Goal: Communication & Community: Answer question/provide support

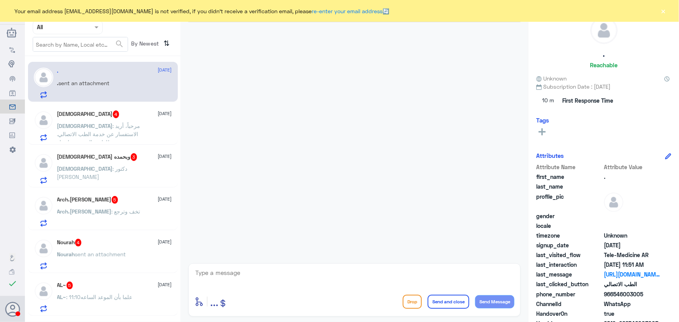
click at [134, 85] on div ". sent an attachment" at bounding box center [114, 89] width 115 height 17
click at [659, 15] on div "Your email address [EMAIL_ADDRESS][DOMAIN_NAME] is not verified, if you didn't …" at bounding box center [339, 11] width 679 height 22
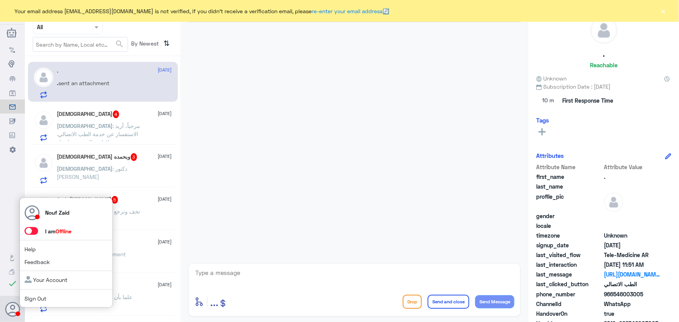
click at [35, 233] on span at bounding box center [31, 231] width 14 height 8
click at [0, 0] on input "checkbox" at bounding box center [0, 0] width 0 height 0
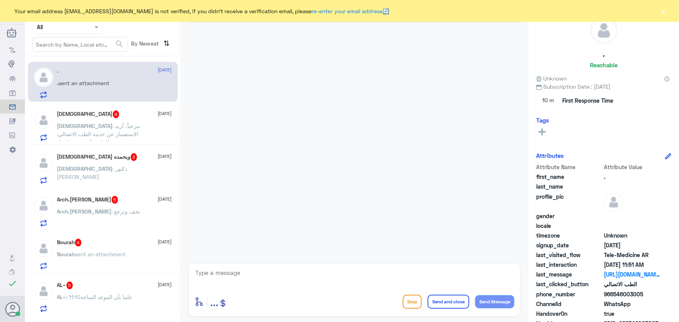
click at [663, 12] on button "×" at bounding box center [663, 11] width 8 height 8
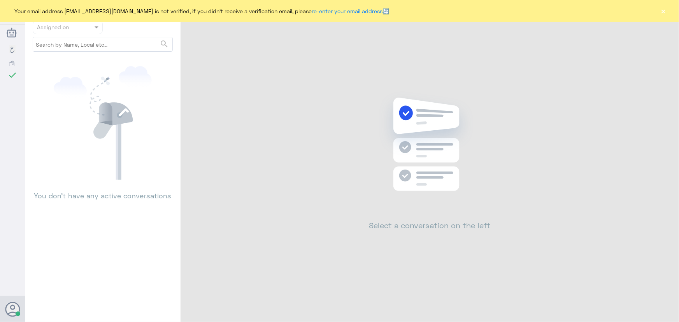
click at [658, 10] on div "Your email address [EMAIL_ADDRESS][DOMAIN_NAME] is not verified, if you didn't …" at bounding box center [339, 11] width 679 height 22
click at [660, 10] on button "×" at bounding box center [663, 11] width 8 height 8
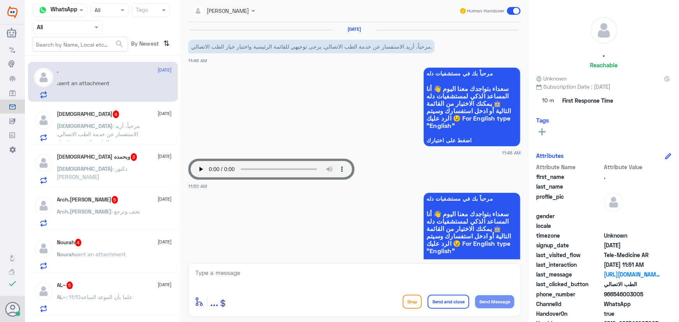
scroll to position [167, 0]
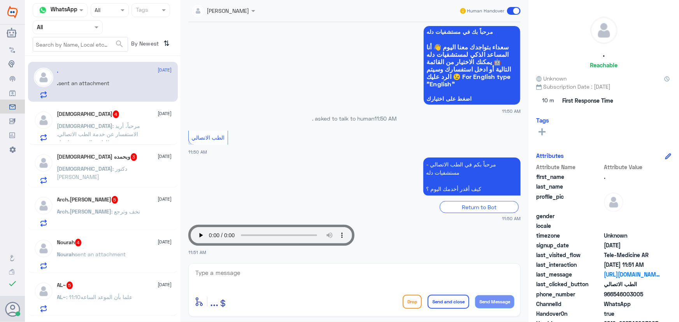
click at [209, 152] on div "الطب الاتصالي 11:50 AM" at bounding box center [354, 142] width 332 height 27
click at [401, 276] on textarea at bounding box center [354, 277] width 320 height 19
type textarea "l"
type textarea "مرحبا معك نوف من الطب الاتصالي"
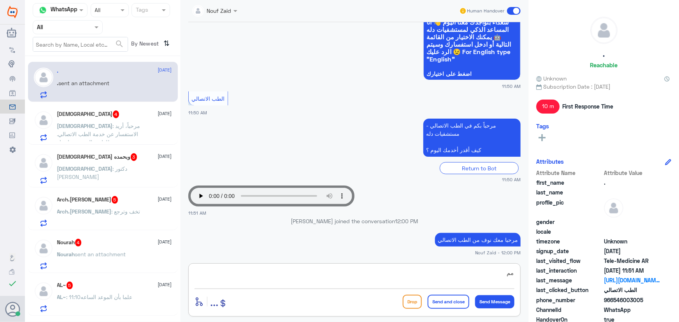
type textarea "م"
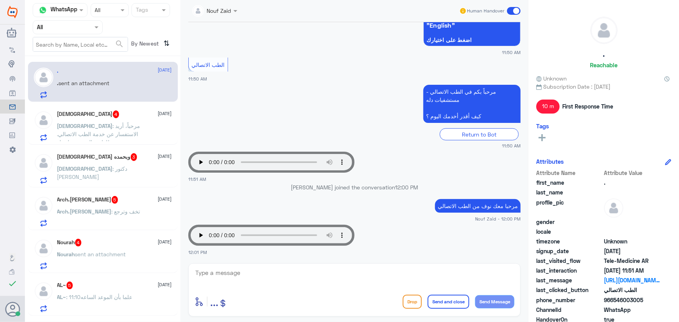
drag, startPoint x: 262, startPoint y: 266, endPoint x: 261, endPoint y: 270, distance: 4.7
click at [262, 266] on div "enter flow name ... Drop Send and close Send Message" at bounding box center [354, 289] width 332 height 53
click at [259, 271] on textarea at bounding box center [354, 277] width 320 height 19
paste textarea "يرجى التأكد من تحديث التطبيق"
type textarea "يرجى التأكد من تحديث التطبيق"
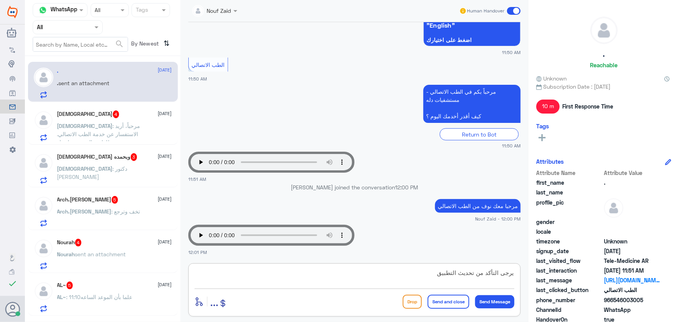
click at [490, 311] on div "يرجى التأكد من تحديث التطبيق enter flow name ... Drop Send and close Send Messa…" at bounding box center [354, 289] width 332 height 53
click at [490, 308] on div "enter flow name ... Drop Send and close Send Message" at bounding box center [354, 301] width 320 height 17
click at [487, 308] on div "Drop Send and close Send Message" at bounding box center [458, 302] width 112 height 14
drag, startPoint x: 485, startPoint y: 306, endPoint x: 480, endPoint y: 306, distance: 5.4
click at [485, 306] on button "Send Message" at bounding box center [494, 301] width 39 height 13
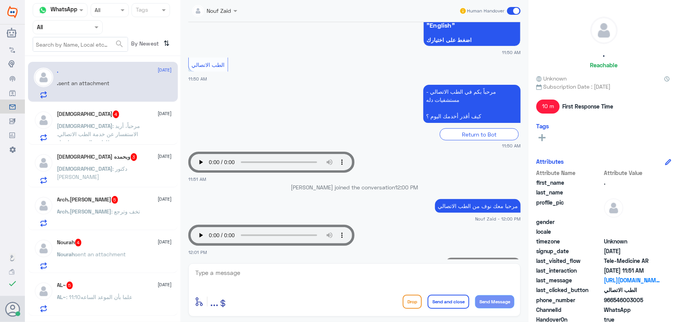
scroll to position [250, 0]
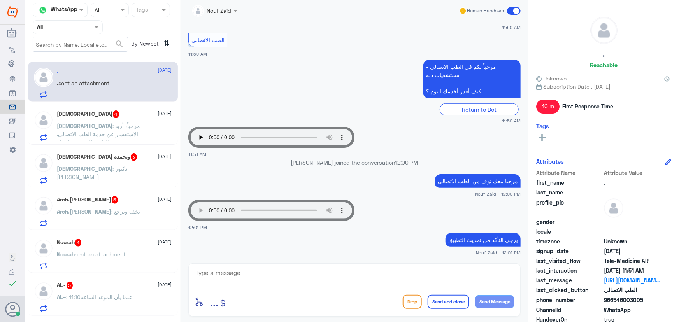
click at [261, 271] on textarea at bounding box center [354, 277] width 320 height 19
type textarea "العفو، نسعد بخدمتك"
click at [456, 306] on button "Send and close" at bounding box center [448, 302] width 42 height 14
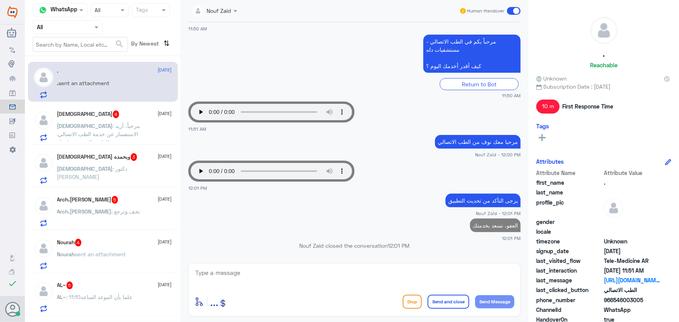
click at [113, 135] on span ": مرحباً، أريد الاستفسار عن خدمة الطب الاتصالي. يرجى توجيهي للقائمة الرئيسية وا…" at bounding box center [99, 137] width 85 height 31
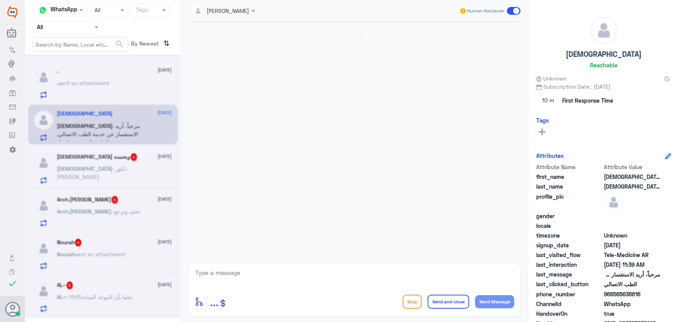
scroll to position [686, 0]
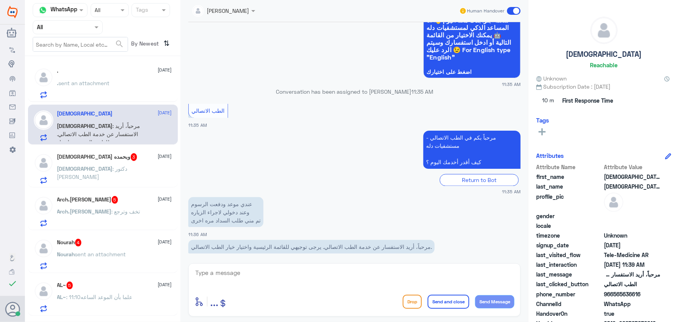
drag, startPoint x: 386, startPoint y: 275, endPoint x: 380, endPoint y: 272, distance: 6.8
click at [387, 273] on textarea at bounding box center [354, 277] width 320 height 19
type textarea "مرحبا معك نوف من الطب الاتصالي"
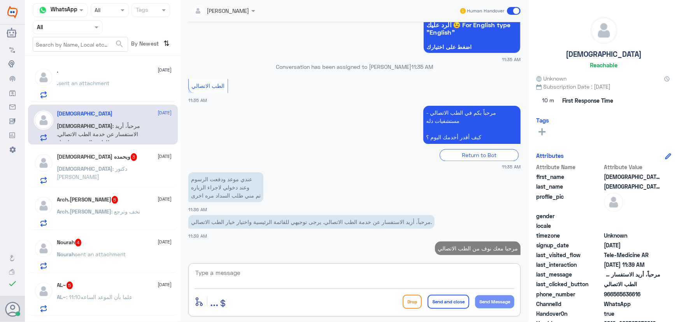
paste textarea "يرجى التأكد من تحديث التطبيق"
type textarea "يرجى التأكد من تحديث التطبيق"
click at [490, 304] on button "Send Message" at bounding box center [494, 301] width 39 height 13
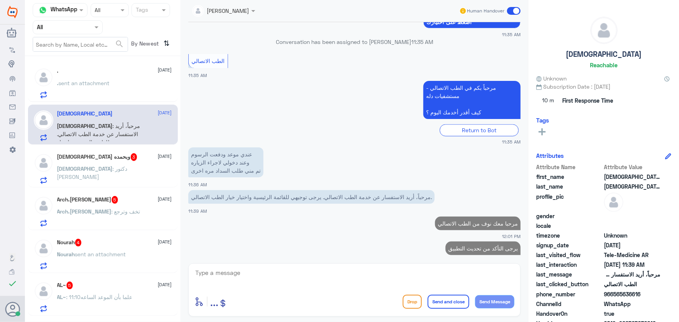
click at [147, 174] on div "سبحان : دكتور عظام" at bounding box center [114, 174] width 115 height 17
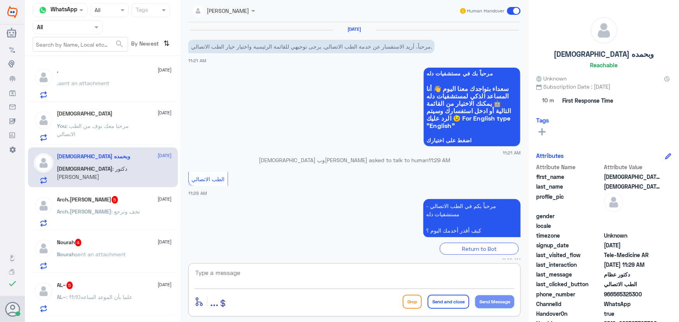
scroll to position [34, 0]
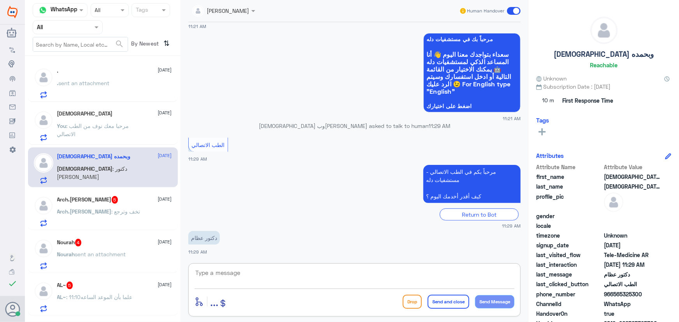
click at [298, 274] on textarea at bounding box center [354, 277] width 320 height 19
type textarea "مرحبا معك نوف من الطب الاتصالي"
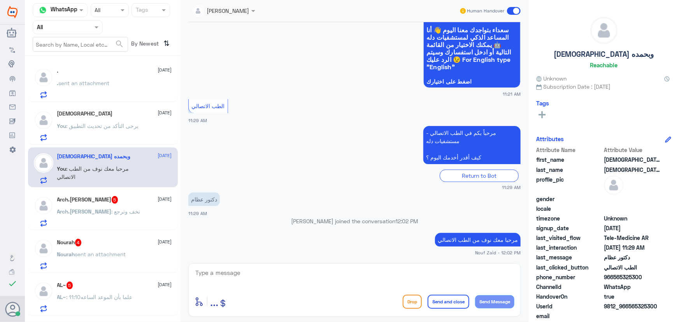
drag, startPoint x: 211, startPoint y: 265, endPoint x: 210, endPoint y: 269, distance: 4.0
click at [211, 268] on div "enter flow name ... Drop Send and close Send Message" at bounding box center [354, 289] width 332 height 53
click at [208, 273] on textarea at bounding box center [354, 277] width 320 height 19
paste textarea "هنا الطب الاتصالي لكل مايخص الاستشارة الفورية من خلال التطبيق، يمكنك حجز الموعد…"
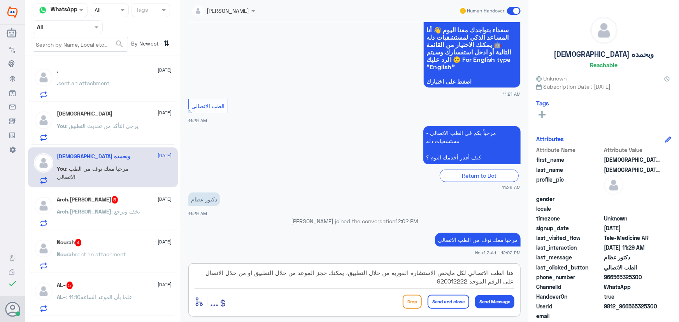
click at [354, 276] on textarea "هنا الطب الاتصالي لكل مايخص الاستشارة الفورية من خلال التطبيق، يمكنك حجز الموعد…" at bounding box center [354, 277] width 320 height 19
type textarea "هنا الطب الاتصالي لكل مايخص الاستشارة الفورية من خلال التطبيق مع طبيب عام ، يمك…"
click at [449, 301] on button "Send and close" at bounding box center [448, 302] width 42 height 14
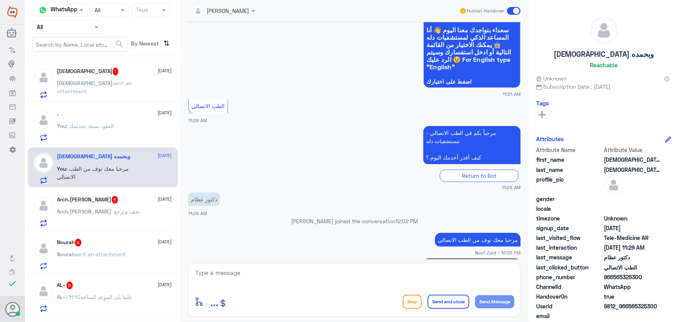
scroll to position [117, 0]
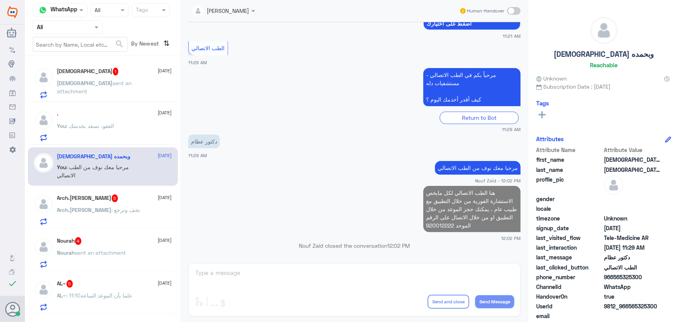
click at [126, 213] on div "Arch.Khalid : تخف وترجع" at bounding box center [114, 216] width 115 height 17
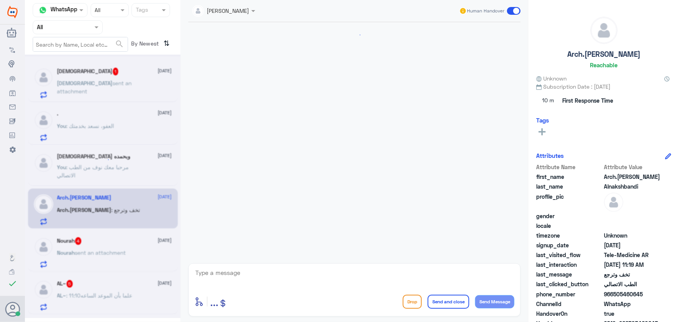
scroll to position [87, 0]
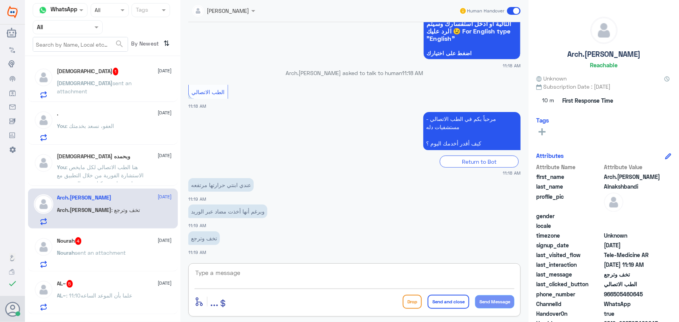
click at [241, 269] on textarea at bounding box center [354, 277] width 320 height 19
paste textarea "مرحباً معك نوف من الطب الاتصالي"
type textarea "مرحباً معك نوف من الطب الاتصالي"
click at [492, 300] on button "Send Message" at bounding box center [494, 301] width 39 height 13
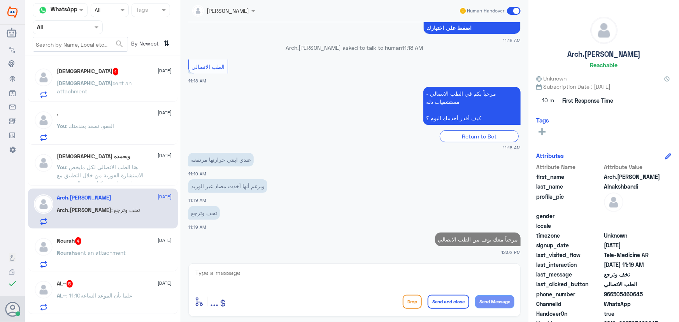
click at [413, 268] on textarea at bounding box center [354, 277] width 320 height 19
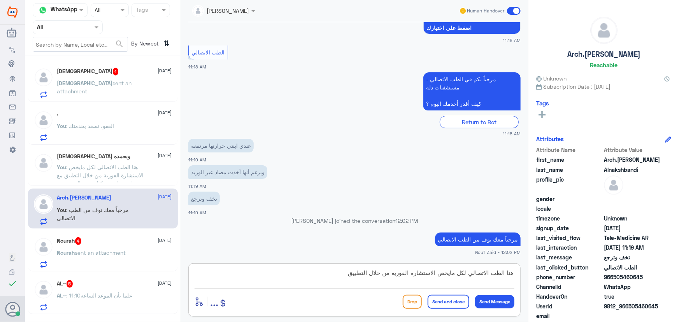
drag, startPoint x: 348, startPoint y: 278, endPoint x: 345, endPoint y: 282, distance: 4.7
click at [345, 282] on textarea "هنا الطب الاتصالي لكل مايخص الاستشارة الفورية من خلال التطبيق" at bounding box center [354, 277] width 320 height 19
drag, startPoint x: 272, startPoint y: 275, endPoint x: 287, endPoint y: 308, distance: 36.6
click at [283, 306] on div "هنا الطب الاتصالي لكل مايخص الاستشارة الفورية من خلال التطبيق لعمر فوق السنتين …" at bounding box center [354, 289] width 332 height 53
type textarea "هنا الطب الاتصالي لكل مايخص الاستشارة الفورية من خلال التطبيق لعمر فوق السنتين …"
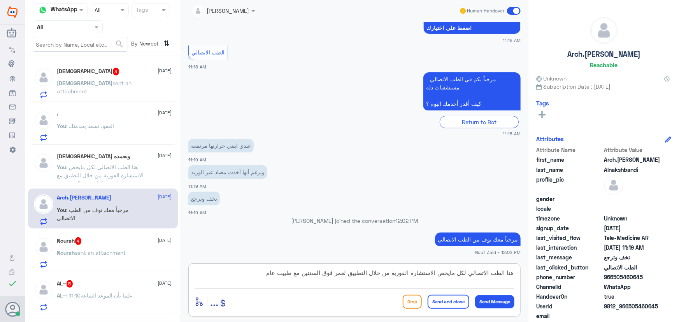
click at [443, 303] on button "Send and close" at bounding box center [448, 302] width 42 height 14
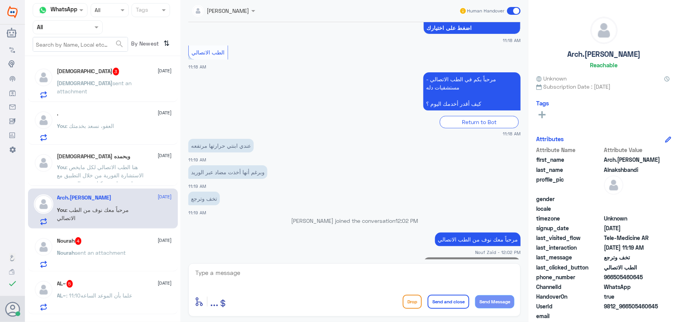
scroll to position [153, 0]
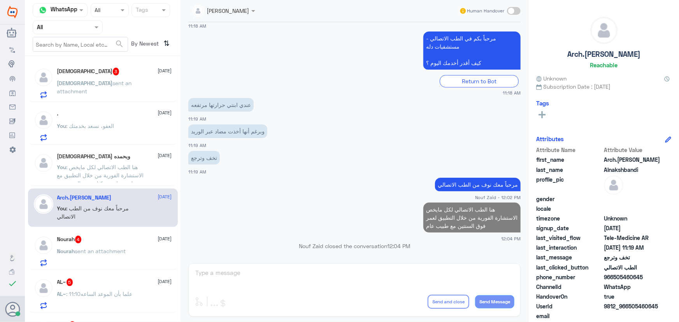
click at [92, 244] on div "Nourah 4 2 October Nourah sent an attachment" at bounding box center [114, 251] width 115 height 31
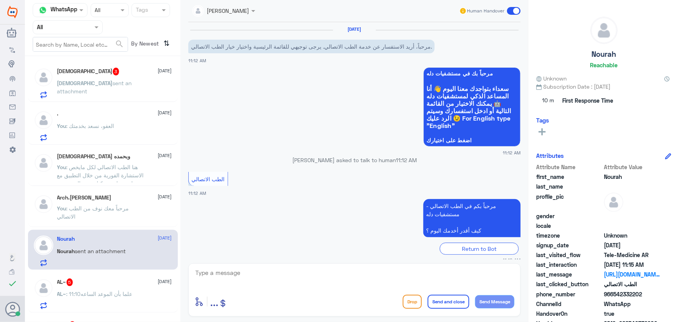
scroll to position [141, 0]
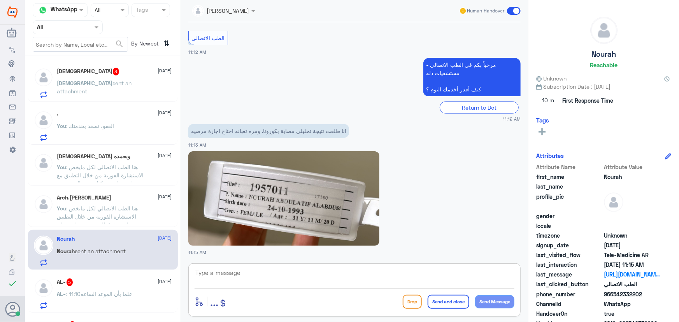
drag, startPoint x: 259, startPoint y: 275, endPoint x: 251, endPoint y: 254, distance: 22.7
click at [258, 275] on textarea at bounding box center [354, 277] width 320 height 19
click at [247, 272] on textarea at bounding box center [354, 277] width 320 height 19
type textarea "مرحبا معك نوف من الطب الاتصالي"
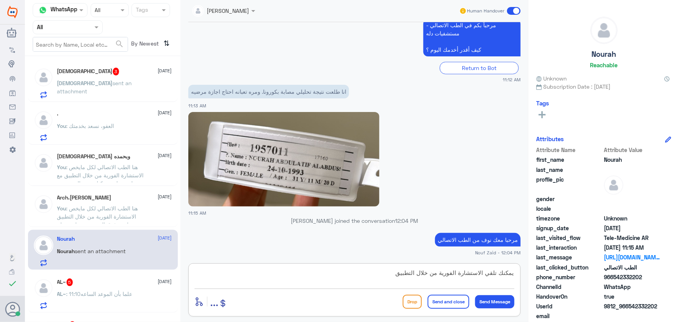
paste textarea "والتي من خلالها يتم تواصلك بشكل فوري ومباشر مع طبيب عام في حال واجهتك اي مشكلة …"
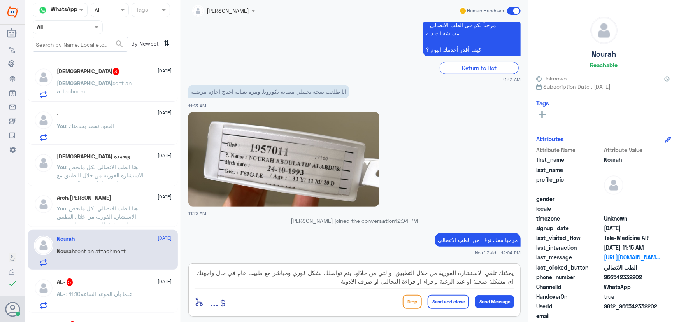
type textarea "يمكنك تلقي الاستشارة الفورية من خلال التطبيق والتي من خلالها يتم تواصلك بشكل فو…"
click at [445, 298] on button "Send and close" at bounding box center [448, 302] width 42 height 14
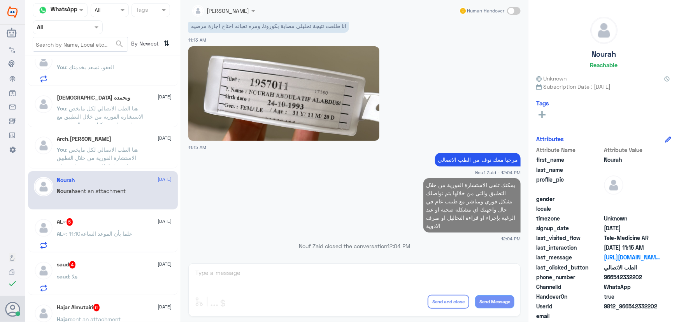
scroll to position [70, 0]
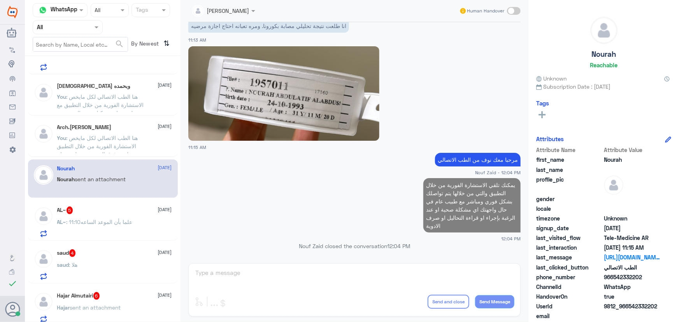
click at [112, 214] on div "AL~ 5 2 October AL~ : علما بأن الموعد الساعه11:10" at bounding box center [114, 221] width 115 height 31
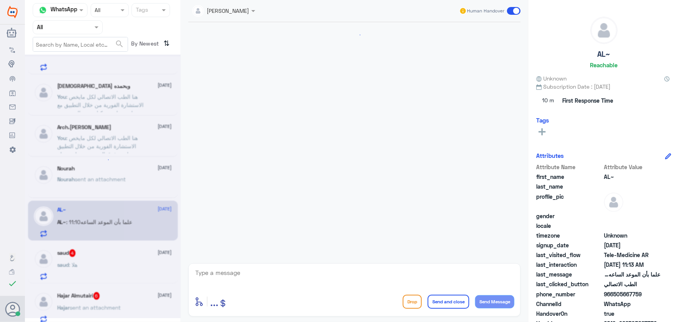
scroll to position [467, 0]
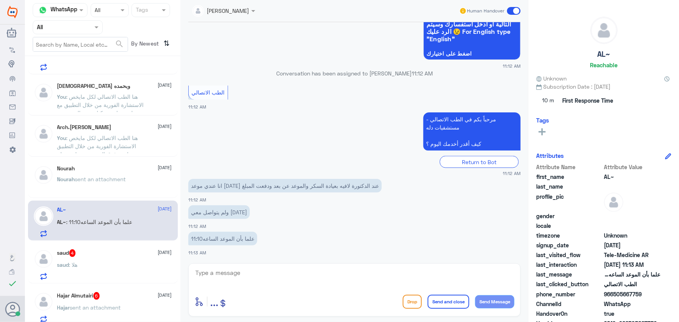
click at [315, 276] on textarea at bounding box center [354, 277] width 320 height 19
type textarea "مرحبا معك نوف من الطب الاتصالي"
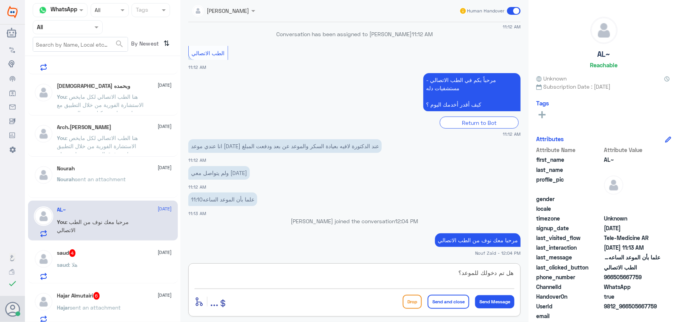
type textarea "هل تم دخولك للموعد؟"
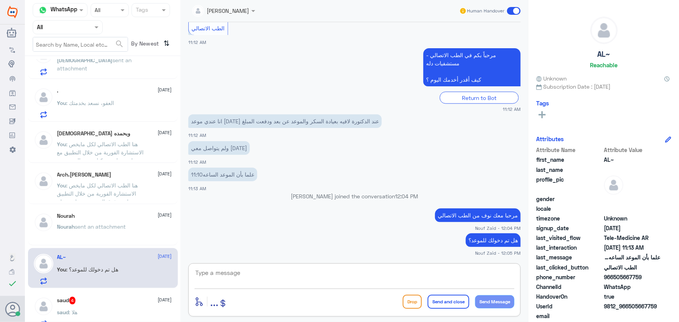
scroll to position [0, 0]
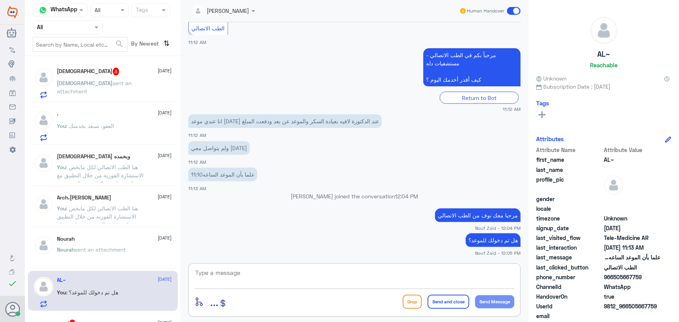
click at [86, 82] on span "sent an attachment" at bounding box center [94, 87] width 75 height 15
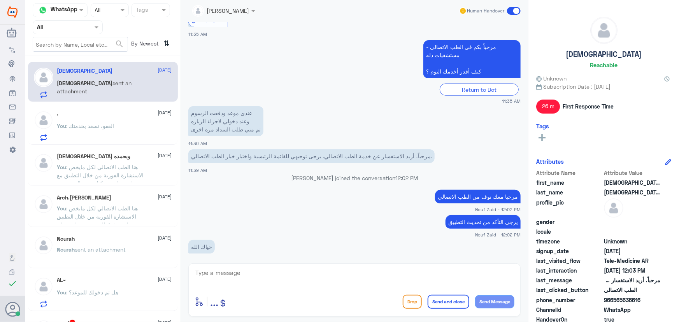
scroll to position [556, 0]
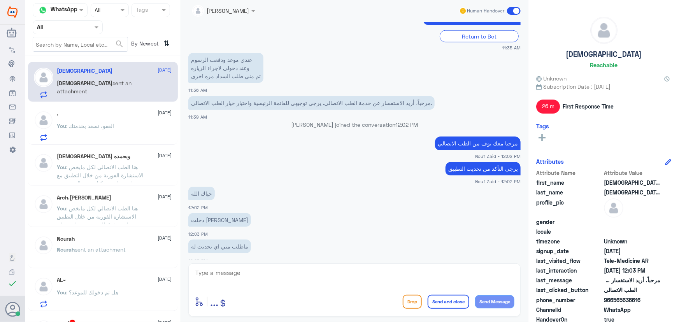
click at [267, 270] on textarea at bounding box center [354, 277] width 320 height 19
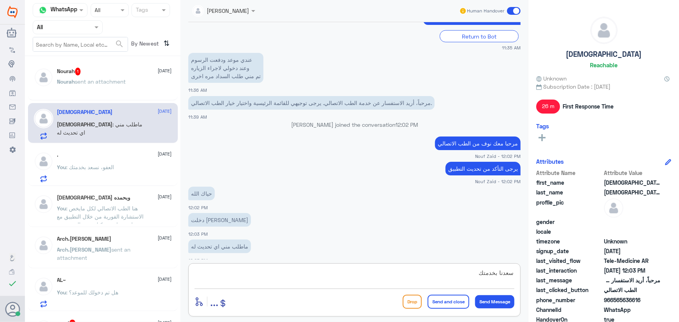
type textarea "سعدنا بخدمتك"
click at [466, 303] on button "Send and close" at bounding box center [448, 302] width 42 height 14
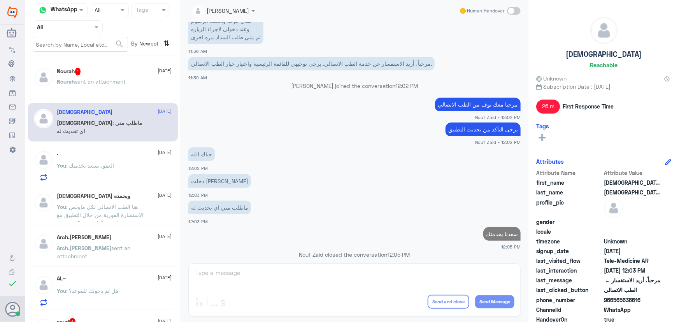
click at [92, 80] on span "sent an attachment" at bounding box center [100, 81] width 51 height 7
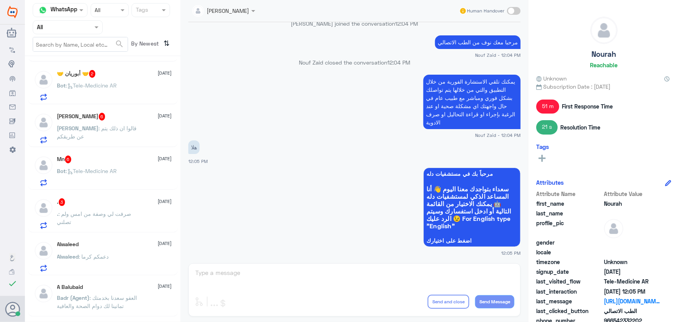
scroll to position [636, 0]
click at [116, 198] on div ". 3 2 October" at bounding box center [114, 199] width 115 height 8
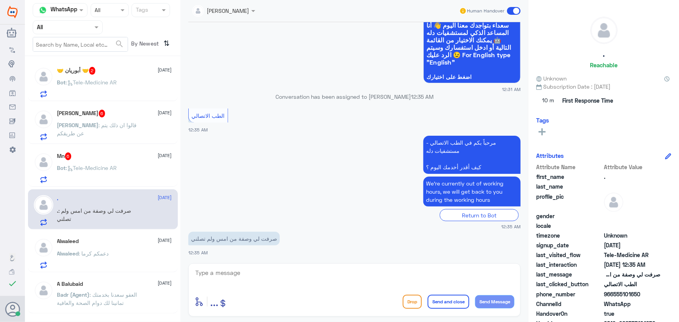
scroll to position [499, 0]
click at [242, 272] on textarea at bounding box center [354, 277] width 320 height 19
click at [230, 5] on div "عبدالكريم الموسى" at bounding box center [220, 11] width 57 height 16
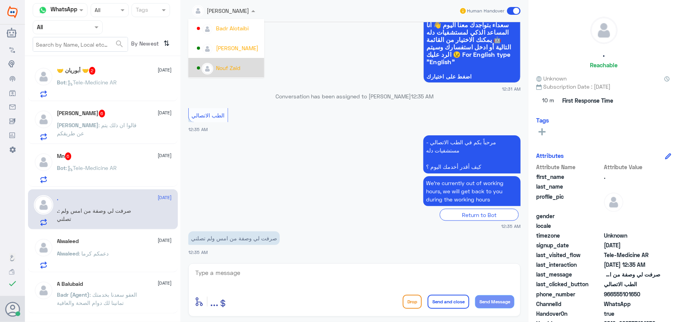
click at [312, 135] on app-msgs-text "مرحباً بكم في الطب الاتصالي - مستشفيات دله كيف أقدر أخدمك اليوم ؟" at bounding box center [354, 154] width 332 height 39
click at [109, 241] on div "Alwaleed 1 October" at bounding box center [114, 241] width 115 height 7
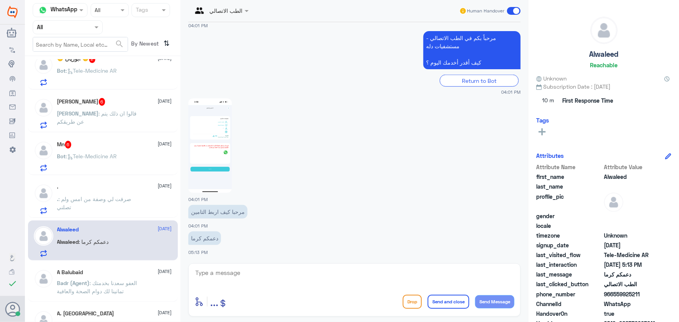
scroll to position [636, 0]
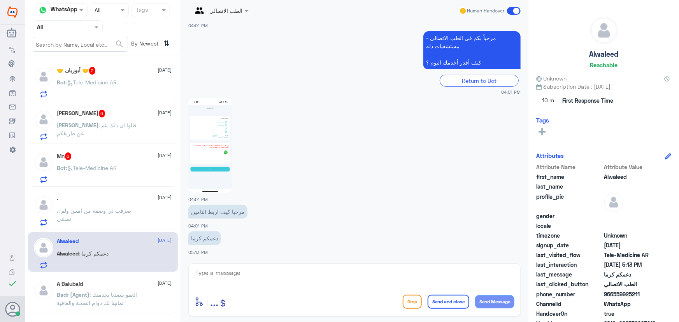
click at [223, 269] on div "enter flow name ... Drop Send and close Send Message" at bounding box center [354, 289] width 332 height 53
click at [226, 271] on textarea at bounding box center [354, 277] width 320 height 19
click at [79, 202] on div ". 2 October . : صرفت لي وصفة من امس ولم تصلني" at bounding box center [114, 210] width 115 height 31
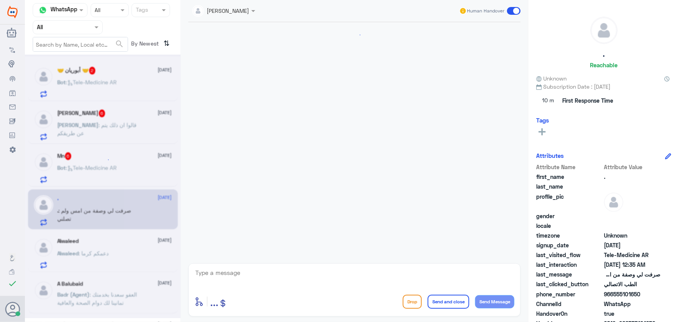
scroll to position [499, 0]
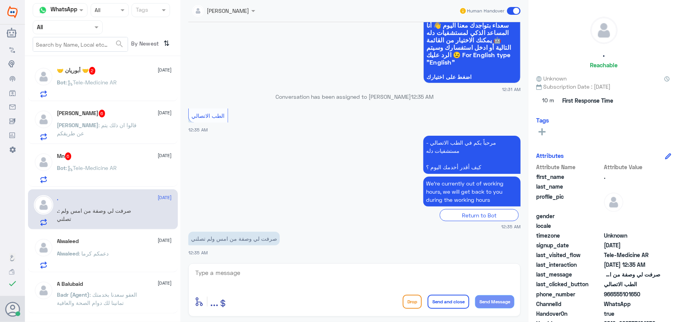
click at [240, 283] on textarea at bounding box center [354, 277] width 320 height 19
type textarea "مرحبا معك نوف من الطب الاتصالي"
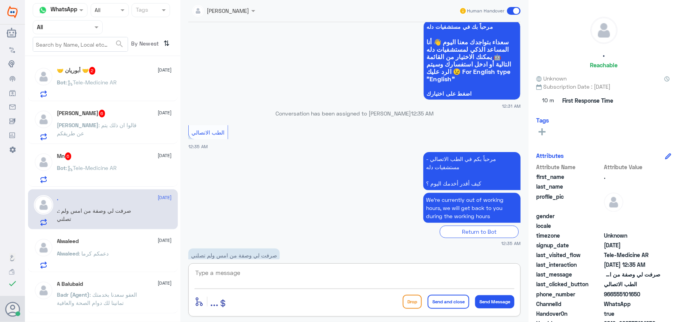
scroll to position [1391, 0]
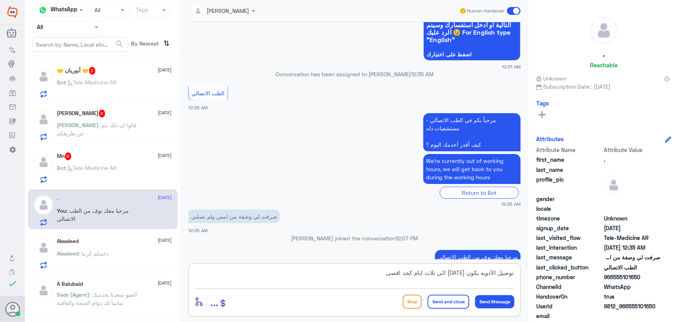
type textarea "توصيل الأدوية يكون من يومين الى ثلاث ايام كحد اقصى"
click at [468, 312] on div "توصيل الأدوية يكون من يومين الى ثلاث ايام كحد اقصى enter flow name ... Drop Sen…" at bounding box center [354, 289] width 332 height 53
click at [464, 306] on button "Send and close" at bounding box center [448, 302] width 42 height 14
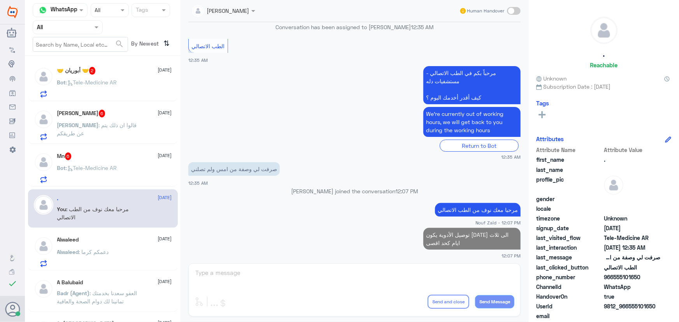
click at [113, 178] on p "Bot : Tele-Medicine AR" at bounding box center [87, 173] width 60 height 19
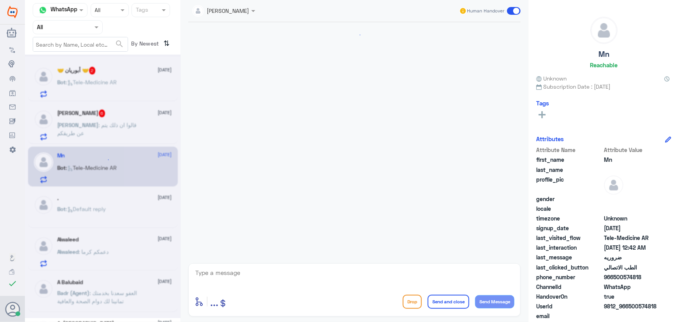
scroll to position [485, 0]
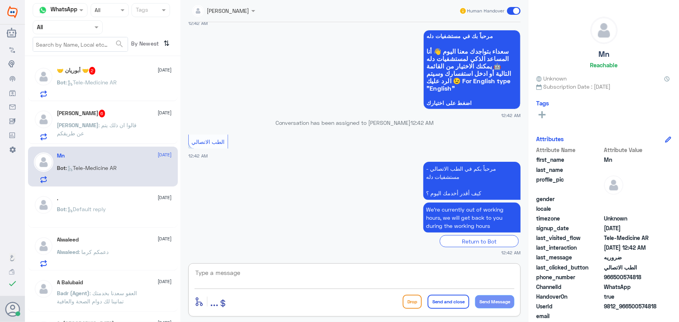
click at [260, 278] on textarea at bounding box center [354, 277] width 320 height 19
paste textarea "مرحباً معك نوف من الطب الاتصالي كيف اقدر أساعدك؟"
type textarea "مرحباً معك نوف من الطب الاتصالي كيف اقدر أساعدك؟"
click at [492, 301] on button "Send Message" at bounding box center [494, 301] width 39 height 13
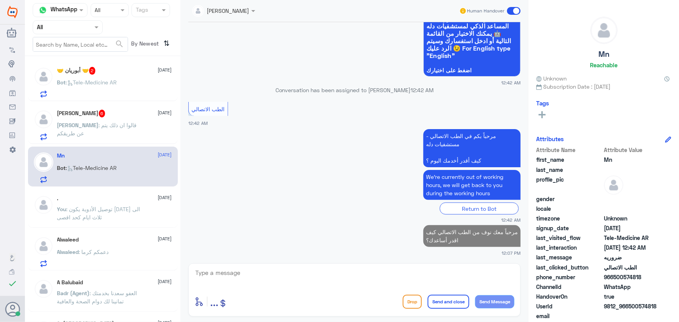
click at [102, 125] on span ": قالوا ان ذلك يتم عن طريقكم" at bounding box center [97, 129] width 80 height 15
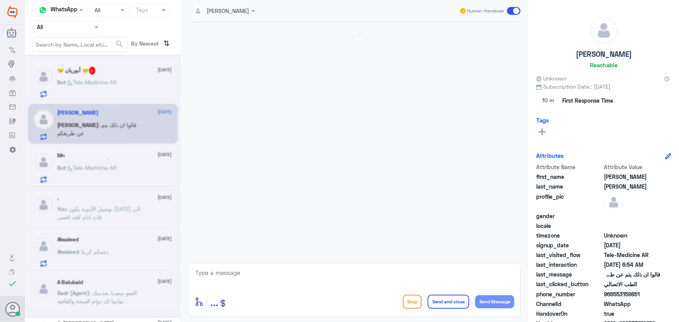
scroll to position [541, 0]
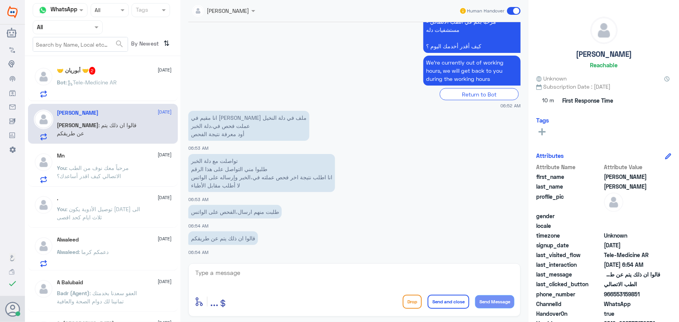
click at [241, 277] on textarea at bounding box center [354, 277] width 320 height 19
paste textarea "مرحباً معك نوف من الطب الاتصالي"
type textarea "مرحباً معك نوف من الطب الاتصالي"
click at [483, 300] on button "Send Message" at bounding box center [494, 301] width 39 height 13
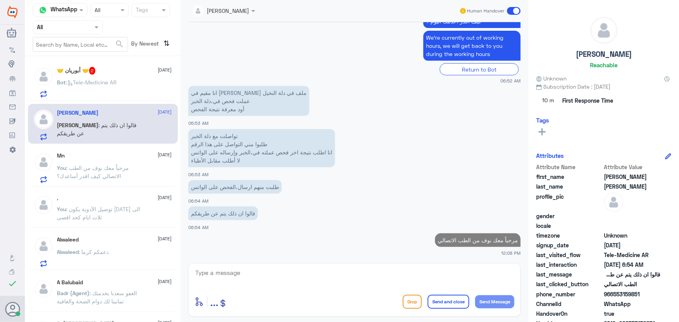
click at [437, 273] on textarea at bounding box center [354, 277] width 320 height 19
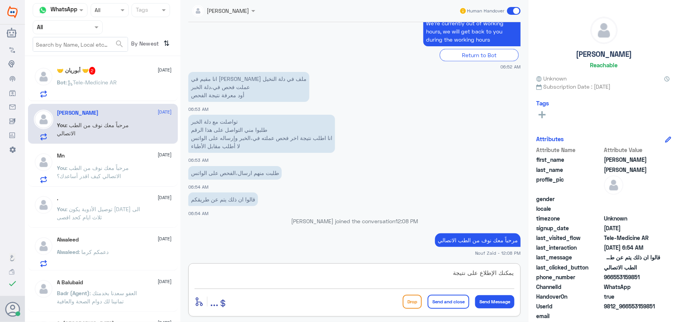
type textarea "يمكنك الإطلاع على نتيجة"
click at [79, 75] on div "🤝 أبوريان 🤝 2 2 October Bot : Tele-Medicine AR" at bounding box center [114, 82] width 115 height 31
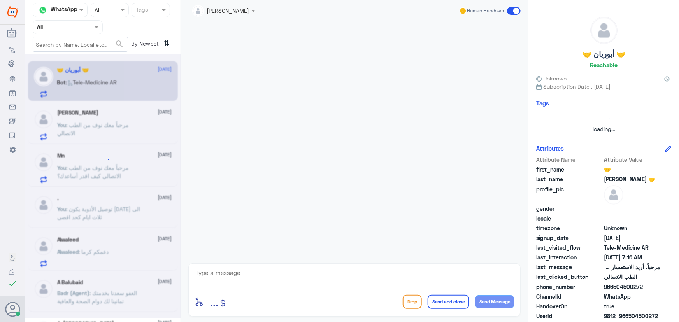
scroll to position [37, 0]
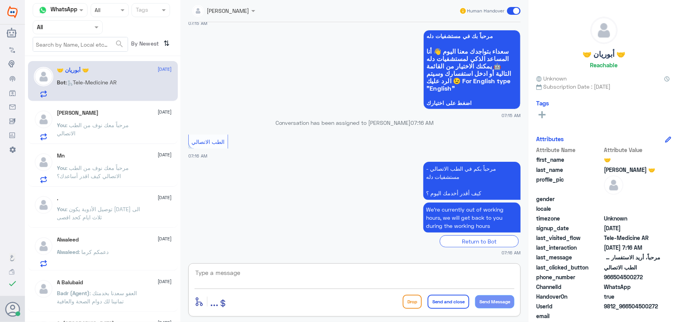
click at [296, 277] on textarea at bounding box center [354, 277] width 320 height 19
paste textarea "سعدنا بخدمتك"
type textarea "سعدنا بخدمتك"
drag, startPoint x: 451, startPoint y: 285, endPoint x: 555, endPoint y: 283, distance: 104.2
click at [555, 286] on div "Channel WhatsApp Status × All Tags Agent Filter All search By Newest ⇅ سبحان ال…" at bounding box center [352, 162] width 654 height 324
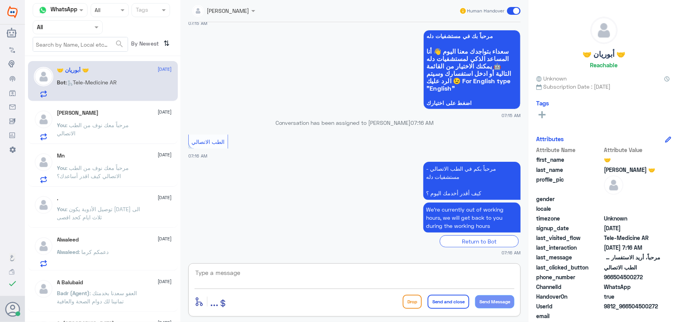
click at [499, 270] on textarea at bounding box center [354, 277] width 320 height 19
paste textarea "مرحباً معك نوف من الطب الاتصالي كيف اقدر أساعدك؟"
type textarea "مرحباً معك نوف من الطب الاتصالي كيف اقدر أساعدك؟"
click at [506, 305] on button "Send Message" at bounding box center [494, 301] width 39 height 13
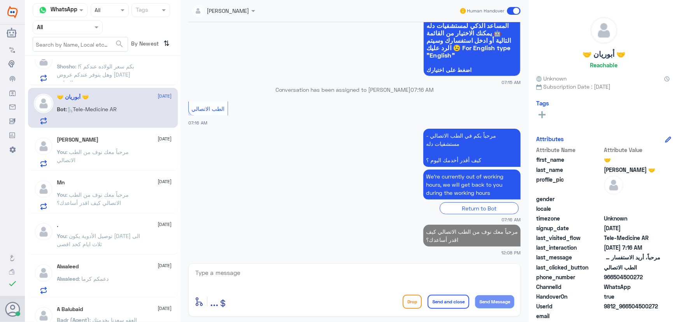
scroll to position [530, 0]
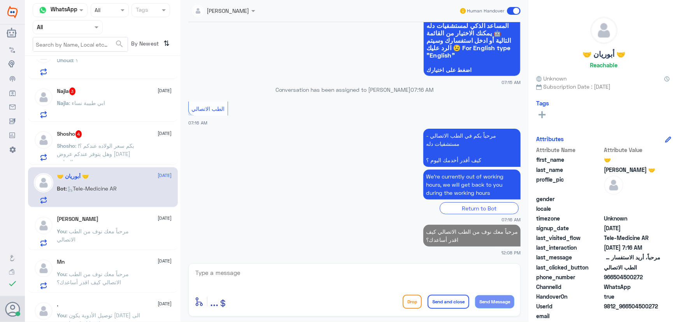
click at [116, 155] on span ": بكم سعر الولاده عندكم ؟! وهل يتوفر عندكم عروض اليوم الوطني" at bounding box center [95, 153] width 77 height 23
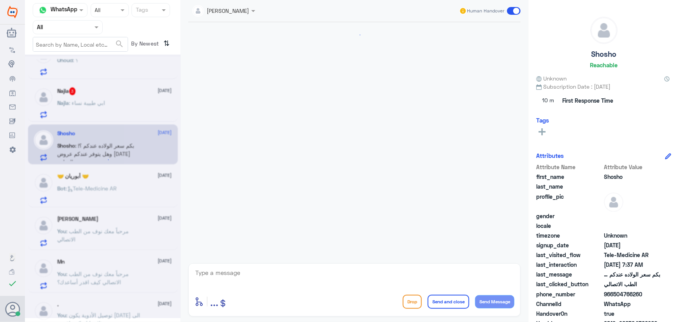
scroll to position [182, 0]
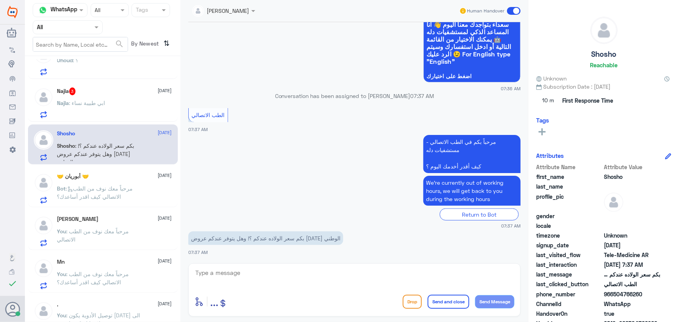
click at [332, 279] on textarea at bounding box center [354, 277] width 320 height 19
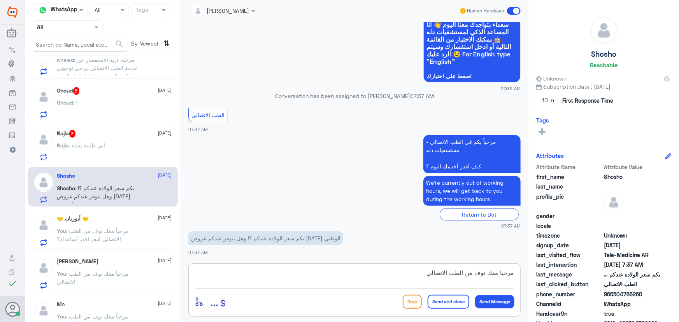
type textarea "مرحبا معك نوف من الطب الاتصالي"
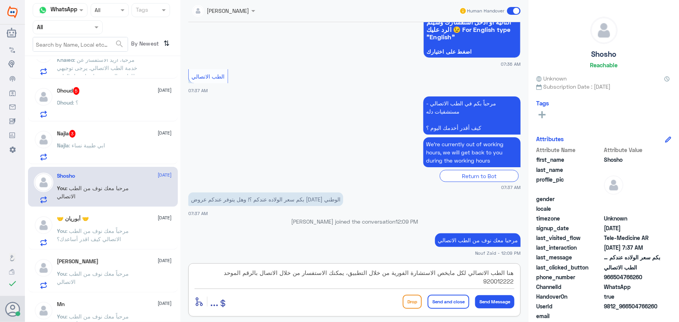
type textarea "هنا الطب الاتصالي لكل مايخص الاستشارة الفورية من خلال التطبيق، يمكنك الاستفسار …"
click at [457, 299] on button "Send and close" at bounding box center [448, 302] width 42 height 14
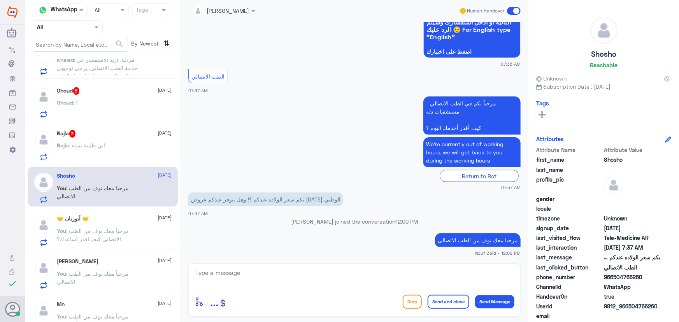
scroll to position [256, 0]
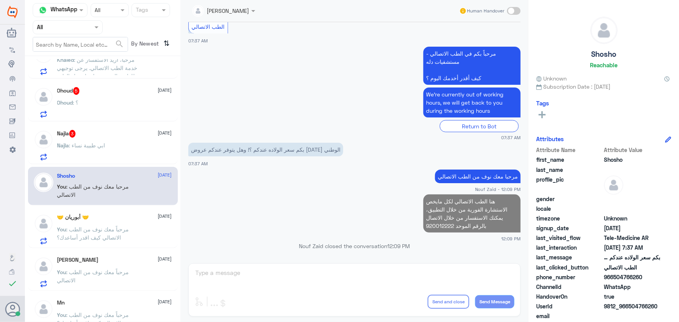
click at [142, 147] on div "Najla : ابي طبيبة نساء" at bounding box center [114, 151] width 115 height 17
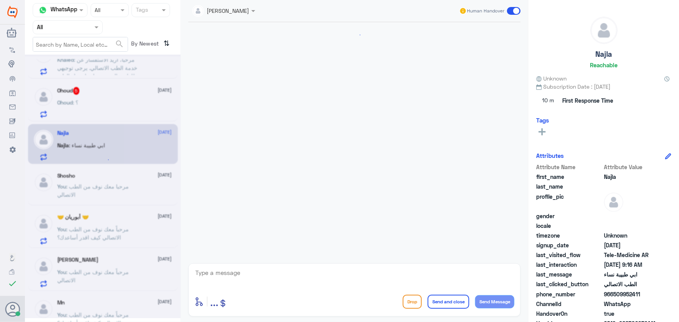
scroll to position [34, 0]
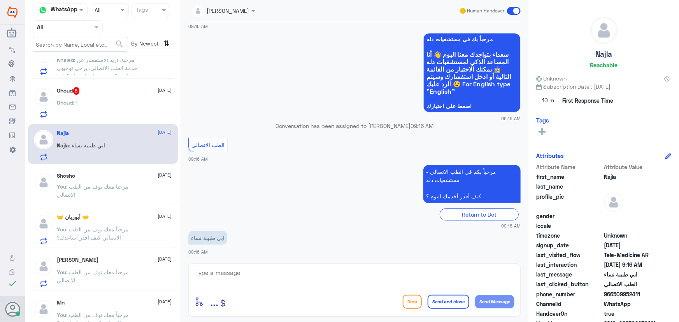
click at [250, 272] on textarea at bounding box center [354, 277] width 320 height 19
type textarea "مرحبا معك نوف من الطب الاتصالي"
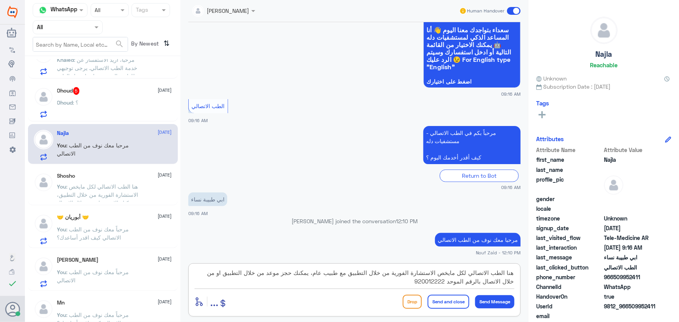
type textarea "هنا الطب الاتصالي لكل مايخص الاستشارة الفورية من خلال التطبيق مع طبيب عام، يمكن…"
click at [445, 300] on button "Send and close" at bounding box center [448, 302] width 42 height 14
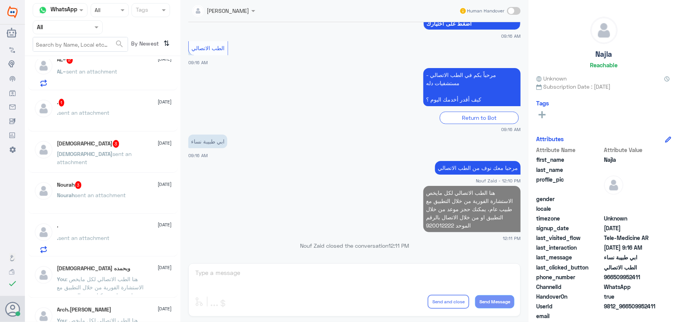
scroll to position [0, 0]
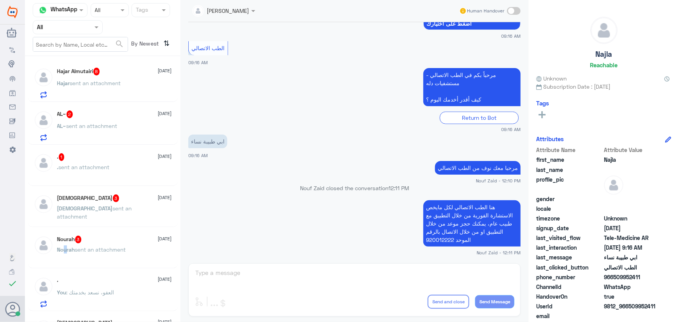
click at [66, 248] on span "Nourah" at bounding box center [66, 249] width 18 height 7
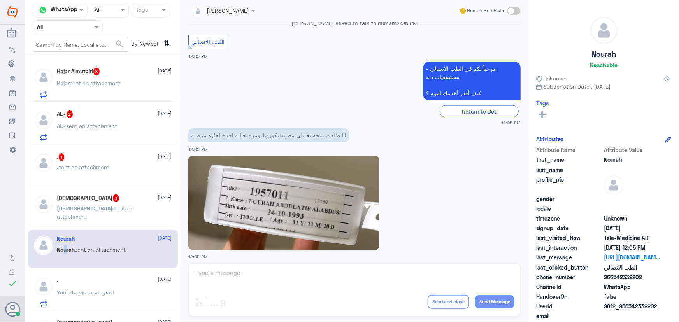
scroll to position [619, 0]
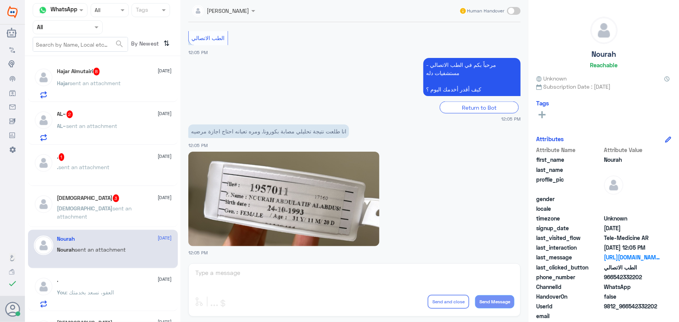
click at [69, 206] on span "سبحان" at bounding box center [85, 208] width 56 height 7
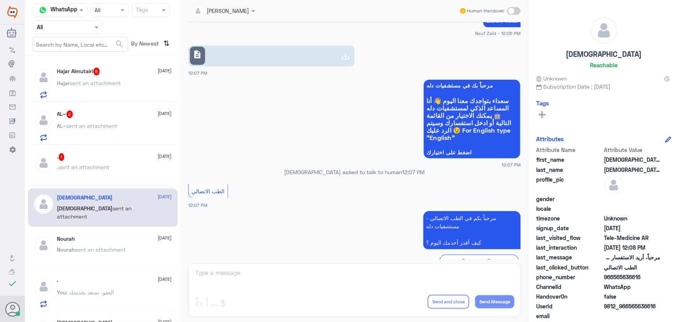
scroll to position [338, 0]
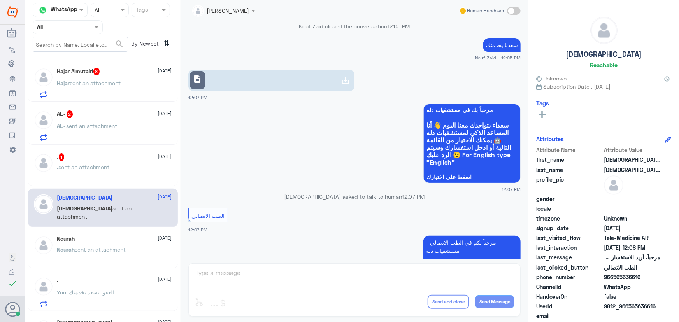
click at [78, 251] on span "sent an attachment" at bounding box center [100, 249] width 51 height 7
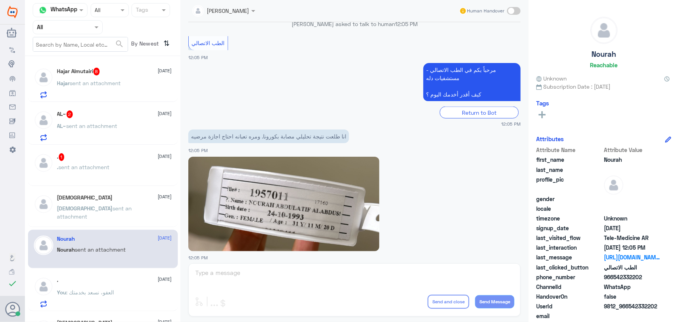
scroll to position [619, 0]
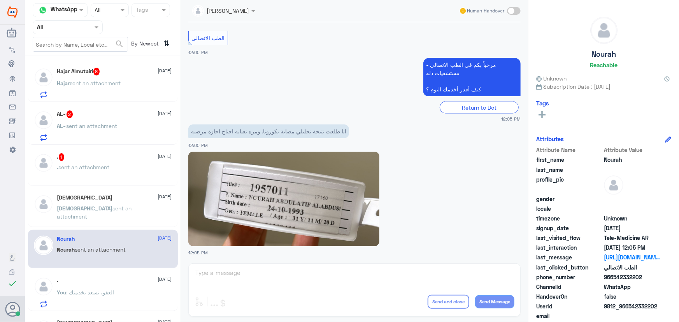
click at [510, 14] on span at bounding box center [514, 11] width 14 height 8
click at [0, 0] on input "checkbox" at bounding box center [0, 0] width 0 height 0
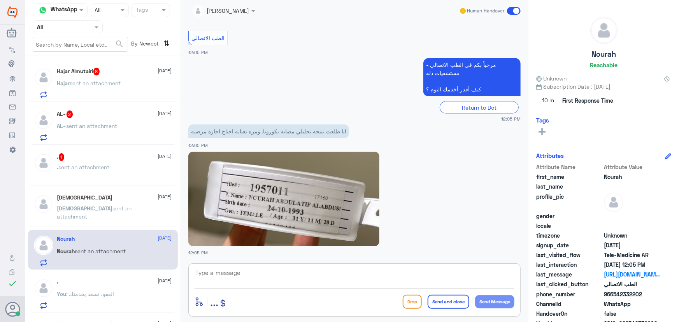
click at [322, 273] on textarea at bounding box center [354, 277] width 320 height 19
type textarea "تم التواصل من خلال الاتصال الهاتفي، سعدنا بخدمتك"
click at [452, 299] on button "Send and close" at bounding box center [448, 302] width 42 height 14
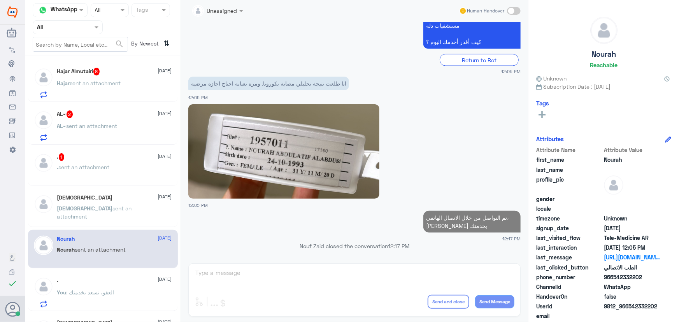
click at [143, 175] on div ". sent an attachment" at bounding box center [114, 173] width 115 height 17
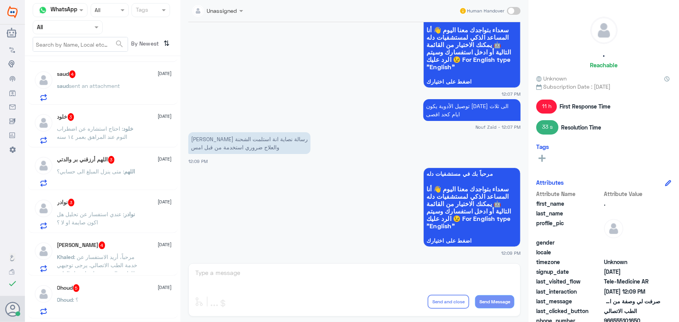
scroll to position [353, 0]
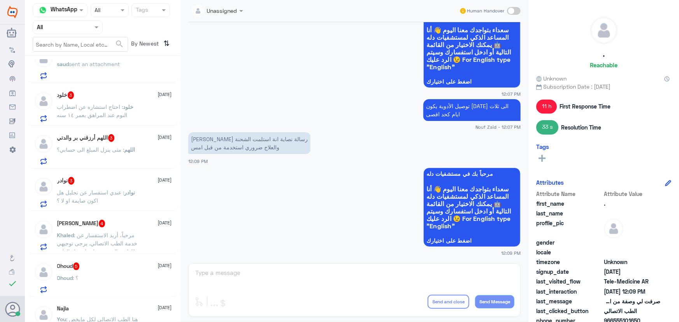
click at [109, 264] on div "Ohoud 5 2 October" at bounding box center [114, 266] width 115 height 8
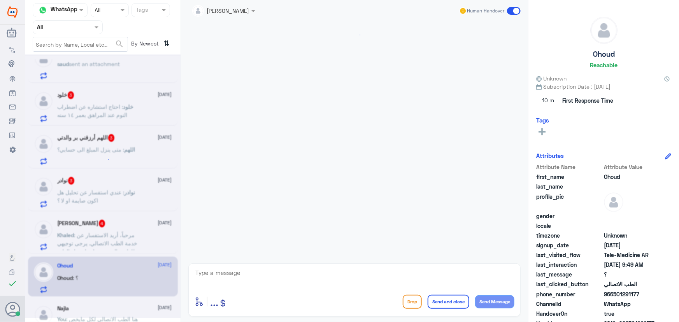
scroll to position [87, 0]
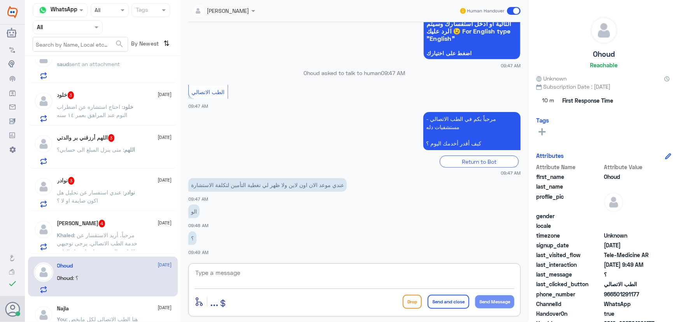
click at [241, 278] on textarea at bounding box center [354, 277] width 320 height 19
type textarea "مرحبا معك نوف من الطب الاتصالي"
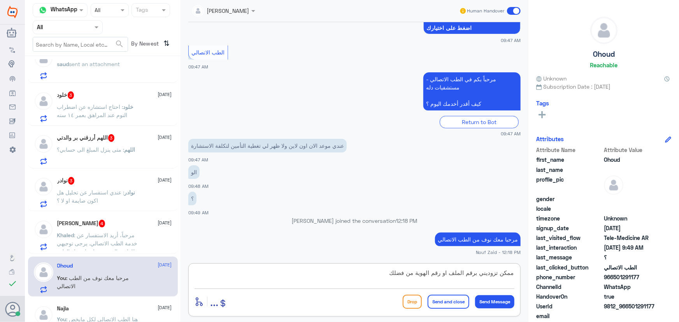
type textarea "ممكن تزوديني برقم الملف او رقم الهوية من فضلك"
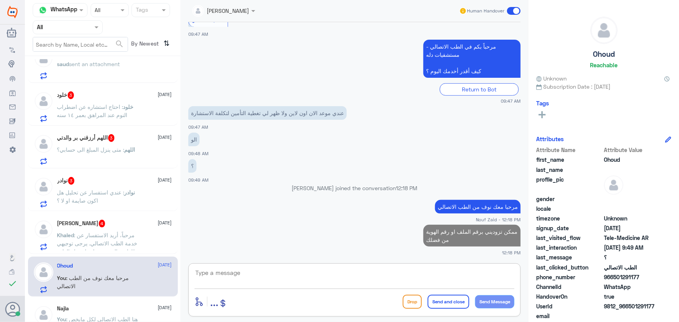
click at [153, 152] on div "اللهم : متى ينزل المبلغ الى حسابي؟" at bounding box center [114, 155] width 115 height 17
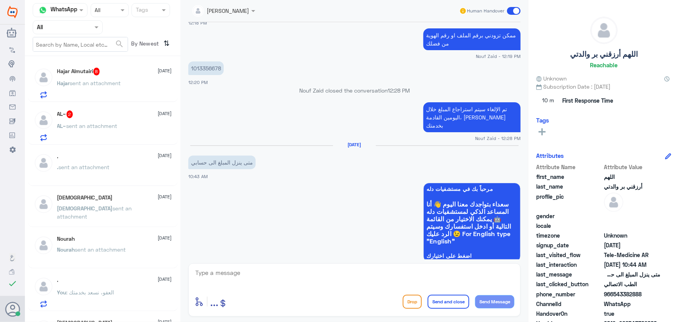
click at [147, 80] on div "Hajar Almutairi 8 2 October Hajar sent an attachment" at bounding box center [114, 83] width 115 height 31
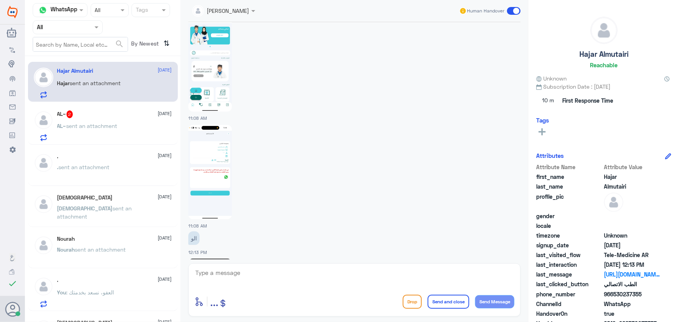
scroll to position [691, 0]
click at [209, 97] on img at bounding box center [210, 63] width 44 height 94
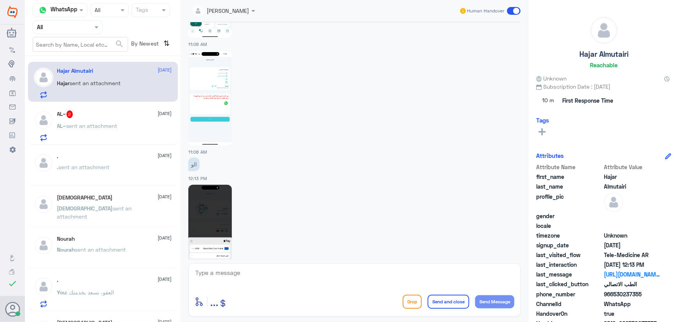
scroll to position [797, 0]
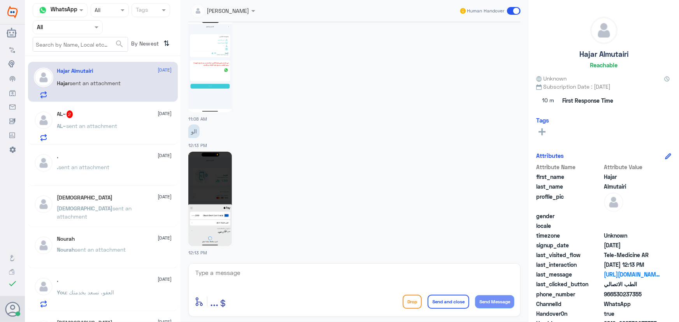
click at [227, 219] on img at bounding box center [210, 199] width 44 height 94
click at [268, 281] on textarea at bounding box center [354, 277] width 320 height 19
type textarea "مرحبا معك نوف من الطب الاتصالي"
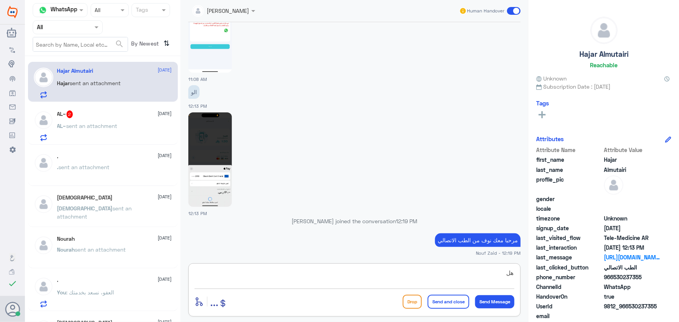
type textarea "ه"
drag, startPoint x: 627, startPoint y: 306, endPoint x: 678, endPoint y: 304, distance: 51.4
click at [678, 304] on div "Hajar Almutairi Reachable Unknown Subscription Date : 09/04/2025 Tags Attribute…" at bounding box center [603, 162] width 150 height 324
copy span "530237355"
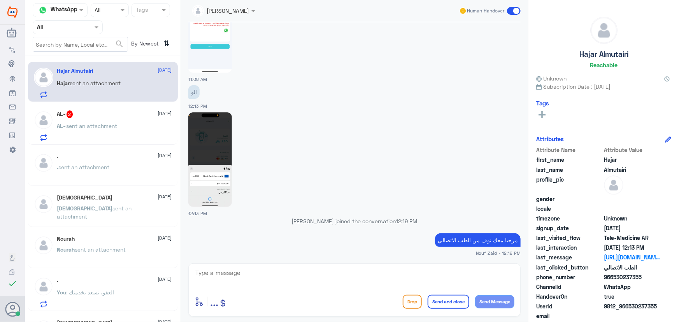
click at [92, 114] on div "AL~ 2 2 October" at bounding box center [114, 114] width 115 height 8
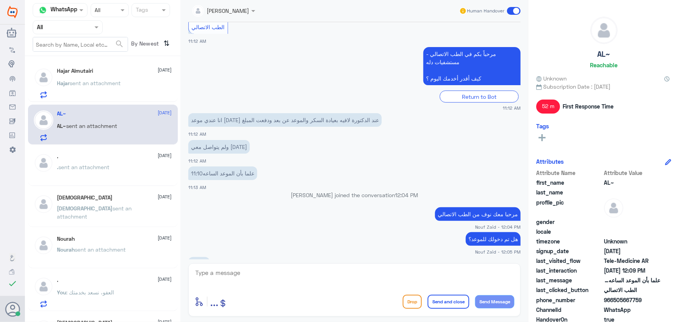
scroll to position [425, 0]
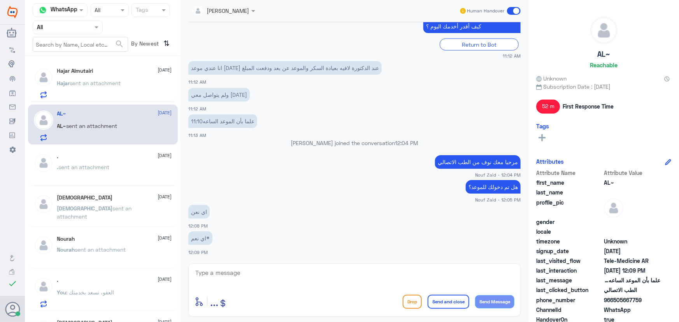
click at [283, 269] on textarea at bounding box center [354, 277] width 320 height 19
click at [509, 10] on span at bounding box center [514, 11] width 14 height 8
click at [0, 0] on input "checkbox" at bounding box center [0, 0] width 0 height 0
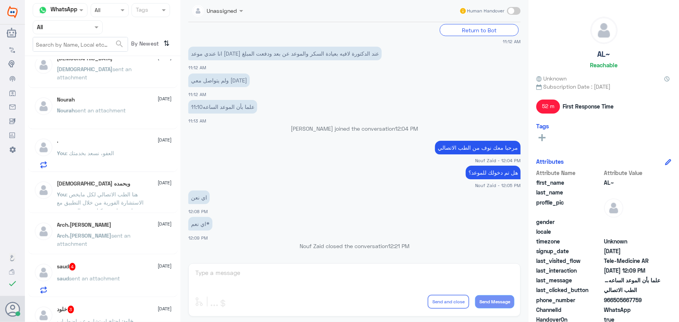
scroll to position [141, 0]
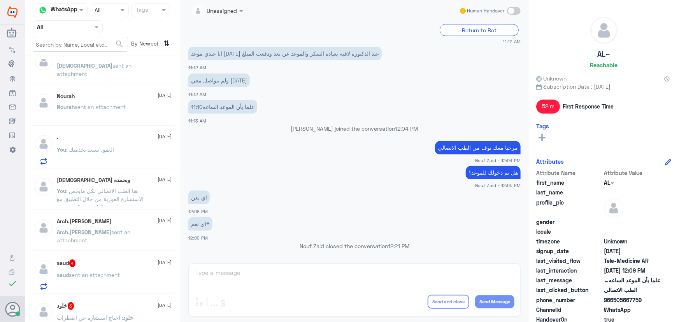
click at [93, 95] on div "Nourah 2 October" at bounding box center [114, 96] width 115 height 7
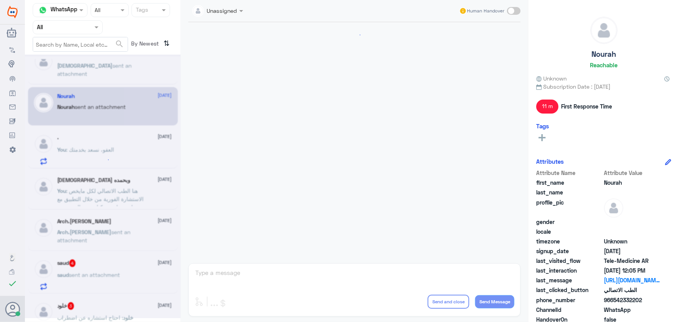
scroll to position [551, 0]
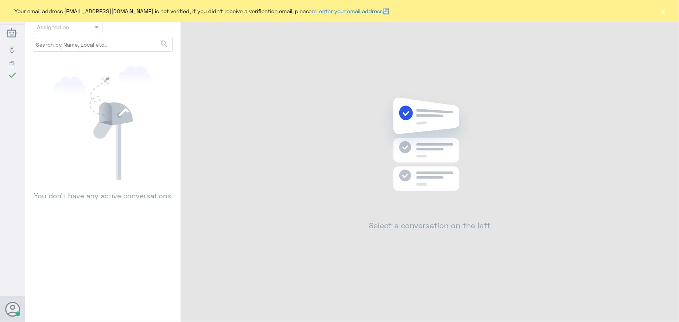
click at [678, 8] on div "Your email address n_zaid@DallahHealth.com is not verified, if you didn't recei…" at bounding box center [339, 11] width 679 height 22
click at [676, 9] on div "Your email address [EMAIL_ADDRESS][DOMAIN_NAME] is not verified, if you didn't …" at bounding box center [339, 11] width 679 height 22
click at [667, 12] on button "×" at bounding box center [663, 11] width 8 height 8
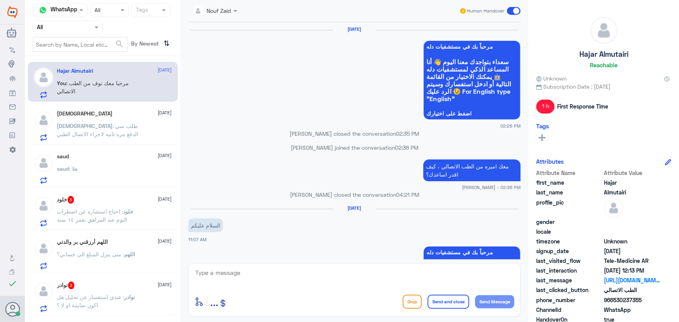
scroll to position [719, 0]
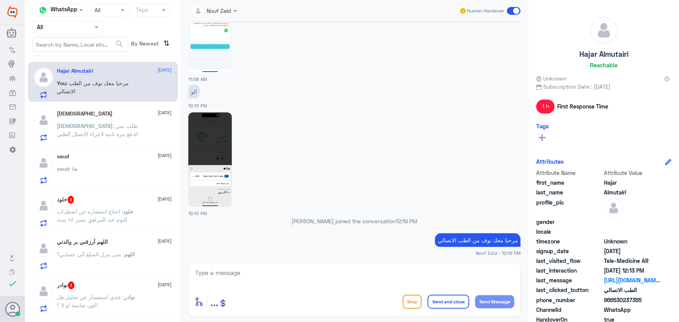
click at [113, 128] on span "[DEMOGRAPHIC_DATA]" at bounding box center [85, 125] width 56 height 7
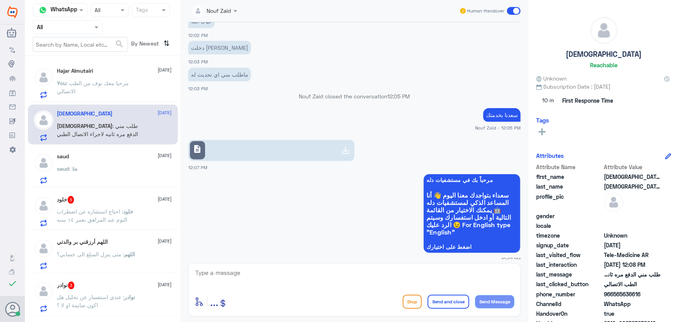
scroll to position [268, 0]
click at [307, 152] on link "description" at bounding box center [271, 151] width 166 height 21
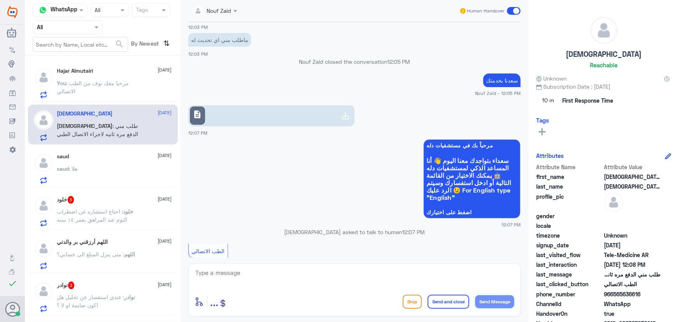
click at [284, 280] on textarea at bounding box center [354, 277] width 320 height 19
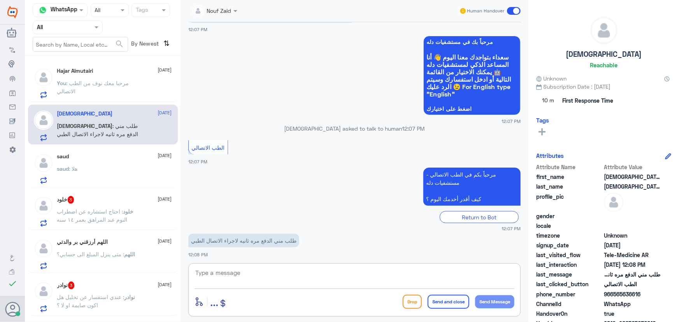
scroll to position [409, 0]
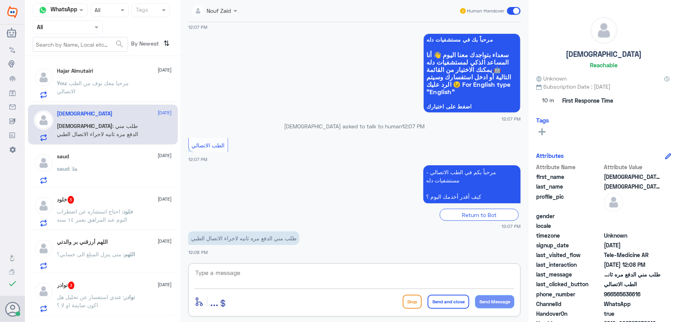
click at [270, 278] on textarea at bounding box center [354, 277] width 320 height 19
type textarea "ممكن تزودني برقم الملف او رقم الهوية من فضلك"
drag, startPoint x: 489, startPoint y: 299, endPoint x: 484, endPoint y: 294, distance: 6.9
click at [489, 299] on button "Send Message" at bounding box center [494, 301] width 39 height 13
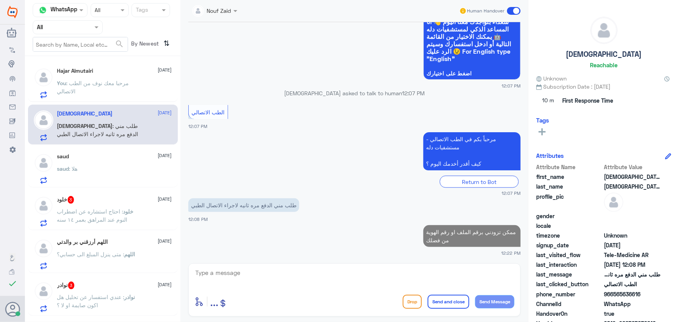
click at [134, 210] on span "خلود" at bounding box center [128, 211] width 10 height 7
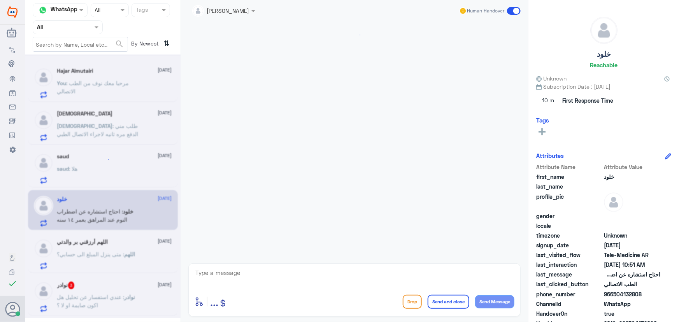
scroll to position [64, 0]
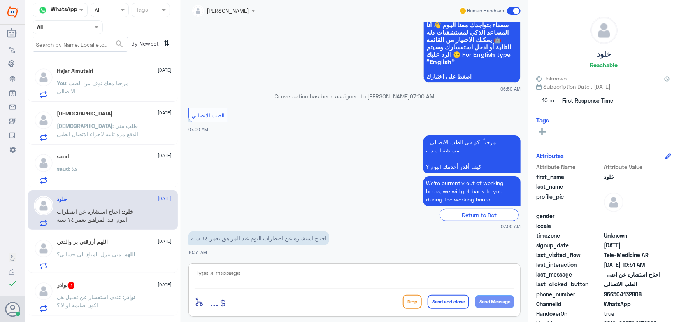
drag, startPoint x: 312, startPoint y: 278, endPoint x: 311, endPoint y: 273, distance: 4.9
click at [311, 275] on textarea at bounding box center [354, 277] width 320 height 19
type textarea "مرحبا معك نوف من الطب الاتصالي"
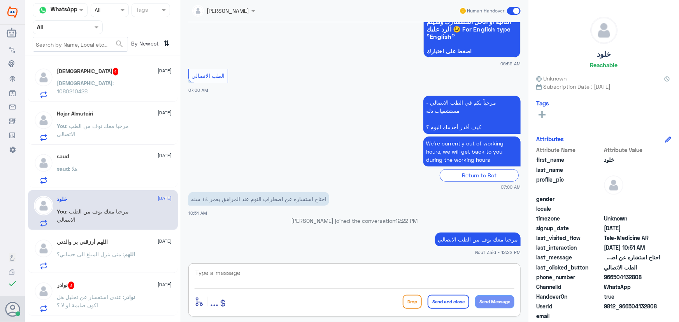
click at [240, 275] on textarea at bounding box center [354, 277] width 320 height 19
paste textarea "هنا الطب الاتصالي لكل مايخص الاستشارة الفورية من خلال التطبيق والتي من خلالها ي…"
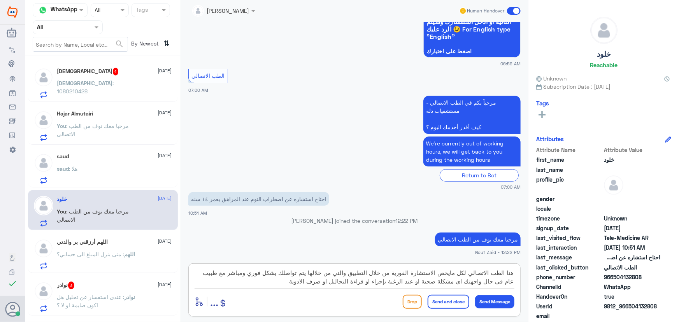
type textarea "هنا الطب الاتصالي لكل مايخص الاستشارة الفورية من خلال التطبيق والتي من خلالها ي…"
click at [478, 302] on button "Send Message" at bounding box center [494, 301] width 39 height 13
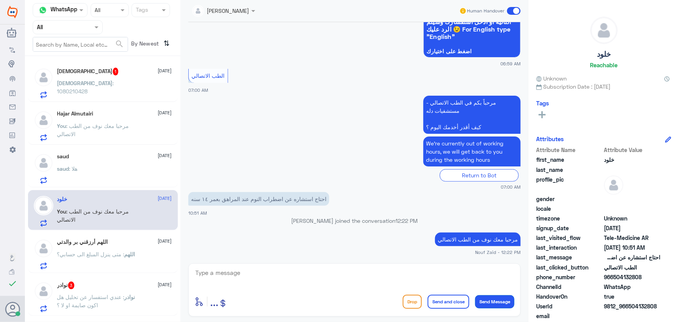
scroll to position [155, 0]
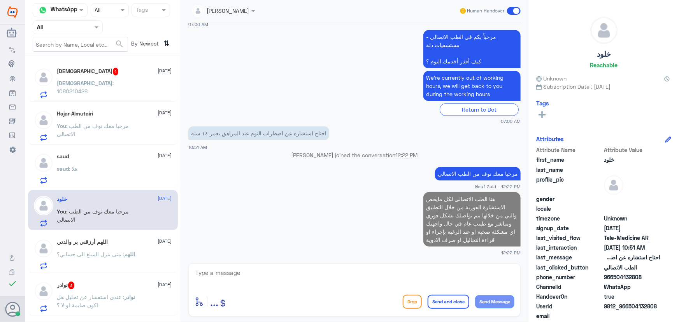
click at [121, 249] on div "اللهم أرزقني بر والدتي 2 October اللهم : متى ينزل المبلغ الى حسابي؟" at bounding box center [114, 254] width 115 height 31
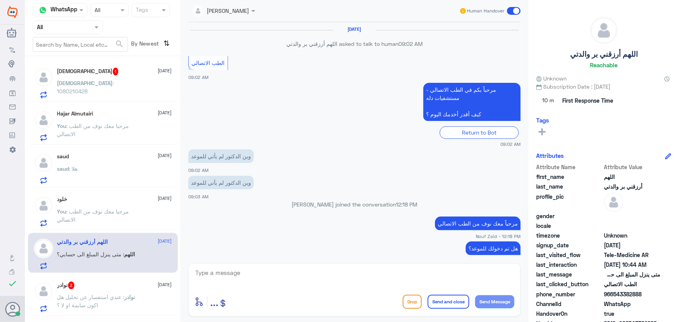
scroll to position [406, 0]
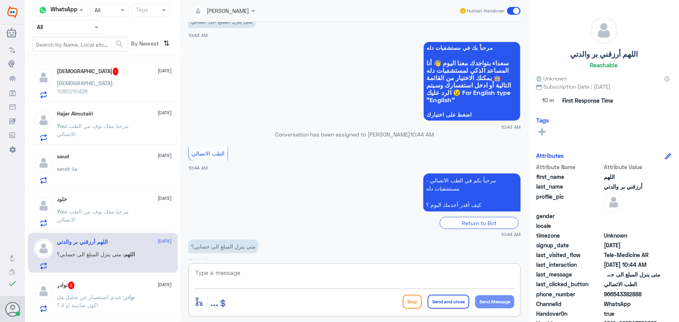
click at [256, 275] on textarea at bounding box center [354, 277] width 320 height 19
type textarea "مرحبا معك نوف من الطب الاتصالي"
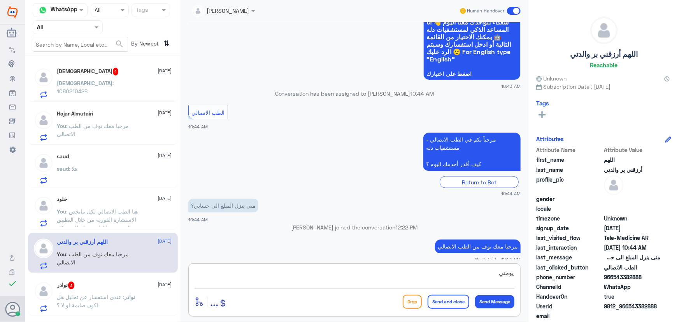
scroll to position [429, 0]
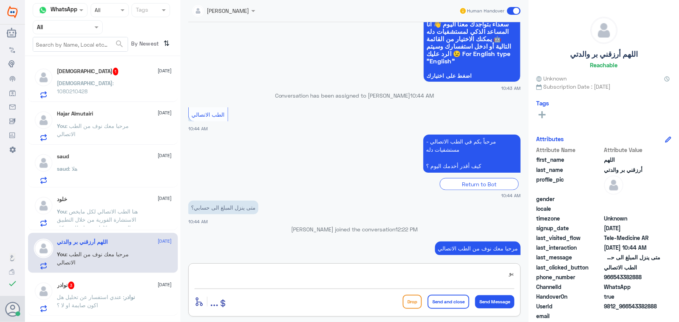
type textarea "ي"
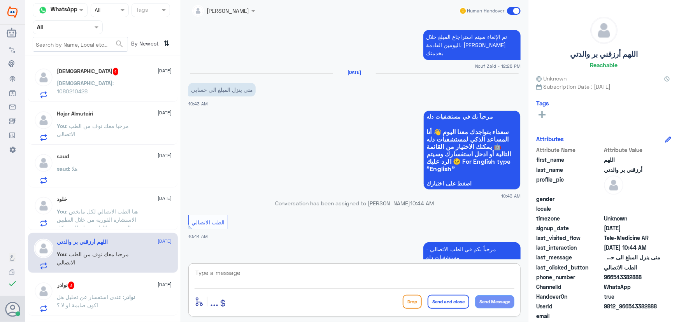
scroll to position [287, 0]
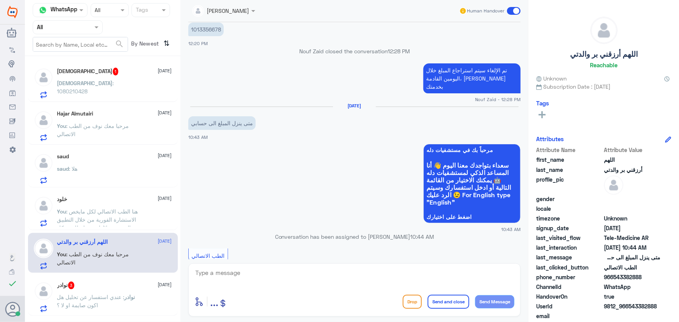
click at [458, 73] on p "تم الإلغاء سيتم استراجاع المبلغ خلال اليومين القادمة، سعدنا بخدمتك" at bounding box center [471, 78] width 97 height 30
click at [464, 70] on p "تم الإلغاء سيتم استراجاع المبلغ خلال اليومين القادمة، سعدنا بخدمتك" at bounding box center [471, 78] width 97 height 30
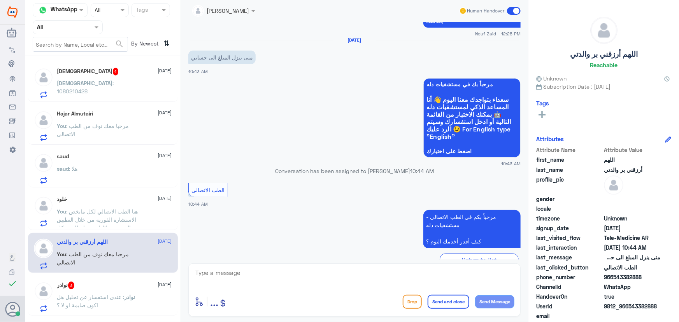
scroll to position [429, 0]
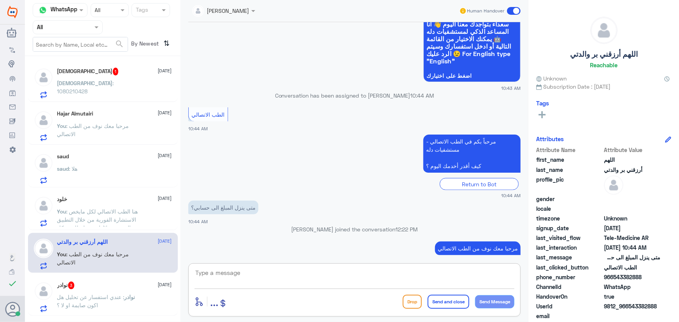
click at [328, 275] on textarea at bounding box center [354, 277] width 320 height 19
click at [456, 276] on textarea "يتم استرجاع المبلغ خلالي يومين" at bounding box center [354, 277] width 320 height 19
click at [407, 276] on textarea "يتم استرجاع المبلغ خلال يومين" at bounding box center [354, 277] width 320 height 19
type textarea "يتم استرجاع المبلغ خلال يومين"
click at [503, 303] on button "Send Message" at bounding box center [494, 301] width 39 height 13
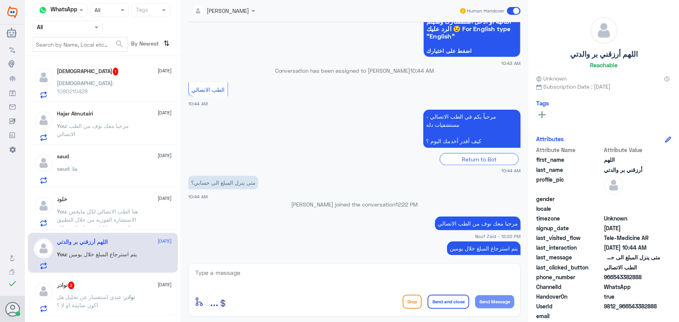
scroll to position [480, 0]
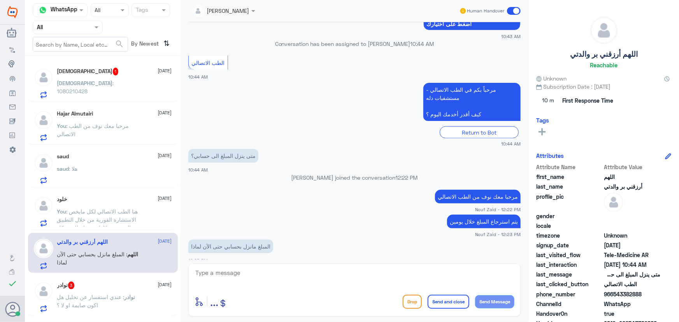
click at [84, 292] on div "نوادر 3 2 October نوادر : عندي استفسار عن تحليل هل اكون صايمة او لا ؟" at bounding box center [114, 297] width 115 height 31
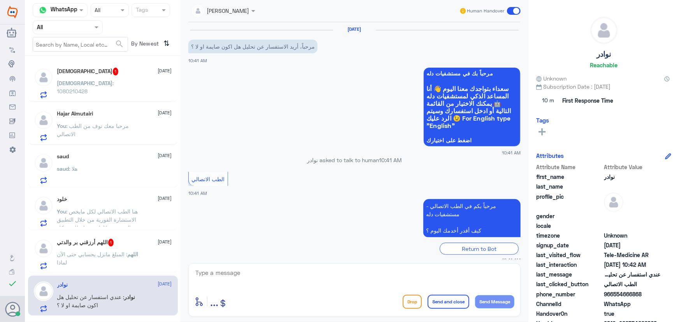
scroll to position [34, 0]
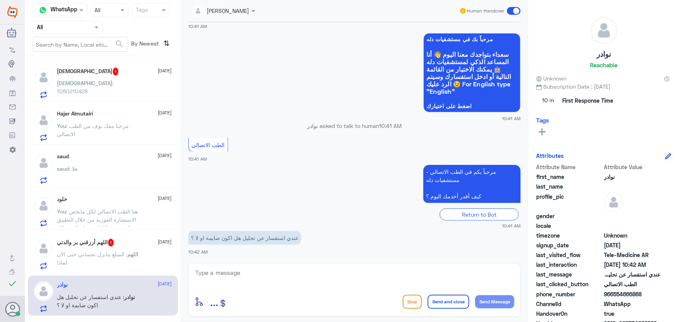
click at [104, 234] on div "اللهم أرزقني بر والدتي 1 2 October اللهم : المبلغ مانزل بحسابي حتى الآن لماذا" at bounding box center [103, 253] width 150 height 40
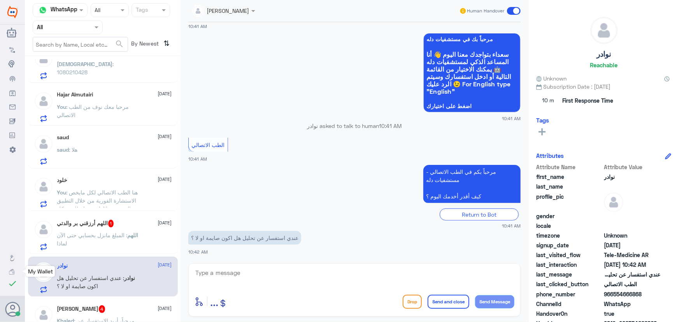
scroll to position [35, 0]
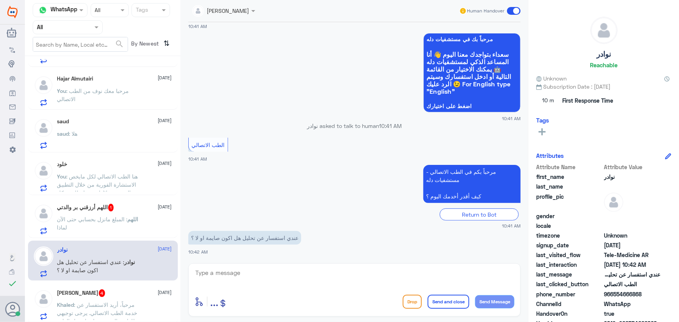
click at [259, 276] on textarea at bounding box center [354, 277] width 320 height 19
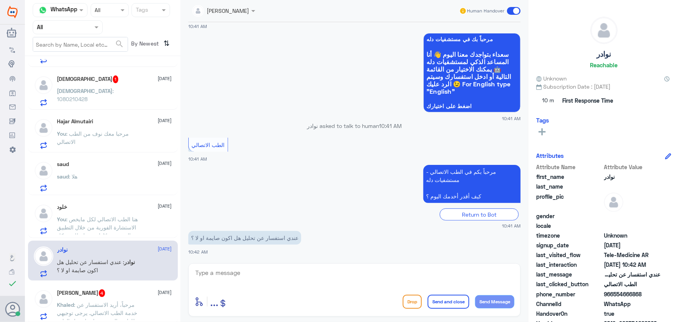
drag, startPoint x: 613, startPoint y: 296, endPoint x: 658, endPoint y: 297, distance: 44.7
click at [658, 297] on span "966554666868" at bounding box center [632, 294] width 56 height 8
copy span "554666868"
drag, startPoint x: 343, startPoint y: 262, endPoint x: 320, endPoint y: 271, distance: 24.6
click at [338, 264] on div "عبدالكريم الموسى Human Handover 2 Oct 2025 مرحباً، أريد الاستفسار عن تحليل هل ا…" at bounding box center [354, 162] width 348 height 324
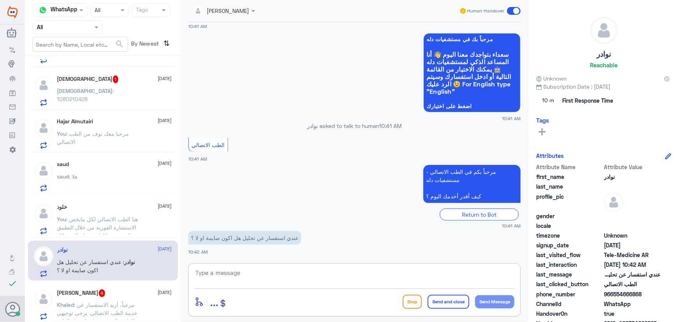
click at [317, 273] on textarea at bounding box center [354, 277] width 320 height 19
type textarea "مرحبا معك نوف من الطب الاتصالي"
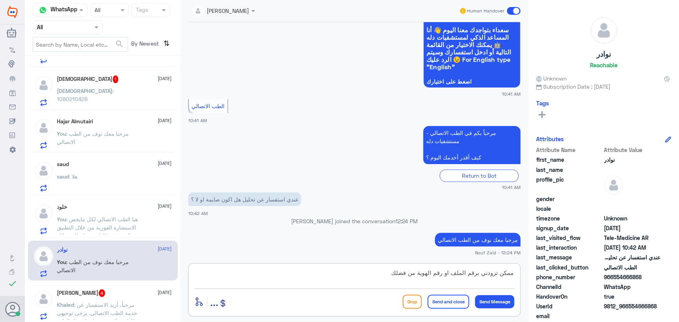
type textarea "ممكن تزودني برقم الملف او رقم الهوية من فضلك"
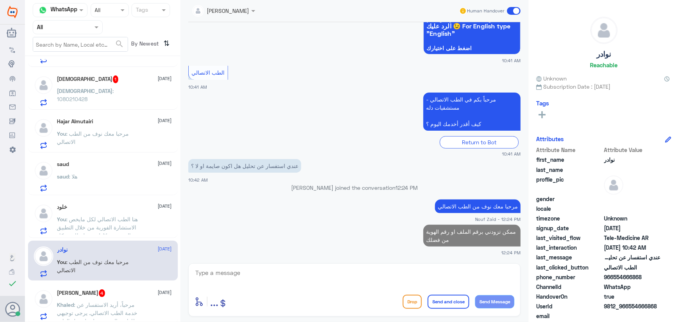
click at [95, 286] on div "Khaled AlSharaan 4 2 October Khaled : مرحباً، أريد الاستفسار عن خدمة الطب الاتص…" at bounding box center [103, 303] width 150 height 40
click at [97, 292] on h5 "Khaled AlSharaan 4" at bounding box center [81, 293] width 48 height 8
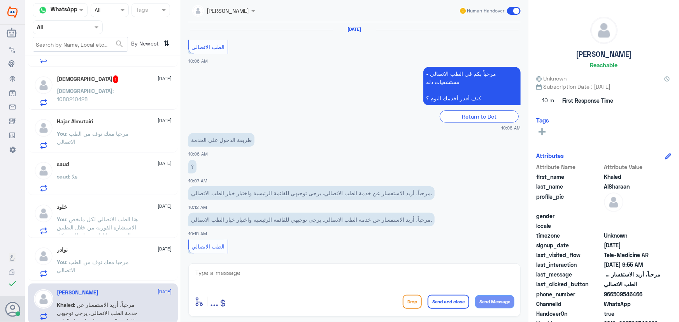
scroll to position [398, 0]
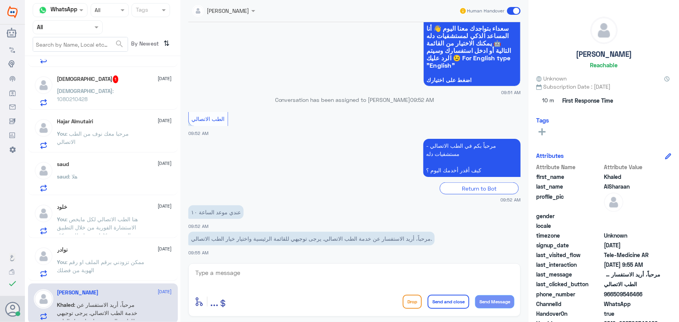
drag, startPoint x: 318, startPoint y: 276, endPoint x: 313, endPoint y: 276, distance: 5.1
click at [318, 276] on textarea at bounding box center [354, 277] width 320 height 19
paste textarea "مرحباً معك نوف من الطب الاتصالي"
type textarea "مرحباً معك نوف من الطب الاتصالي"
click at [490, 302] on button "Send Message" at bounding box center [494, 301] width 39 height 13
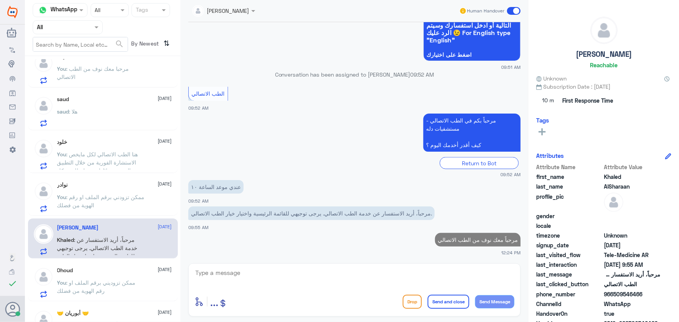
scroll to position [106, 0]
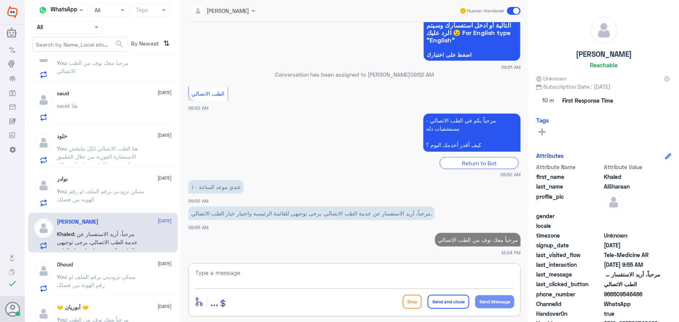
click at [338, 280] on textarea at bounding box center [354, 277] width 320 height 19
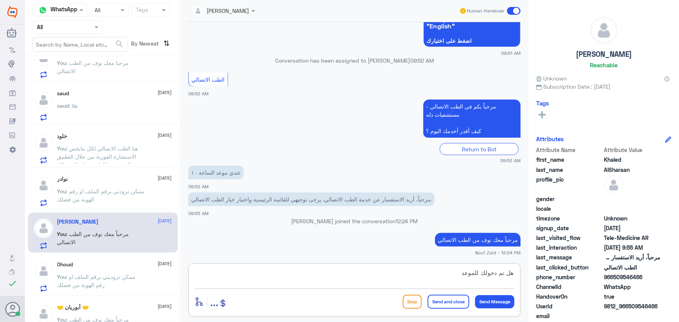
type textarea "هل تم دخولك للموعد؟"
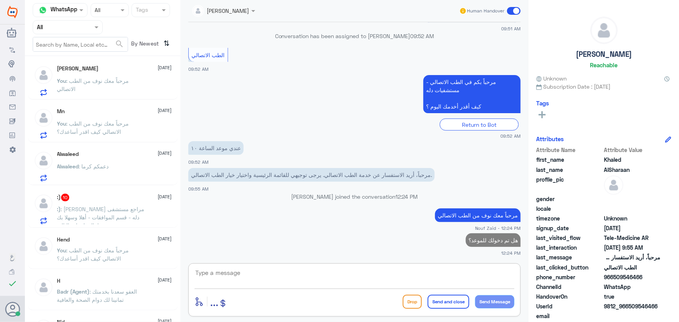
scroll to position [389, 0]
click at [111, 220] on span ": عزيزي مراجع مستشفى دله - قسم الموافقات - أهلا وسهلا بك يرجى تزويدنا بالمعلوما…" at bounding box center [100, 260] width 87 height 113
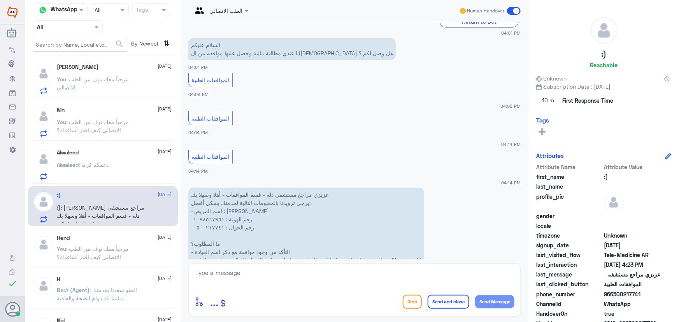
scroll to position [609, 0]
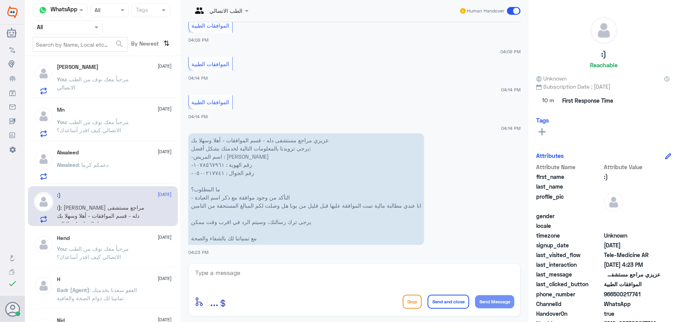
click at [217, 10] on input "text" at bounding box center [211, 10] width 38 height 9
click at [364, 45] on app-msgs-text at bounding box center [354, 45] width 332 height 1
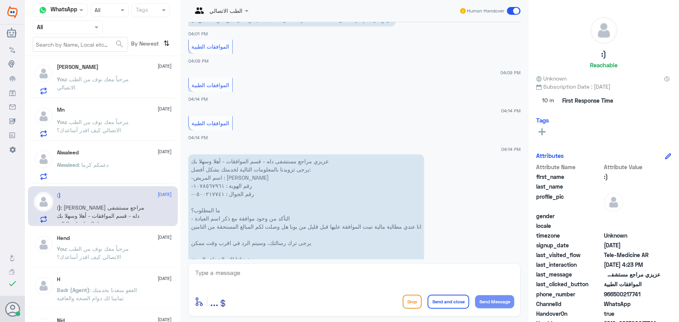
scroll to position [609, 0]
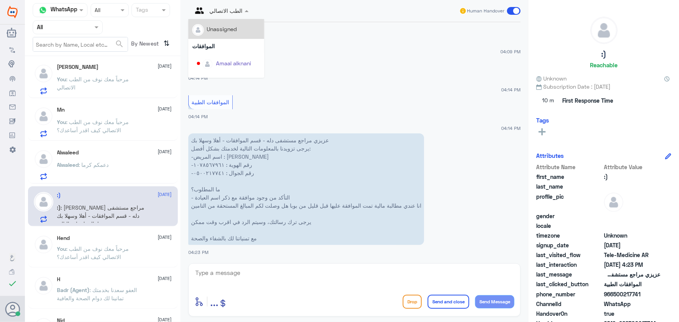
click at [225, 16] on div "الطب الاتصالي" at bounding box center [215, 11] width 54 height 19
click at [399, 62] on app-msgs-text "الموافقات الطبية" at bounding box center [354, 64] width 332 height 15
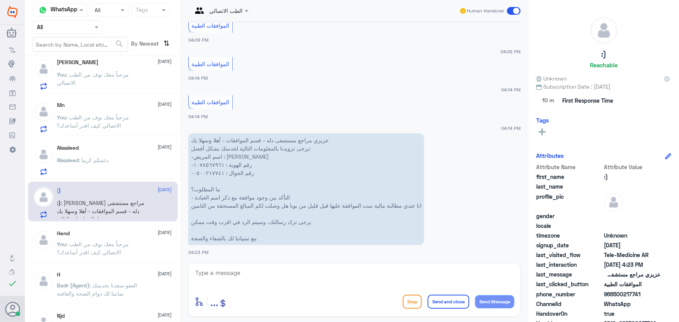
scroll to position [318, 0]
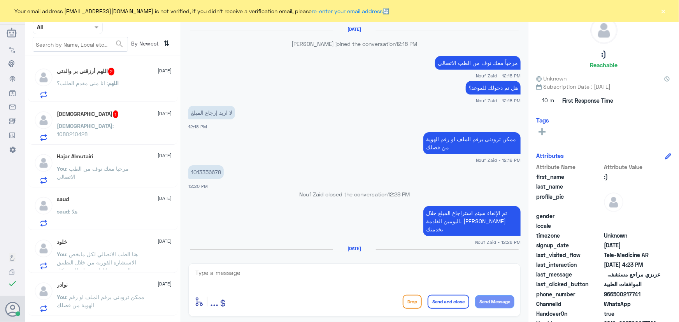
scroll to position [362, 0]
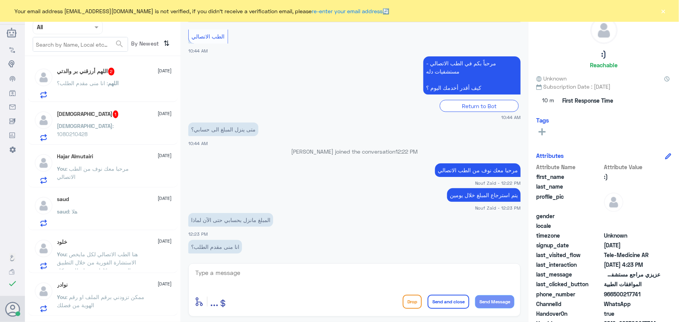
click at [95, 84] on span ": انا منى مقدم الطلب؟" at bounding box center [82, 83] width 51 height 7
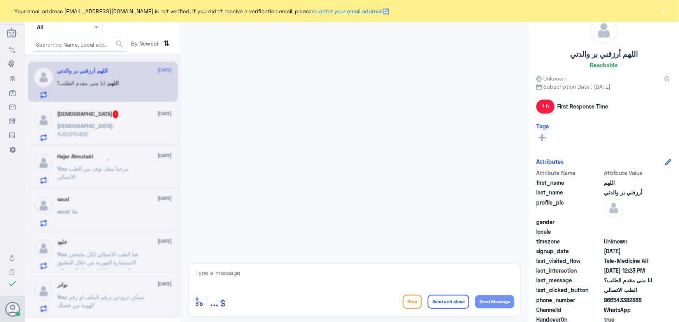
scroll to position [362, 0]
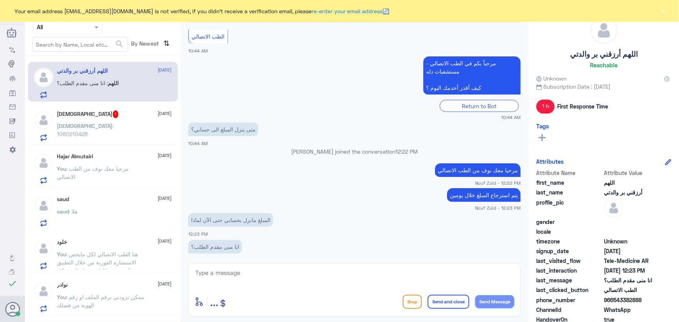
drag, startPoint x: 616, startPoint y: 301, endPoint x: 641, endPoint y: 299, distance: 25.3
click at [641, 299] on span "966543382888" at bounding box center [632, 300] width 56 height 8
click at [624, 299] on span "966543382888" at bounding box center [632, 300] width 56 height 8
drag, startPoint x: 612, startPoint y: 299, endPoint x: 678, endPoint y: 306, distance: 66.1
click at [678, 306] on div "اللهم أرزقني بر والدتي Reachable Unknown Subscription Date : 07/06/2024 1 h Fir…" at bounding box center [603, 162] width 150 height 324
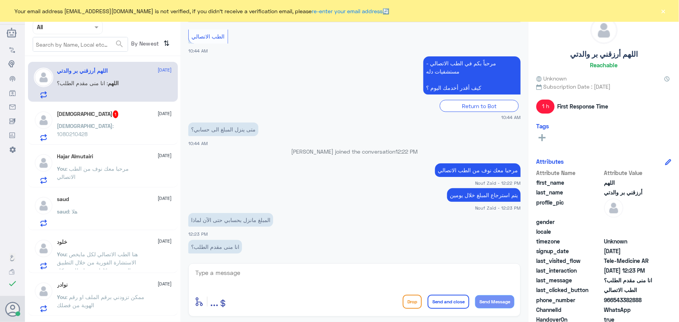
click at [575, 299] on span "phone_number" at bounding box center [569, 300] width 66 height 8
drag, startPoint x: 614, startPoint y: 299, endPoint x: 664, endPoint y: 304, distance: 50.8
click at [664, 305] on div "Attribute Name Attribute Value first_name اللهم last_name أرزقني بر والدتي prof…" at bounding box center [603, 266] width 135 height 195
copy div "543382888 ChannelId WhatsApp"
click at [614, 300] on span "966543382888" at bounding box center [632, 300] width 56 height 8
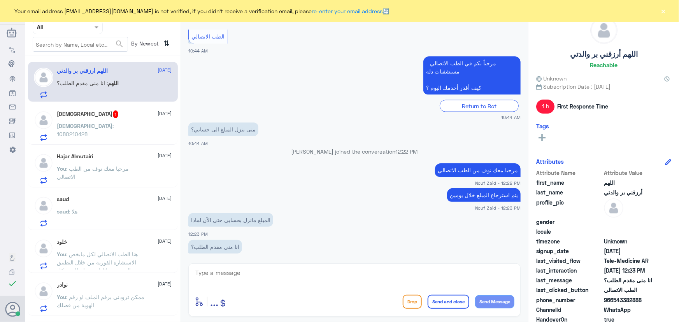
drag, startPoint x: 614, startPoint y: 300, endPoint x: 637, endPoint y: 299, distance: 23.0
click at [637, 299] on span "966543382888" at bounding box center [632, 300] width 56 height 8
drag, startPoint x: 614, startPoint y: 301, endPoint x: 646, endPoint y: 299, distance: 31.9
click at [646, 299] on span "966543382888" at bounding box center [632, 300] width 56 height 8
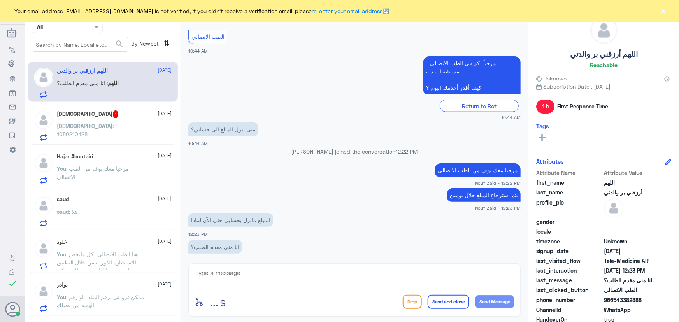
copy span "543382888"
click at [52, 113] on div at bounding box center [43, 125] width 19 height 31
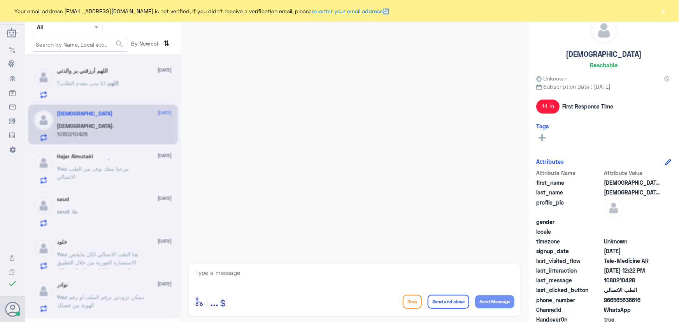
scroll to position [373, 0]
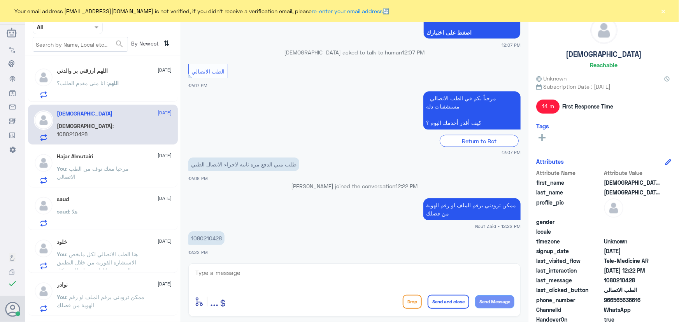
click at [202, 239] on p "1080210428" at bounding box center [206, 238] width 36 height 14
copy p "1080210428"
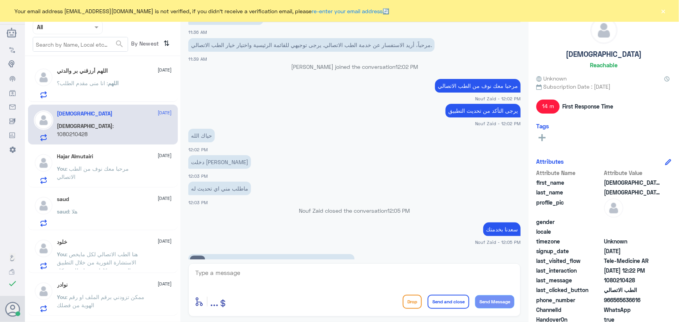
scroll to position [1214, 0]
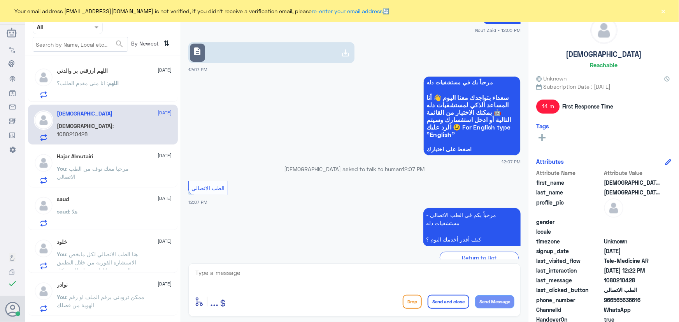
click at [293, 54] on div "description 12:07 PM" at bounding box center [354, 53] width 332 height 40
click at [290, 46] on link "description" at bounding box center [271, 52] width 166 height 21
click at [660, 10] on button "×" at bounding box center [663, 11] width 8 height 8
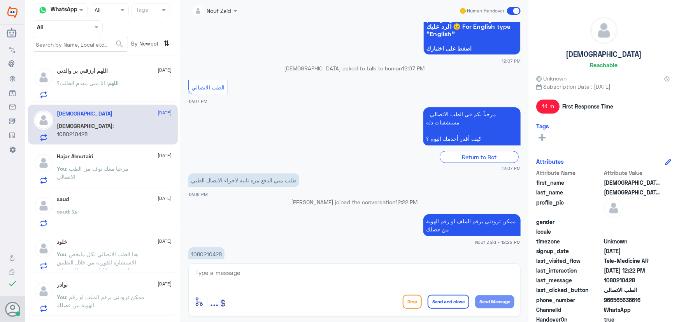
scroll to position [1322, 0]
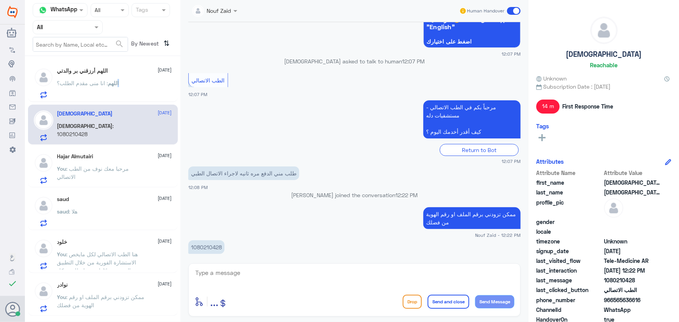
click at [119, 83] on span "اللهم" at bounding box center [113, 83] width 11 height 7
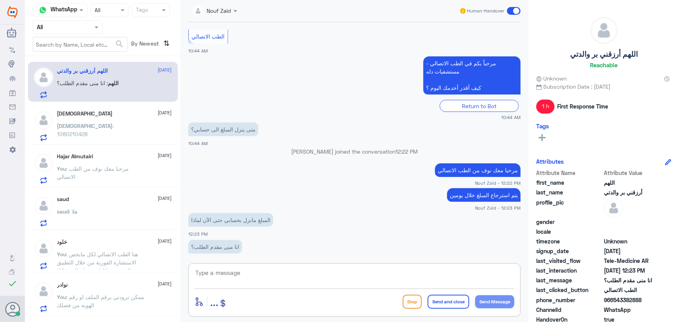
click at [250, 272] on textarea at bounding box center [354, 277] width 320 height 19
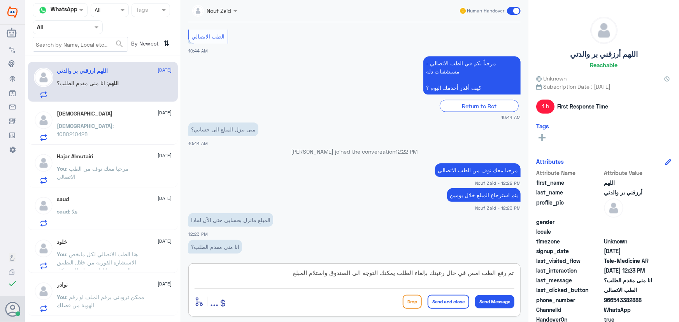
click at [432, 275] on textarea "تم رفع الطب امس في حال رغبتك بإلغاء الطلب يمكنك التوجه الى الصندوق واستلام المب…" at bounding box center [354, 277] width 320 height 19
drag, startPoint x: 420, startPoint y: 273, endPoint x: 448, endPoint y: 274, distance: 27.7
click at [448, 274] on textarea "تم رفع الطب امس في حال رغبتك بإلغاء الطلب يمكنك التوجه الى الصندوق واستلام المب…" at bounding box center [354, 277] width 320 height 19
click at [442, 272] on textarea "تم رفع الطب امس في حال حا نلغي الطلب يمكنك التوجه الى الصندوق واستلام المبلغ" at bounding box center [354, 277] width 320 height 19
type textarea "تم رفع الطب امس في حال حاب نلغي الطلب يمكنك التوجه الى الصندوق واستلام المبلغ"
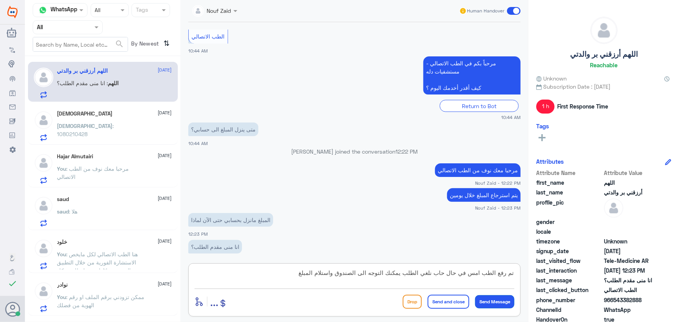
click at [502, 301] on button "Send Message" at bounding box center [494, 301] width 39 height 13
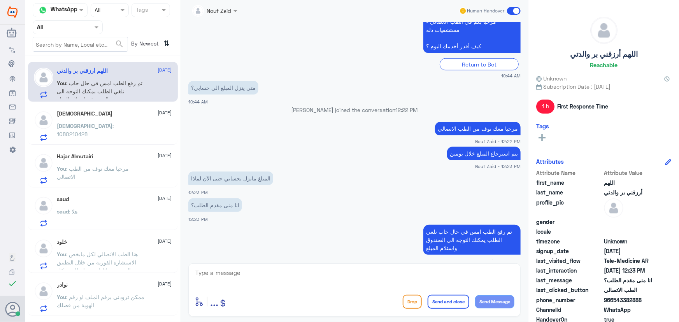
click at [118, 171] on p "You : مرحبا معك نوف من الطب الاتصالي" at bounding box center [100, 173] width 87 height 19
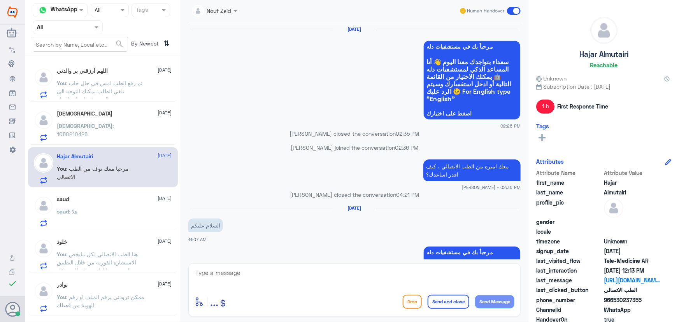
scroll to position [719, 0]
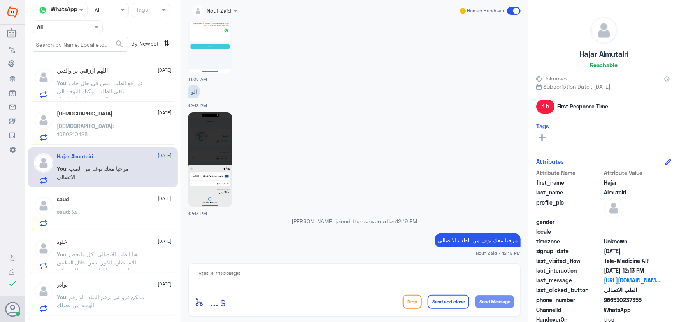
click at [299, 278] on textarea at bounding box center [354, 277] width 320 height 19
click at [305, 267] on div "enter flow name ... Drop Send and close Send Message" at bounding box center [354, 289] width 332 height 53
drag, startPoint x: 323, startPoint y: 254, endPoint x: 322, endPoint y: 261, distance: 6.7
click at [322, 261] on div "Nouf Zaid Human Handover 29 Sep 2025 مرحباً بك في مستشفيات دله سعداء بتواجدك مع…" at bounding box center [354, 162] width 348 height 324
drag, startPoint x: 317, startPoint y: 273, endPoint x: 317, endPoint y: 278, distance: 5.5
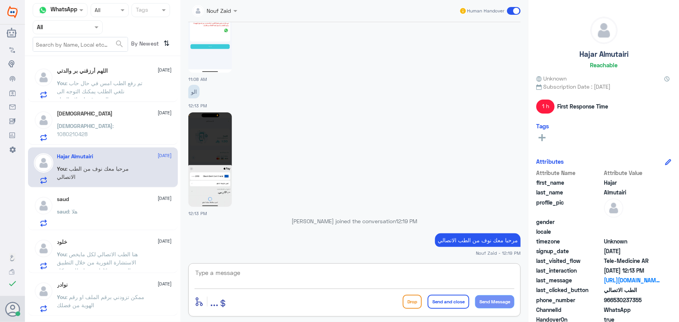
click at [317, 277] on textarea at bounding box center [354, 277] width 320 height 19
type textarea "هل تم دخولك للموعد؟"
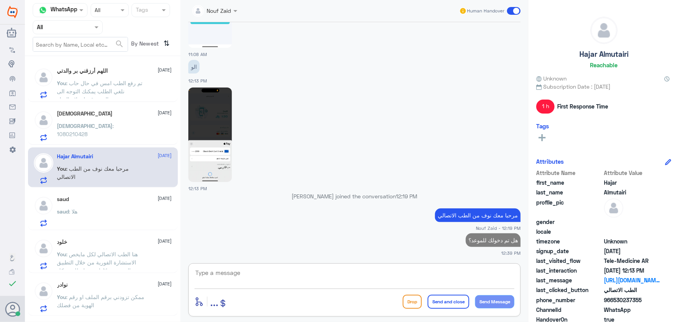
click at [135, 208] on div "saud 2 October saud : هلا" at bounding box center [114, 211] width 115 height 31
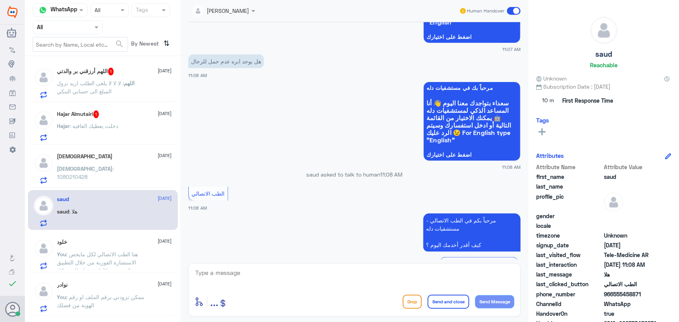
scroll to position [152, 0]
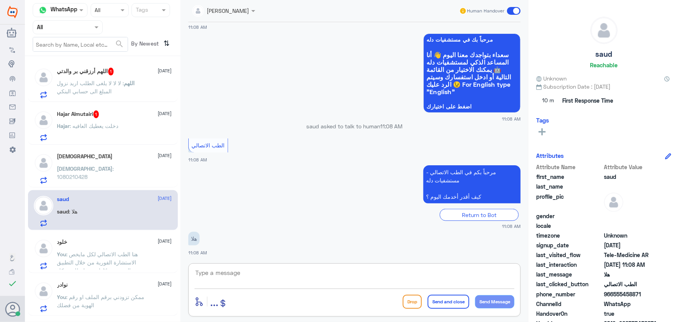
click at [245, 281] on textarea at bounding box center [354, 277] width 320 height 19
type textarea "مرحبا معك نوف من الطب الاتصالي"
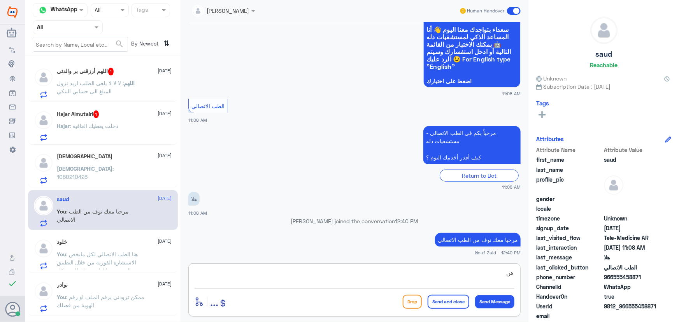
type textarea "ه"
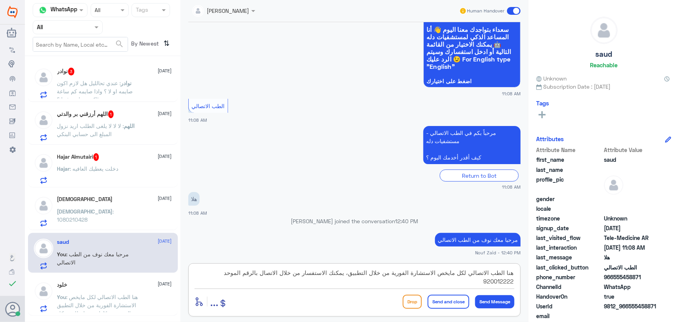
type textarea "هنا الطب الاتصالي لكل مايخص الاستشارة الفورية من خلال التطبيق، يمكنك الاستفسار …"
click at [433, 297] on button "Send and close" at bounding box center [448, 302] width 42 height 14
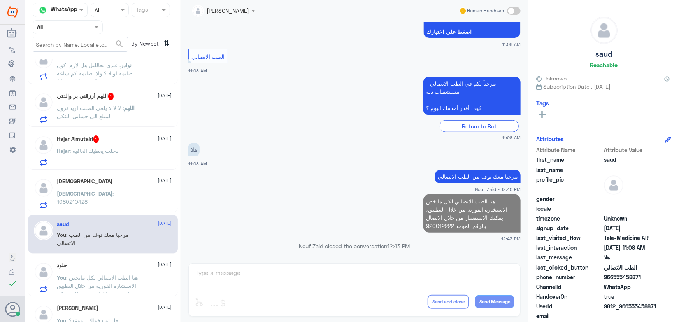
scroll to position [35, 0]
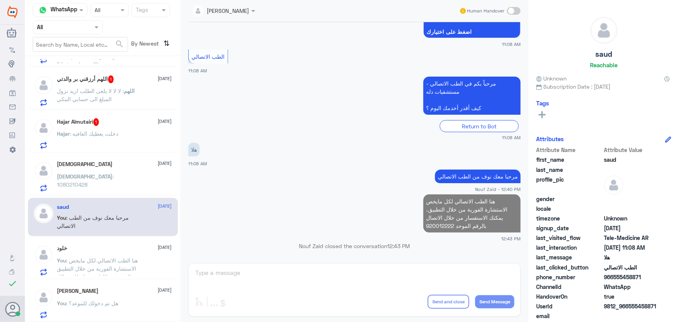
click at [62, 123] on h5 "Hajar Almutairi 1" at bounding box center [78, 122] width 42 height 8
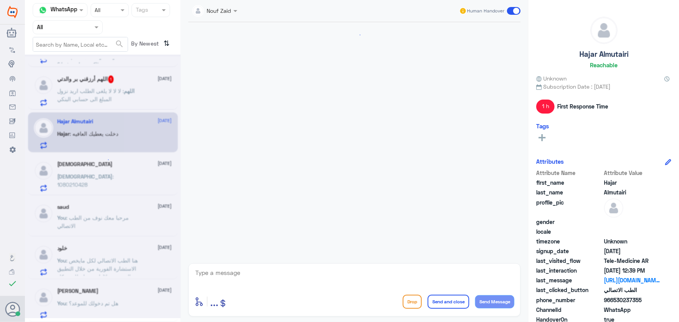
scroll to position [667, 0]
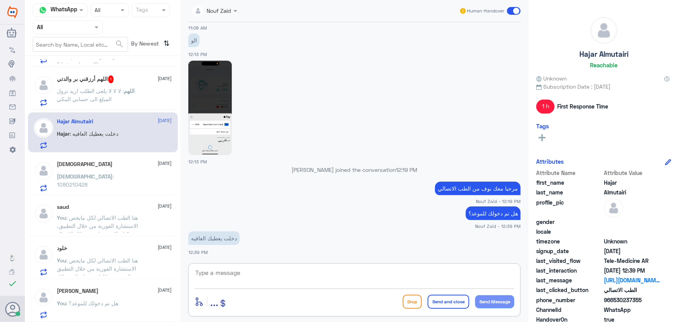
click at [266, 276] on textarea at bounding box center [354, 277] width 320 height 19
type textarea "سعدنا بخدمتك"
drag, startPoint x: 434, startPoint y: 297, endPoint x: 419, endPoint y: 290, distance: 16.4
click at [432, 296] on button "Send and close" at bounding box center [448, 302] width 42 height 14
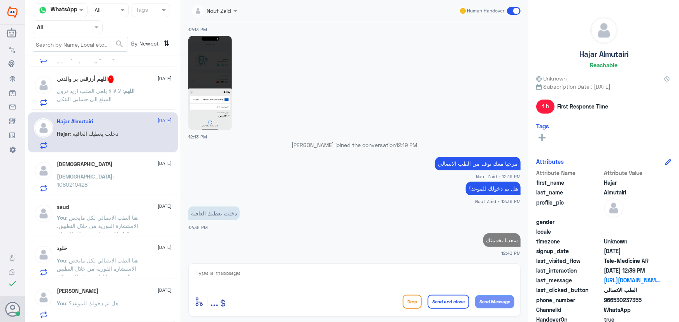
scroll to position [689, 0]
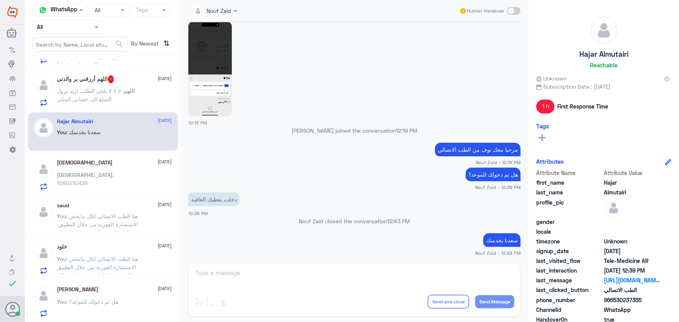
drag, startPoint x: 79, startPoint y: 72, endPoint x: 78, endPoint y: 79, distance: 7.8
click at [78, 77] on div "اللهم أرزقني بر والدتي 1 2 October اللهم : لا لا لا يلغى الطلب اريد نزول المبلغ…" at bounding box center [103, 90] width 150 height 40
drag, startPoint x: 126, startPoint y: 94, endPoint x: 188, endPoint y: 195, distance: 118.4
click at [126, 95] on p "اللهم : لا لا لا يلغى الطلب اريد نزول المبلغ الى حسابي البنكي" at bounding box center [100, 96] width 87 height 19
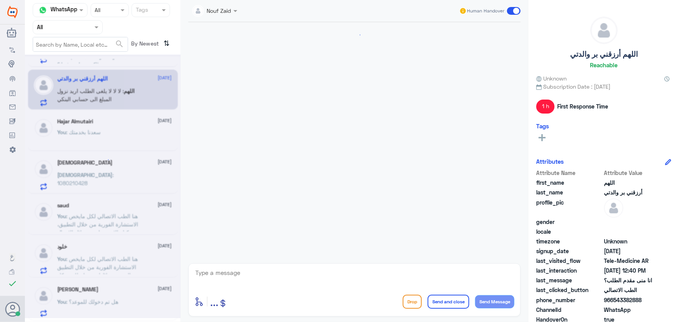
scroll to position [389, 0]
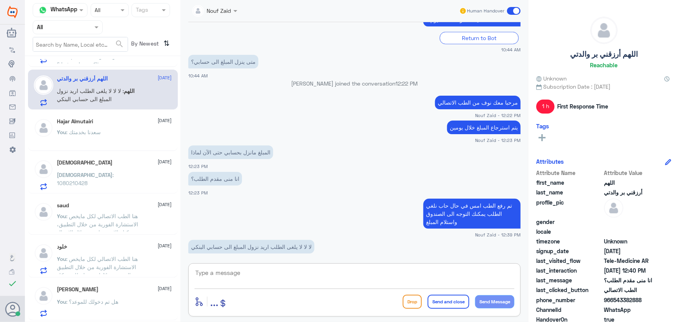
click at [253, 277] on textarea at bounding box center [354, 277] width 320 height 19
type textarea "م"
type textarea "ك"
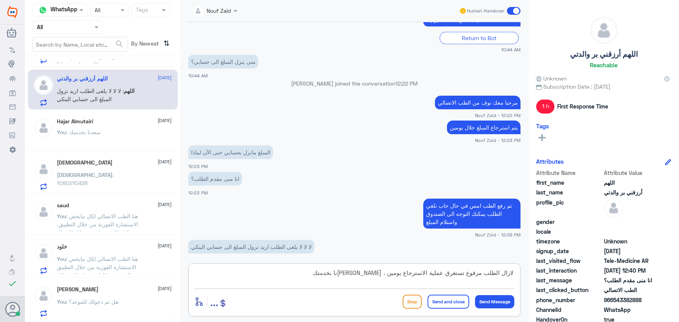
type textarea "لازال الطلب مرفوع تستغرق عملية الاسترجاع يومين ، سعدنا بخدمتك"
click at [432, 303] on button "Send and close" at bounding box center [448, 302] width 42 height 14
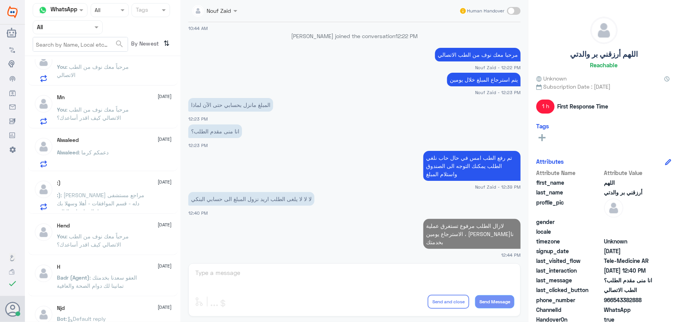
scroll to position [424, 0]
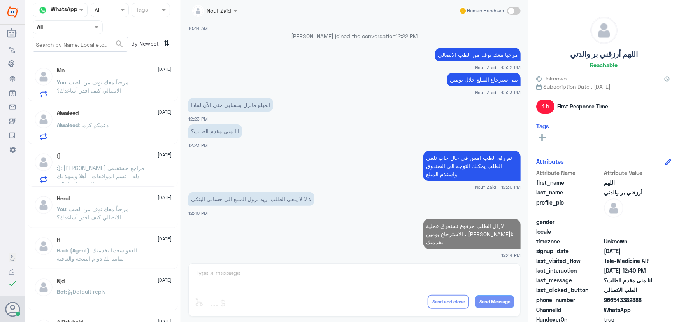
click at [100, 173] on span ": عزيزي مراجع مستشفى دله - قسم الموافقات - أهلا وسهلا بك يرجى تزويدنا بالمعلوما…" at bounding box center [100, 220] width 87 height 113
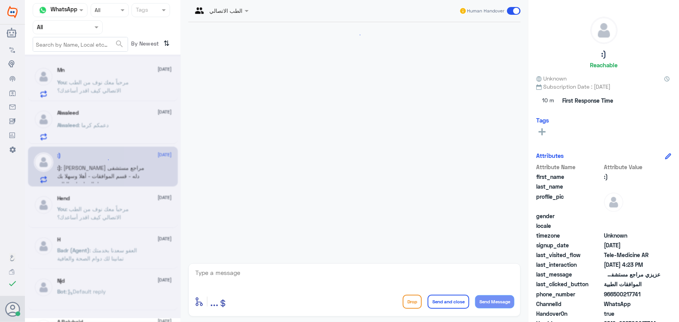
scroll to position [609, 0]
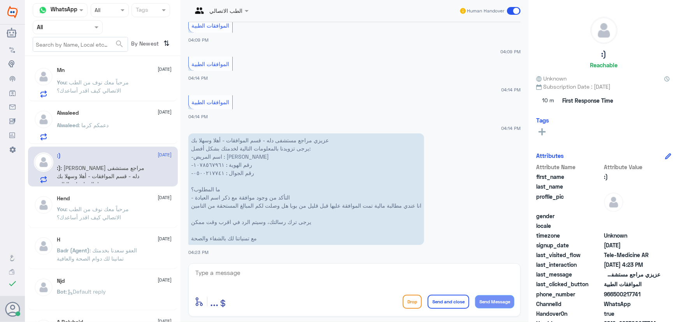
click at [233, 16] on div "الطب الاتصالي" at bounding box center [217, 11] width 51 height 19
click at [229, 52] on div "[PERSON_NAME]" at bounding box center [237, 49] width 42 height 8
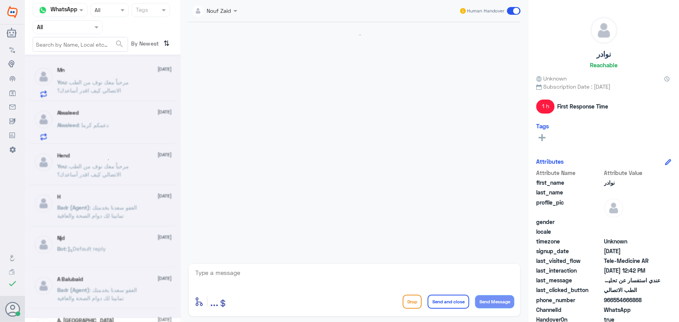
scroll to position [427, 0]
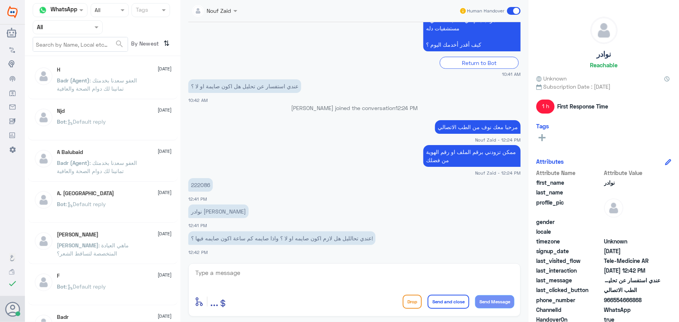
click at [206, 184] on p "222086" at bounding box center [200, 185] width 24 height 14
click at [245, 139] on small "Nouf Zaid - 12:24 PM" at bounding box center [354, 139] width 332 height 7
click at [254, 280] on textarea at bounding box center [354, 277] width 320 height 19
type textarea "ل"
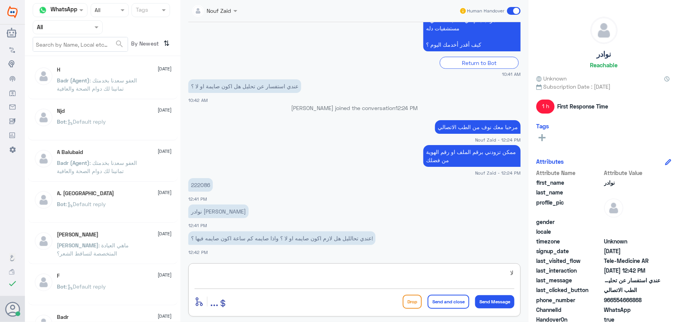
type textarea "ل"
type textarea "ما تحتاج صيام"
click at [447, 303] on button "Send and close" at bounding box center [448, 302] width 42 height 14
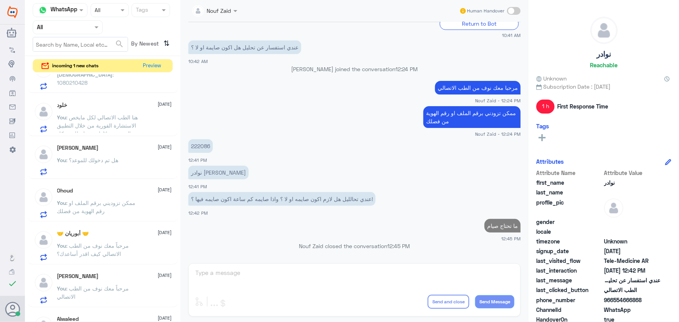
scroll to position [109, 0]
click at [150, 61] on button "Preview" at bounding box center [152, 65] width 24 height 12
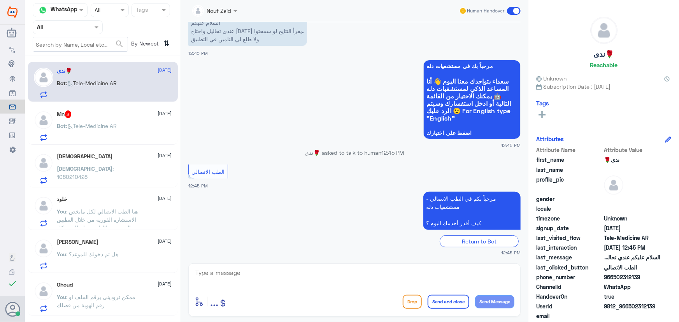
click at [86, 93] on p "Bot : Tele-Medicine AR" at bounding box center [87, 88] width 60 height 19
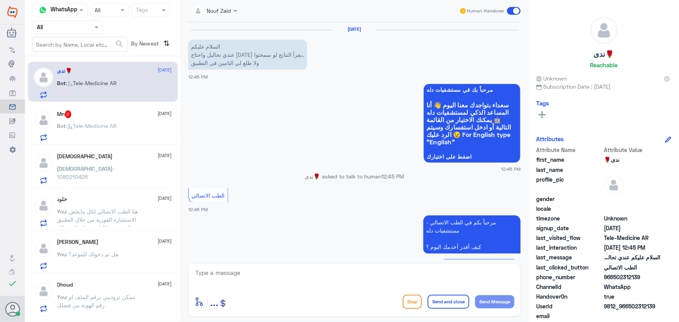
drag, startPoint x: 262, startPoint y: 268, endPoint x: 262, endPoint y: 282, distance: 13.6
click at [261, 275] on div "enter flow name ... Drop Send and close Send Message" at bounding box center [354, 289] width 332 height 53
click at [262, 280] on textarea at bounding box center [354, 277] width 320 height 19
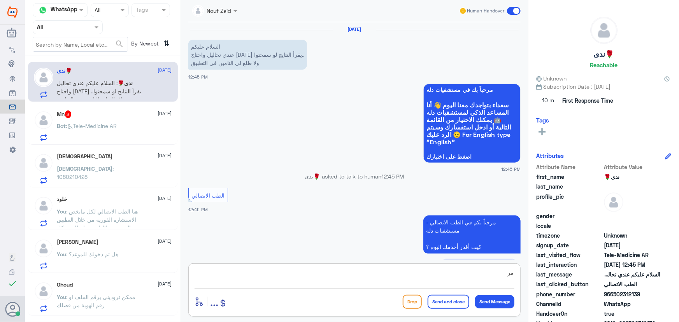
scroll to position [66, 0]
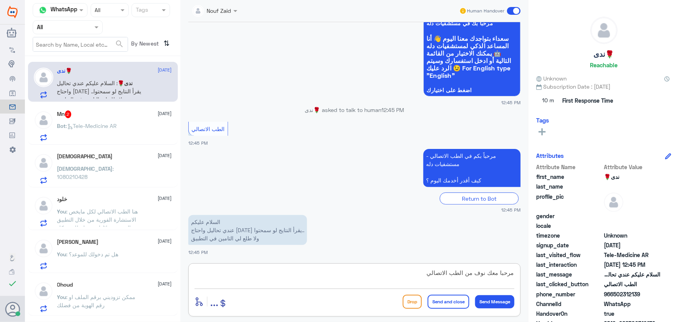
type textarea "مرحبا معك نوف من الطب الاتصالي"
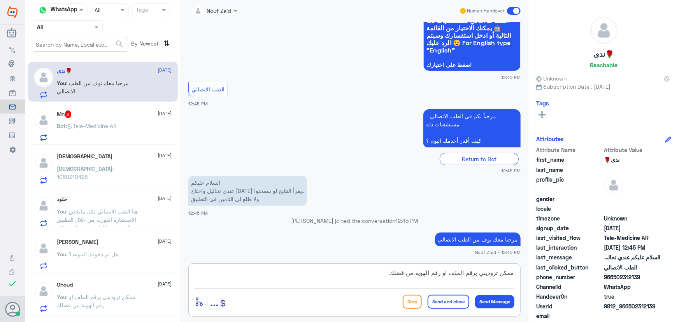
type textarea "ممكن تزوديني برقم الملف او رقم الهوية من فضلك"
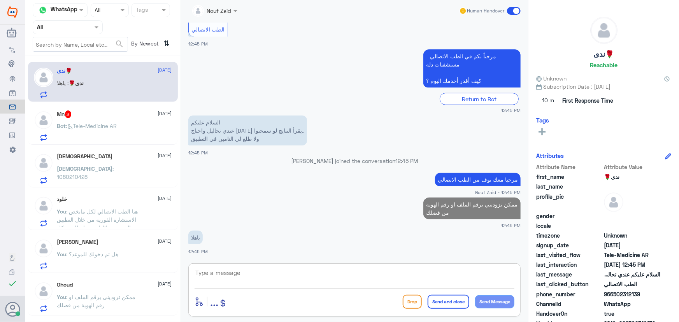
scroll to position [108, 0]
click at [141, 129] on div "Bot : Tele-Medicine AR" at bounding box center [114, 132] width 115 height 17
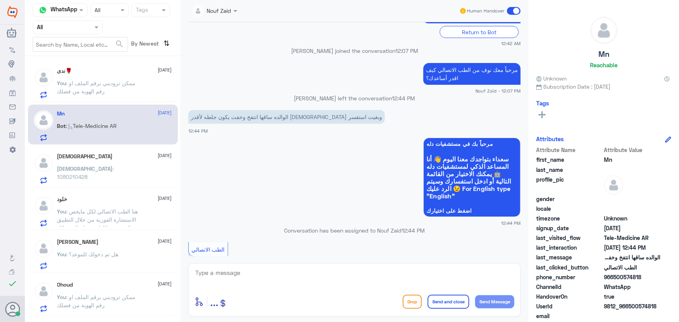
scroll to position [518, 0]
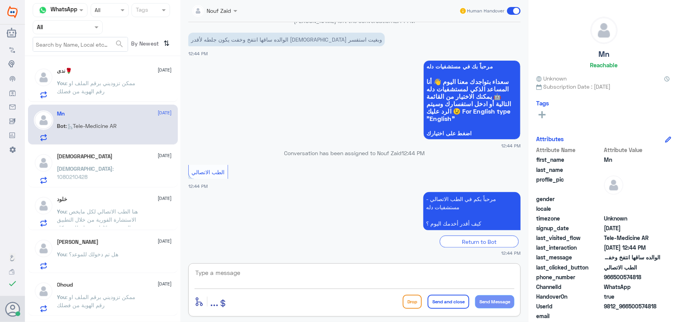
drag, startPoint x: 289, startPoint y: 271, endPoint x: 276, endPoint y: 268, distance: 13.6
click at [282, 268] on textarea at bounding box center [354, 277] width 320 height 19
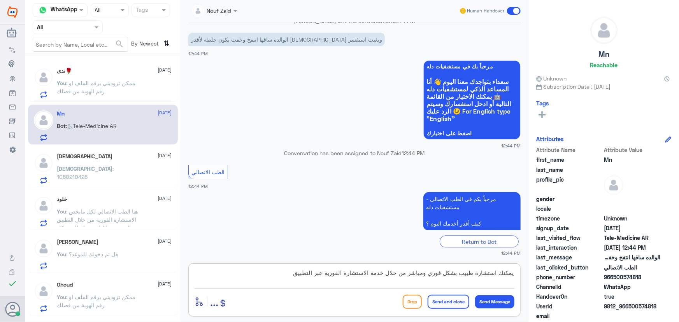
paste textarea "والتي من خلالها يتم تواصلك بشكل فوري ومباشر مع طبيب عام في حال واجهتك اي مشكلة …"
drag, startPoint x: 460, startPoint y: 273, endPoint x: 412, endPoint y: 273, distance: 47.8
click at [412, 273] on textarea "يمكنك استشارة طبيب بشكل فوري ومباشر من خلال خدمة الاستشارة الفورية عبر التطبيق …" at bounding box center [354, 277] width 320 height 19
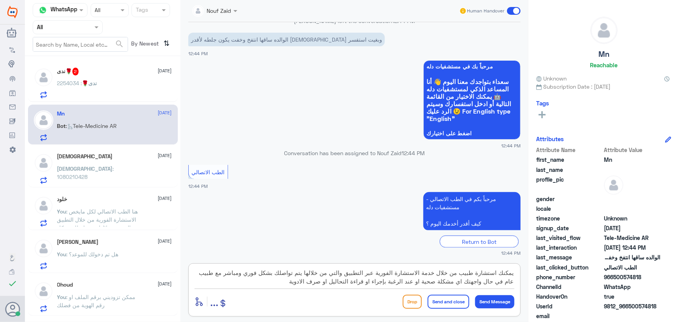
type textarea "يمكنك استشارة طبيب من خلال خدمة الاستشارة الفورية عبر التطبيق والتي من خلالها ي…"
click at [455, 296] on button "Send and close" at bounding box center [448, 302] width 42 height 14
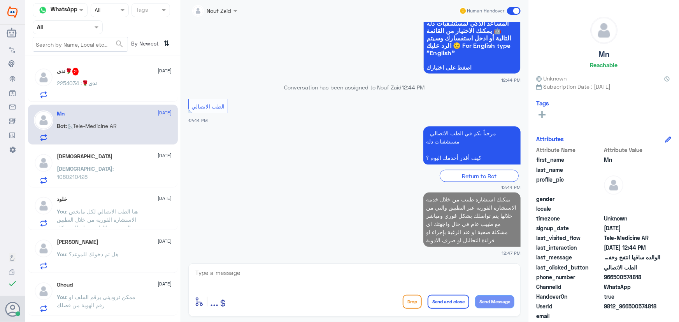
scroll to position [582, 0]
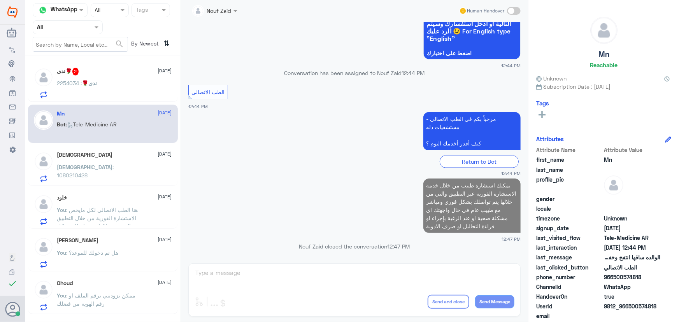
click at [74, 84] on span ": 2254034" at bounding box center [69, 83] width 25 height 7
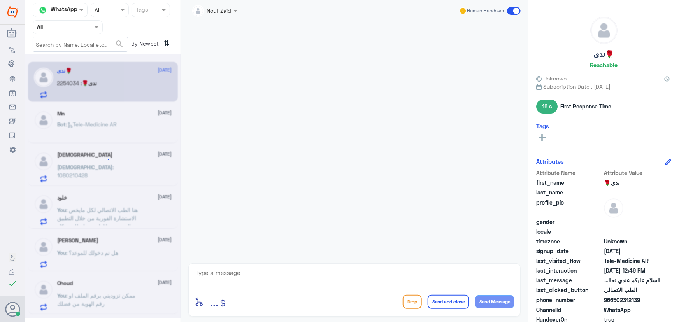
scroll to position [192, 0]
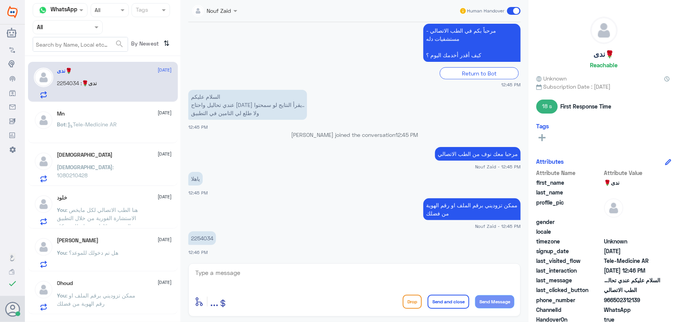
click at [207, 236] on p "2254034" at bounding box center [202, 238] width 28 height 14
copy p "2254034"
click at [312, 272] on textarea at bounding box center [354, 277] width 320 height 19
type textarea "التأمين محدث هل لازال غير فعال؟"
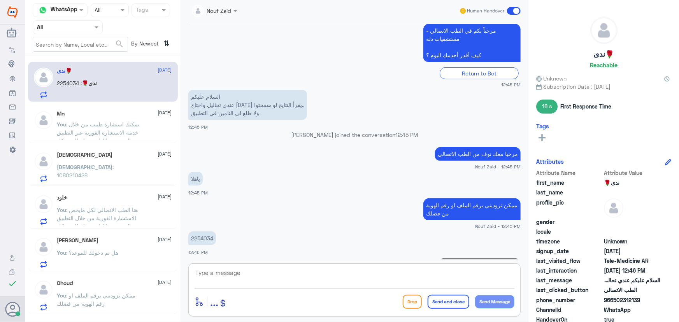
scroll to position [217, 0]
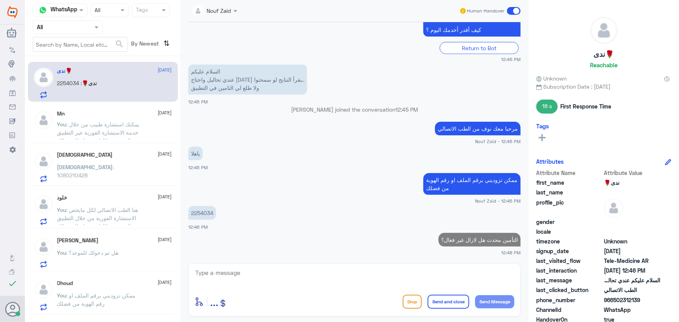
click at [117, 181] on div "سبحان : 1080210428" at bounding box center [114, 173] width 115 height 17
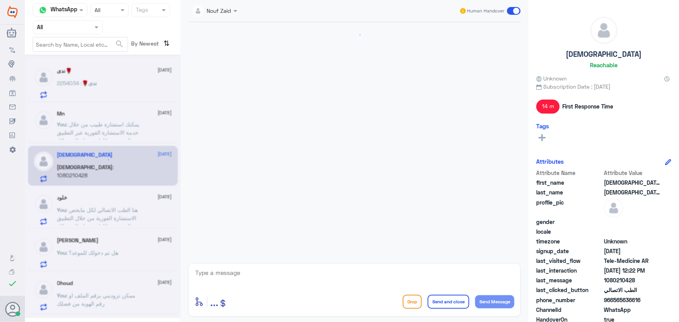
scroll to position [373, 0]
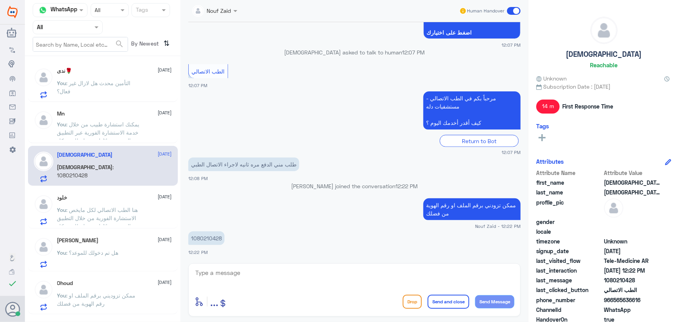
click at [86, 206] on p "You : هنا الطب الاتصالي لكل مايخص الاستشارة الفورية من خلال التطبيق والتي من خل…" at bounding box center [100, 215] width 87 height 19
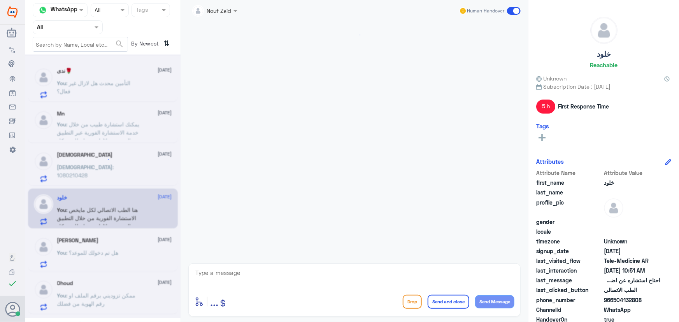
scroll to position [168, 0]
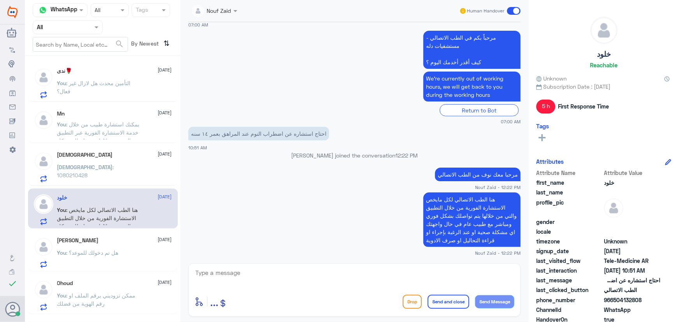
click at [512, 11] on span at bounding box center [514, 11] width 14 height 8
click at [0, 0] on input "checkbox" at bounding box center [0, 0] width 0 height 0
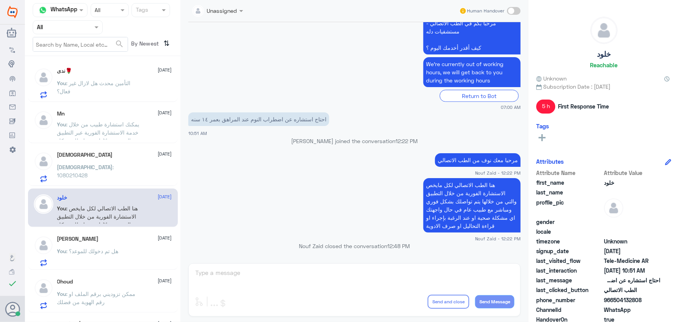
click at [140, 250] on div "You : هل تم دخولك للموعد؟" at bounding box center [114, 257] width 115 height 17
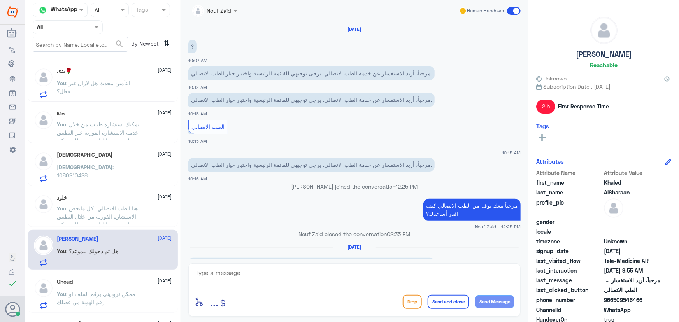
scroll to position [342, 0]
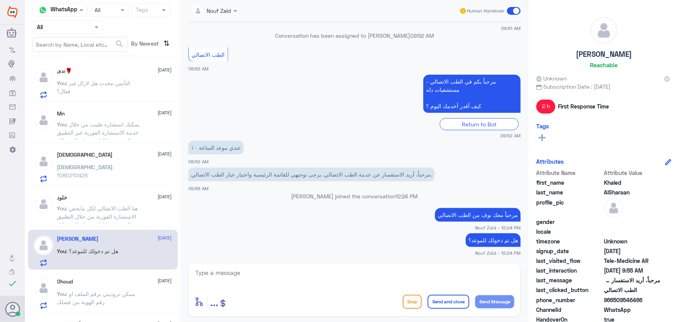
click at [515, 14] on span at bounding box center [514, 11] width 14 height 8
click at [0, 0] on input "checkbox" at bounding box center [0, 0] width 0 height 0
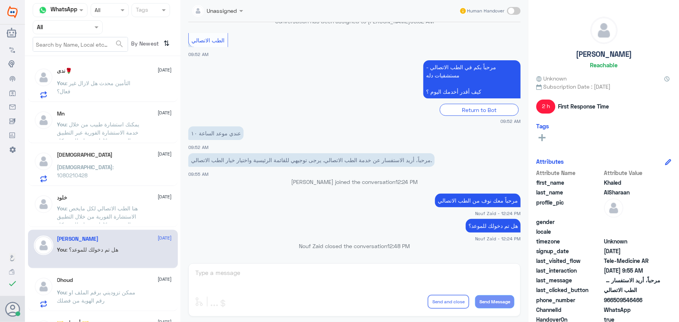
click at [93, 277] on div "Ohoud 2 October" at bounding box center [114, 280] width 115 height 7
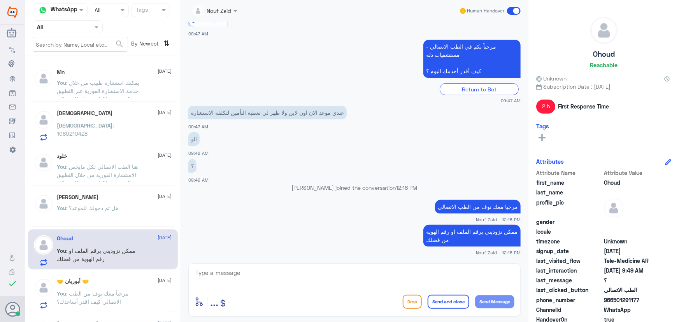
scroll to position [106, 0]
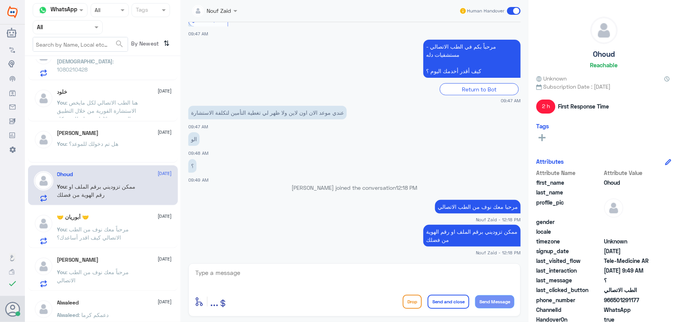
click at [110, 237] on span ": مرحباً معك نوف من الطب الاتصالي كيف اقدر أساعدك؟" at bounding box center [93, 233] width 72 height 15
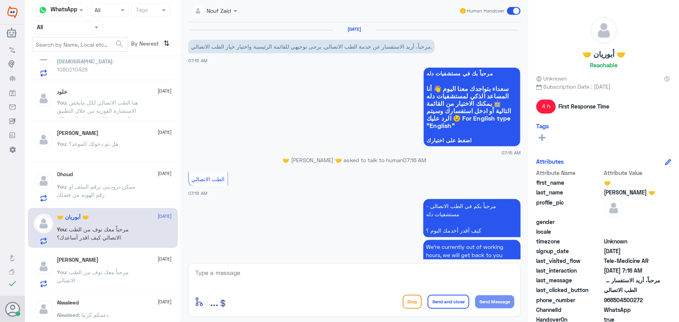
scroll to position [85, 0]
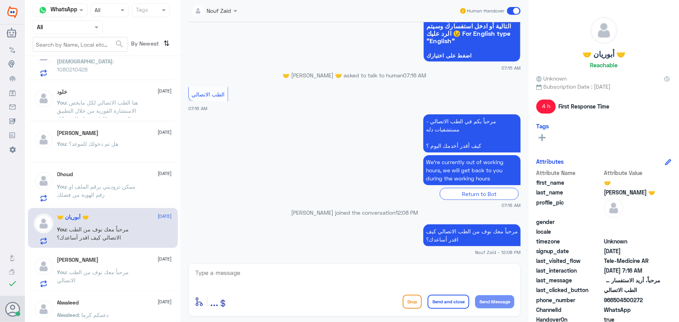
click at [513, 14] on span at bounding box center [514, 11] width 14 height 8
click at [0, 0] on input "checkbox" at bounding box center [0, 0] width 0 height 0
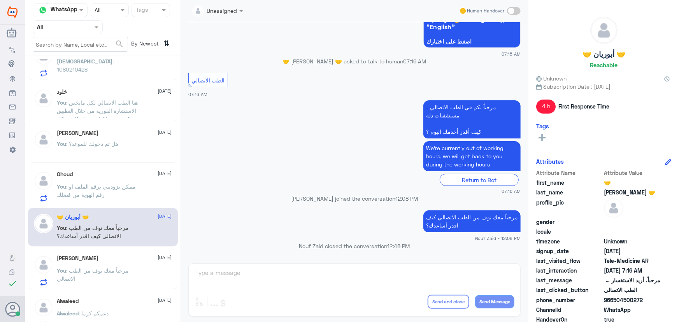
click at [107, 267] on span ": مرحباً معك نوف من الطب الاتصالي" at bounding box center [93, 274] width 72 height 15
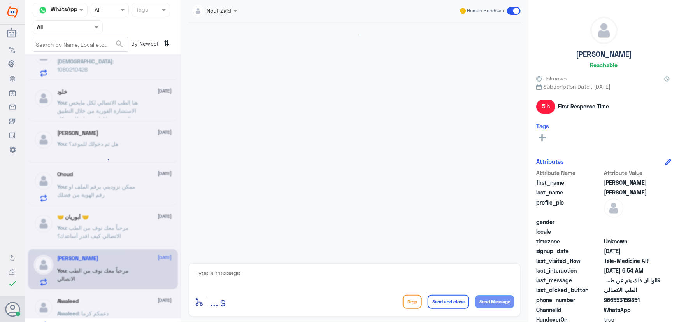
scroll to position [490, 0]
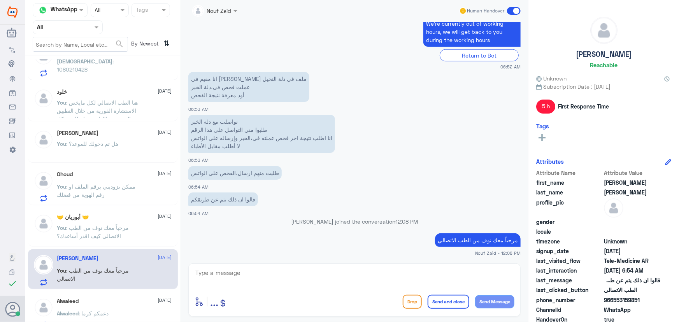
copy span "553159851"
drag, startPoint x: 614, startPoint y: 300, endPoint x: 650, endPoint y: 303, distance: 36.3
click at [650, 303] on span "966553159851" at bounding box center [632, 300] width 56 height 8
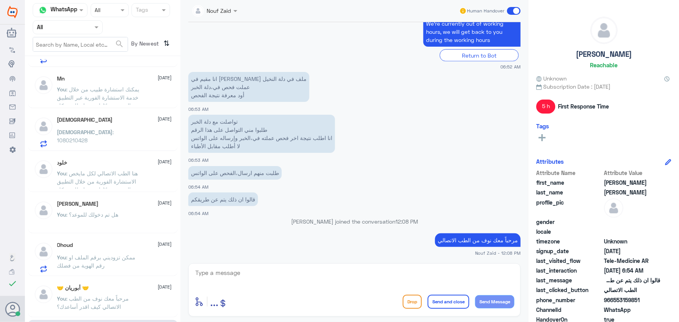
scroll to position [0, 0]
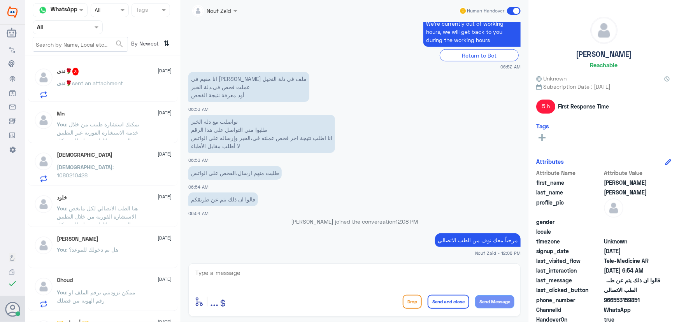
click at [90, 78] on div "ندى🌹 3 2 October ندى🌹 sent an attachment" at bounding box center [114, 83] width 115 height 31
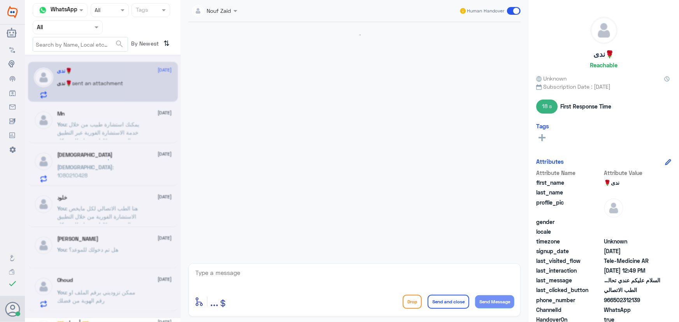
scroll to position [377, 0]
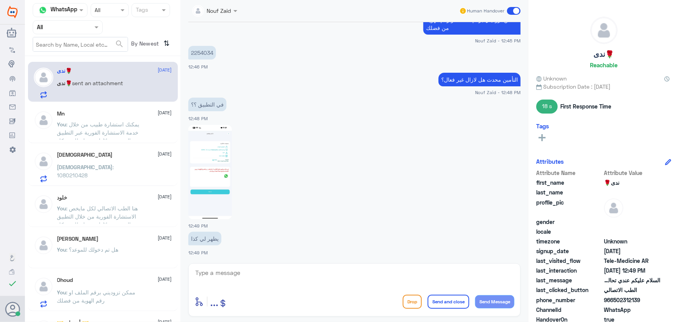
click at [205, 171] on img at bounding box center [210, 172] width 44 height 94
click at [207, 274] on textarea at bounding box center [354, 277] width 320 height 19
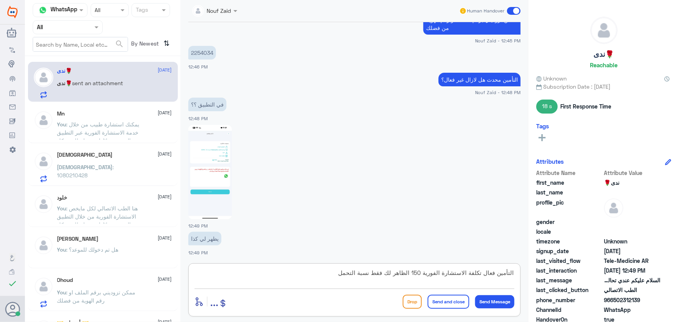
click at [485, 275] on textarea "التأمين فعال تكلفة الاستشارة الفورية 150 الظاهر لك فقط نسبة التحمل" at bounding box center [354, 277] width 320 height 19
type textarea "التأمين فعال عزيزتي، تكلفة الاستشارة الفورية 150 الظاهر لك فقط نسبة التحمل"
click at [492, 306] on button "Send Message" at bounding box center [494, 301] width 39 height 13
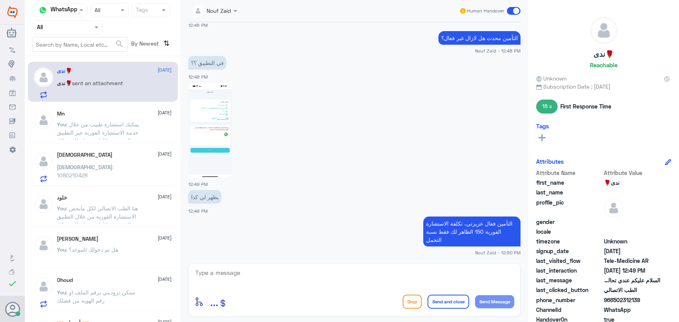
scroll to position [445, 0]
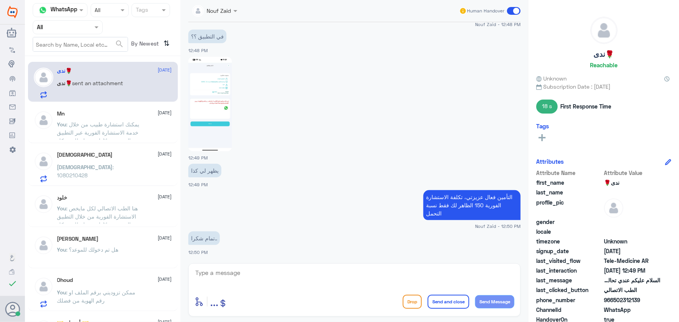
drag, startPoint x: 246, startPoint y: 256, endPoint x: 245, endPoint y: 262, distance: 5.5
click at [245, 262] on div "Nouf Zaid Human Handover 2 Oct 2025 السلام عليكم عندي تحاليل واحتاج احد يقرأ ال…" at bounding box center [354, 162] width 348 height 324
click at [241, 273] on textarea at bounding box center [354, 277] width 320 height 19
type textarea "ا"
type textarea "سعدنا بخدمتك"
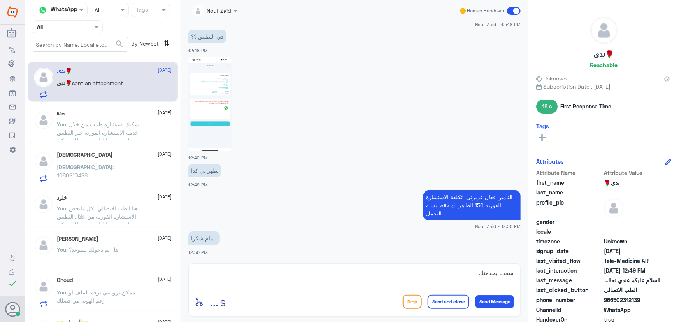
click at [447, 308] on div "enter flow name ... Drop Send and close Send Message" at bounding box center [354, 301] width 320 height 17
click at [443, 300] on button "Send and close" at bounding box center [448, 302] width 42 height 14
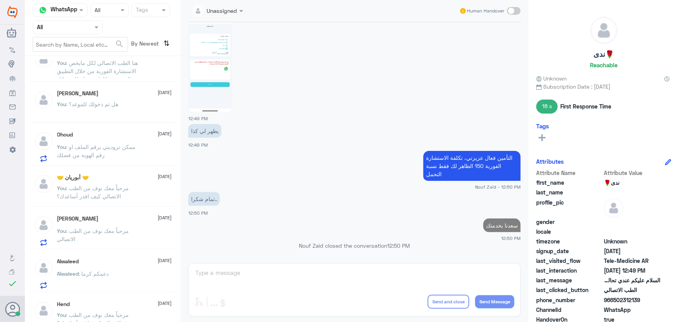
scroll to position [177, 0]
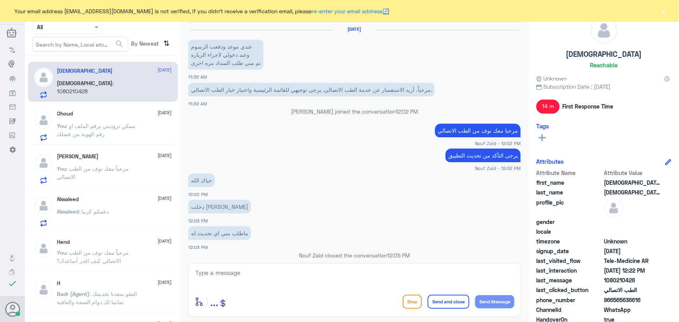
scroll to position [373, 0]
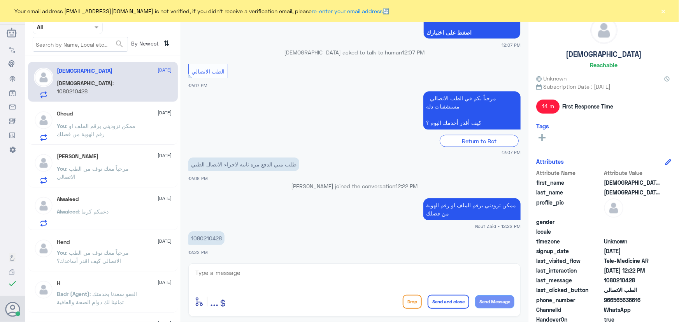
click at [109, 208] on span ": دعمكم كرما" at bounding box center [94, 211] width 30 height 7
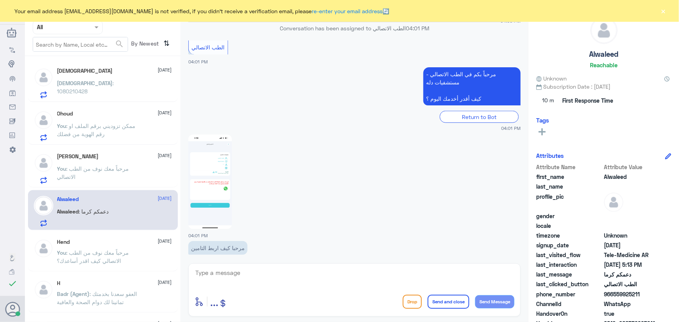
scroll to position [367, 0]
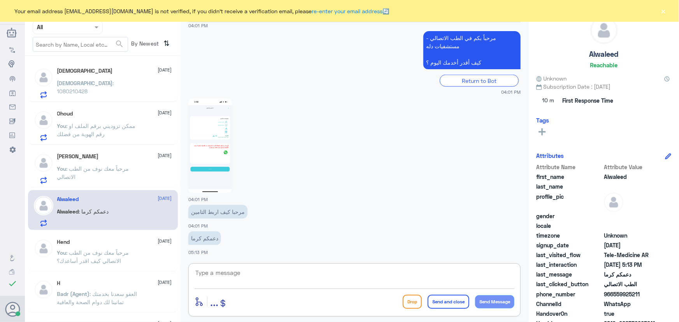
click at [278, 268] on textarea at bounding box center [354, 277] width 320 height 19
type textarea "مرحبا معك نوف من الطب الاتصالي"
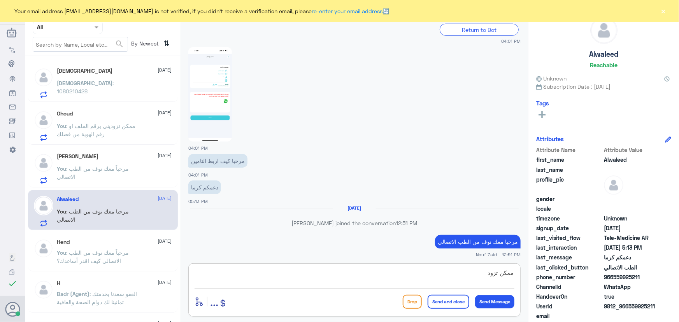
scroll to position [406, 0]
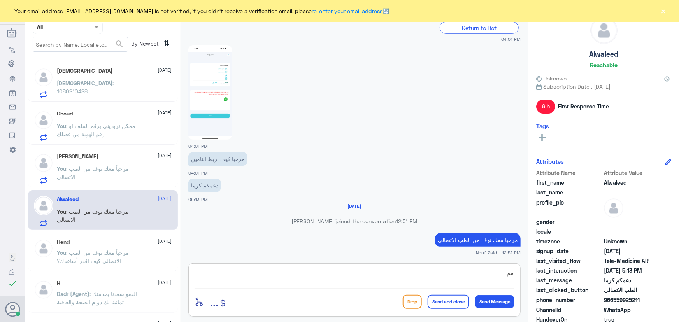
type textarea "م"
drag, startPoint x: 614, startPoint y: 299, endPoint x: 659, endPoint y: 296, distance: 44.8
click at [658, 296] on span "966559925211" at bounding box center [632, 300] width 56 height 8
copy span "559925211"
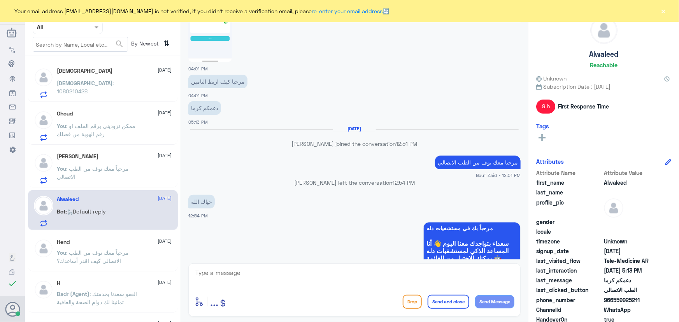
scroll to position [479, 0]
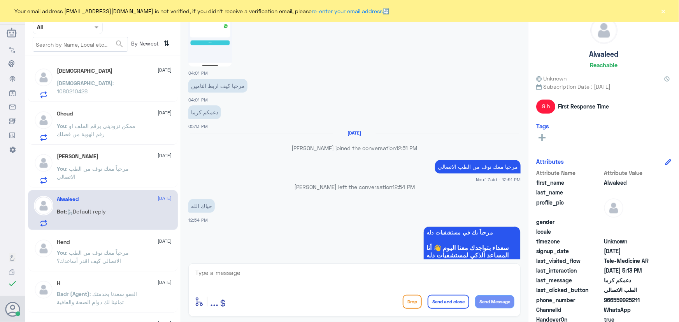
drag, startPoint x: 665, startPoint y: 8, endPoint x: 654, endPoint y: 12, distance: 12.3
click at [665, 9] on button "×" at bounding box center [663, 11] width 8 height 8
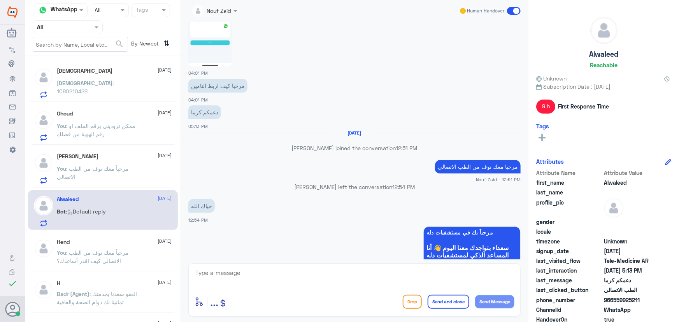
scroll to position [514, 0]
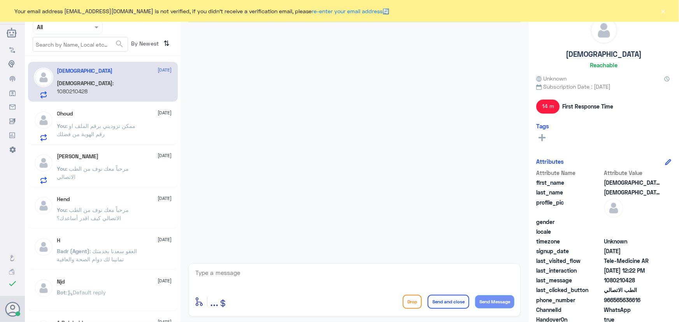
click at [661, 11] on button "×" at bounding box center [663, 11] width 8 height 8
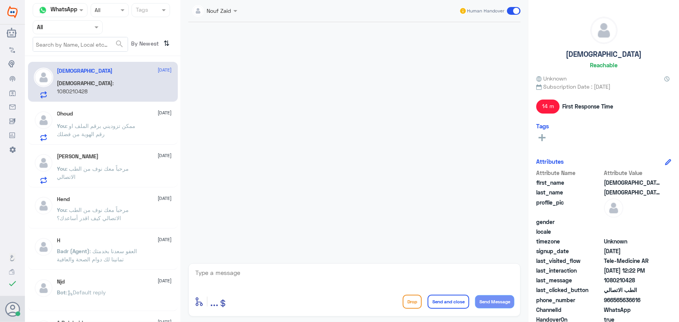
click at [109, 115] on div "Ohoud [DATE] You : ممكن تزوديني برقم الملف او رقم الهوية من فضلك" at bounding box center [114, 125] width 115 height 31
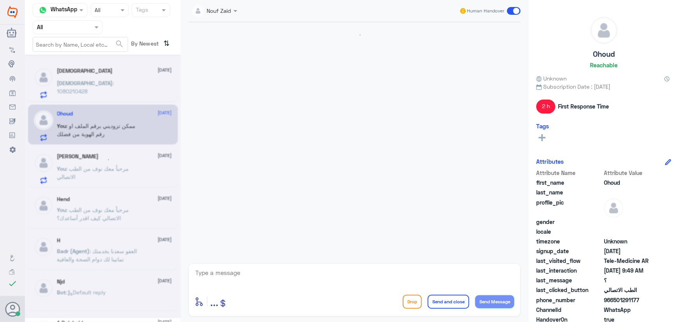
click at [101, 80] on span "[DEMOGRAPHIC_DATA]" at bounding box center [85, 83] width 56 height 7
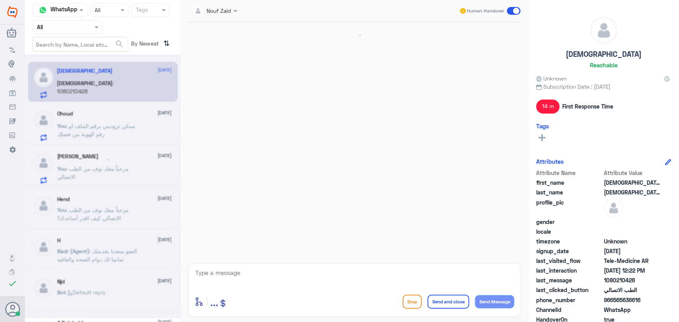
scroll to position [373, 0]
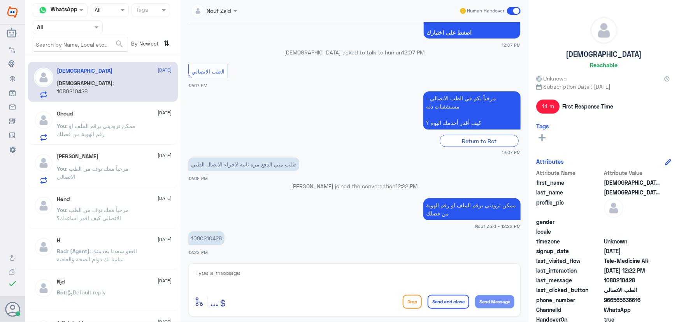
click at [104, 201] on div "Hend [DATE]" at bounding box center [114, 199] width 115 height 7
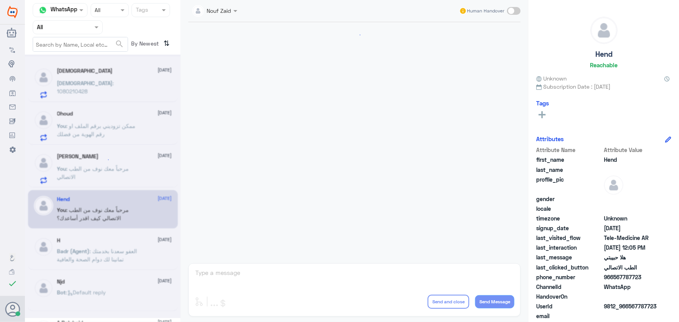
scroll to position [353, 0]
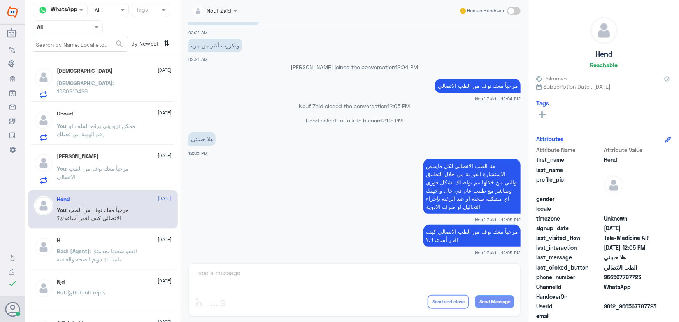
click at [103, 170] on span ": مرحباً معك نوف من الطب الاتصالي" at bounding box center [93, 172] width 72 height 15
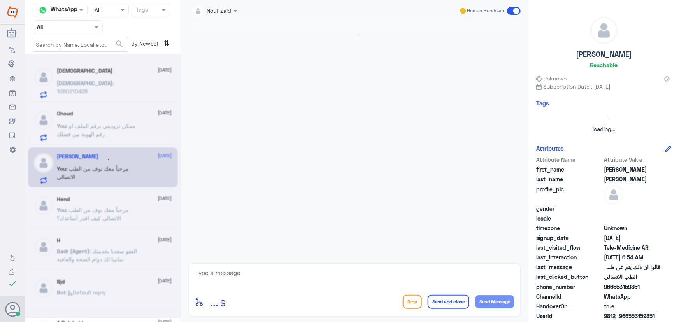
scroll to position [490, 0]
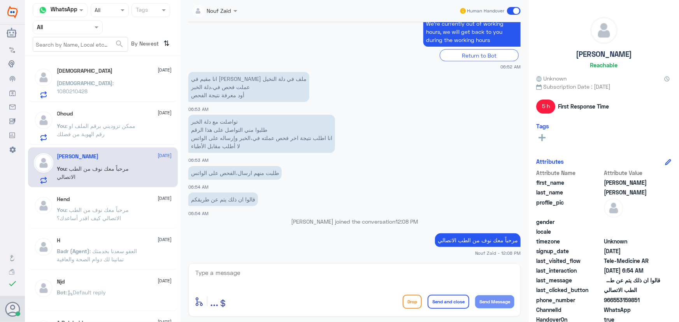
click at [116, 125] on span ": ممكن تزوديني برقم الملف او رقم الهوية من فضلك" at bounding box center [96, 129] width 79 height 15
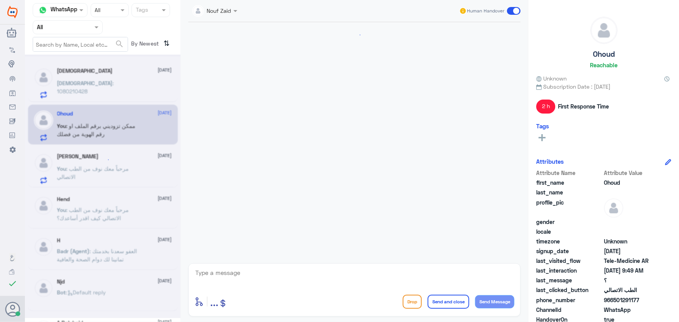
scroll to position [159, 0]
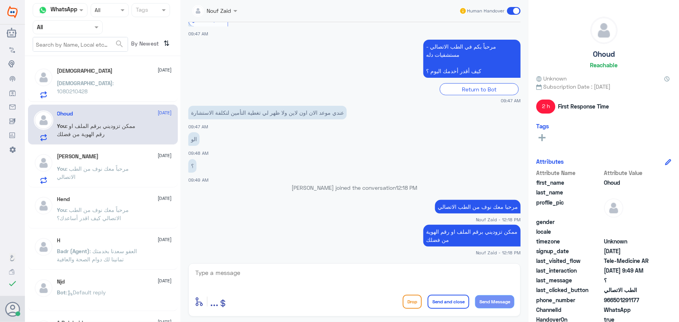
click at [117, 97] on div "[DEMOGRAPHIC_DATA] : 1080210428" at bounding box center [114, 89] width 115 height 17
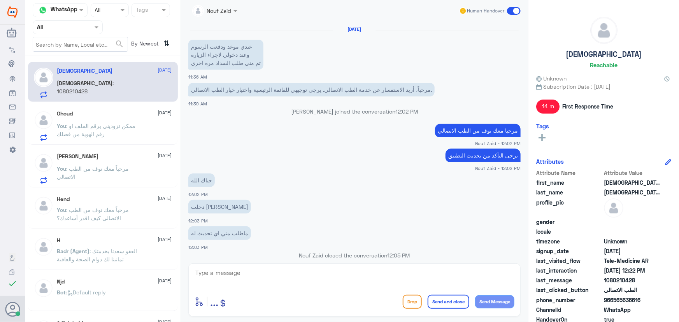
scroll to position [373, 0]
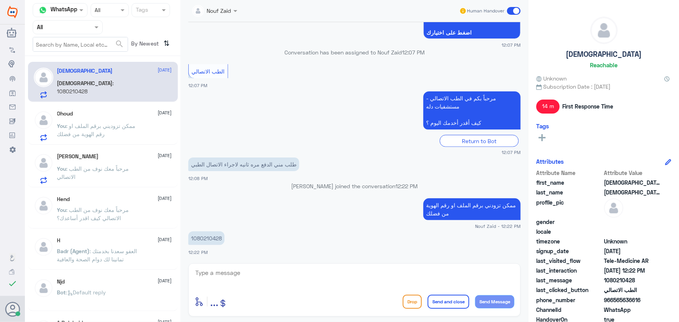
click at [100, 162] on div "[PERSON_NAME] [DATE] You : مرحباً معك نوف من الطب الاتصالي" at bounding box center [114, 168] width 115 height 31
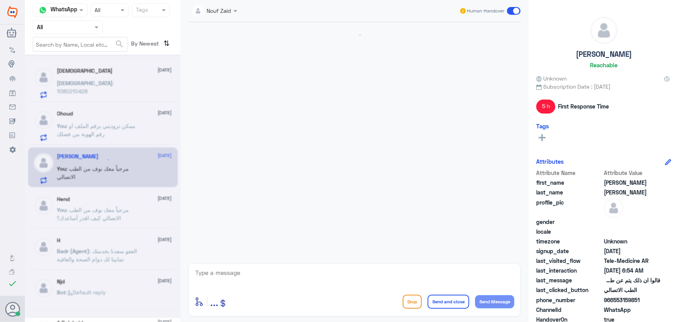
scroll to position [490, 0]
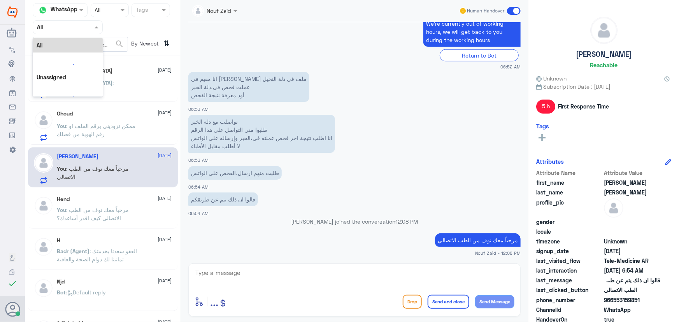
click at [74, 22] on div "Agent Filter All" at bounding box center [68, 27] width 70 height 14
click at [182, 264] on div "Nouf Zaid Human Handover [DATE] [PERSON_NAME] asked to talk to human 08:32 PM ا…" at bounding box center [354, 162] width 348 height 324
click at [198, 267] on div "enter flow name ... Drop Send and close Send Message" at bounding box center [354, 289] width 332 height 53
click at [198, 274] on textarea at bounding box center [354, 277] width 320 height 19
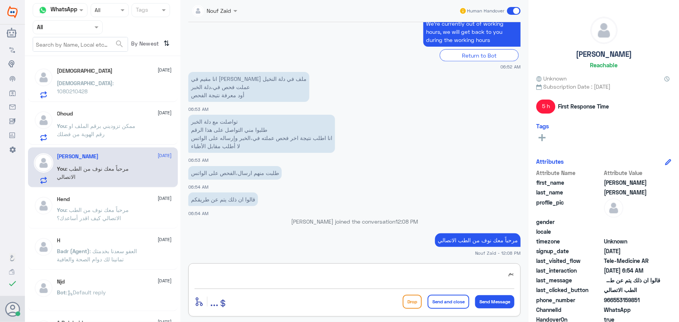
type textarea "ي"
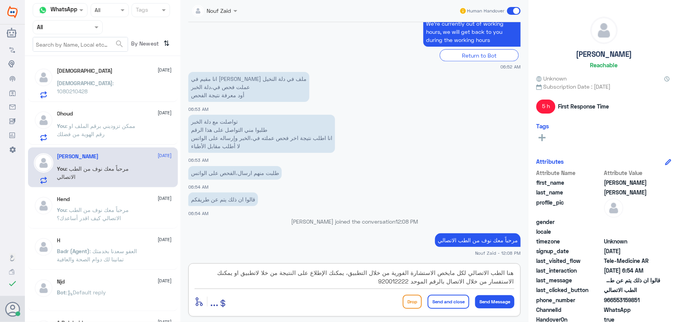
type textarea "هنا الطب الاتصالي لكل مايخص الاستشارة الفورية من خلال التطبيق، يمكنك الإطلاع عل…"
click at [442, 304] on button "Send and close" at bounding box center [448, 302] width 42 height 14
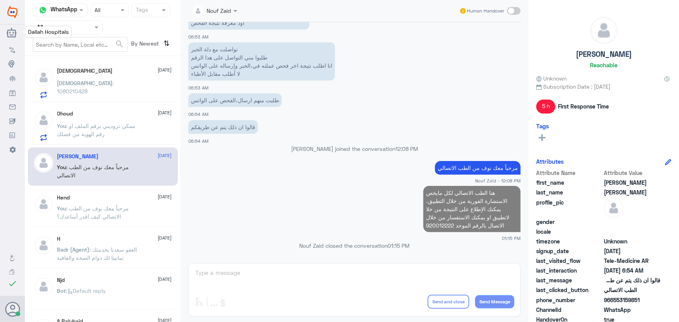
scroll to position [546, 0]
click at [57, 25] on input "text" at bounding box center [58, 27] width 43 height 9
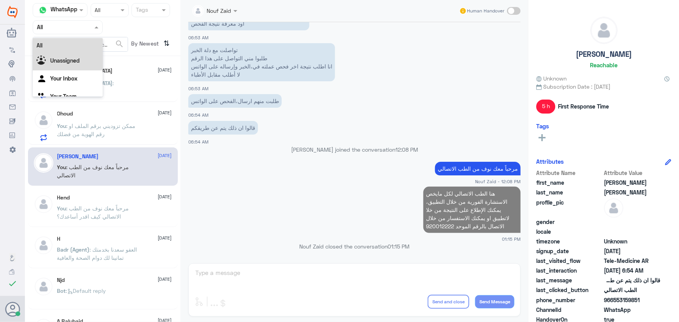
click at [65, 57] on b "Unassigned" at bounding box center [65, 60] width 30 height 7
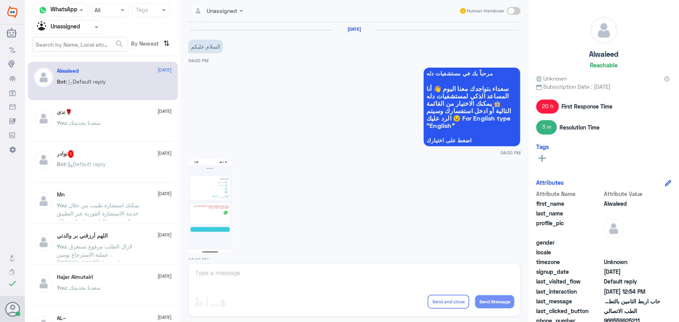
scroll to position [669, 0]
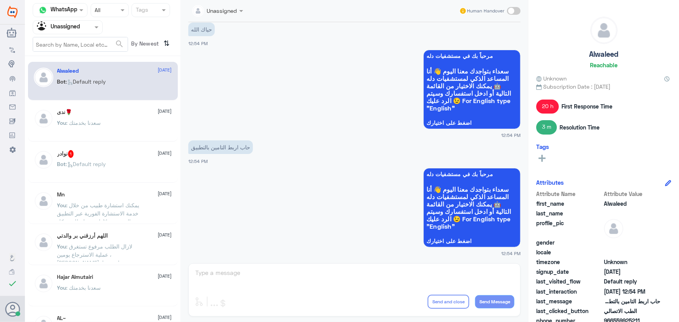
click at [101, 124] on span ": سعدنا بخدمتك" at bounding box center [83, 122] width 35 height 7
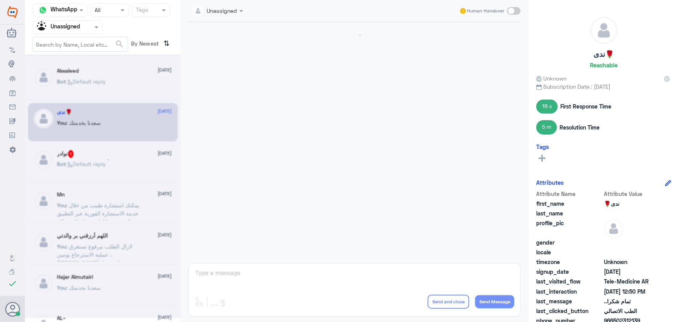
scroll to position [485, 0]
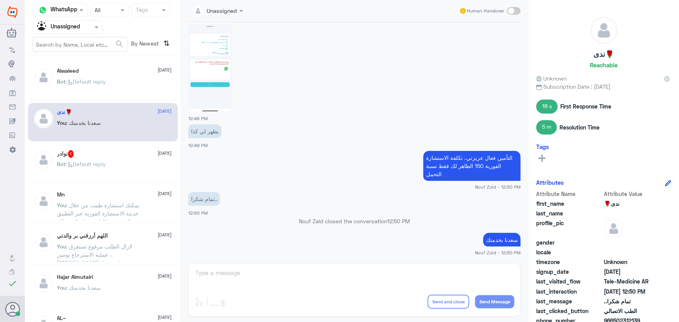
click at [106, 167] on p "Bot : Default reply" at bounding box center [81, 169] width 49 height 19
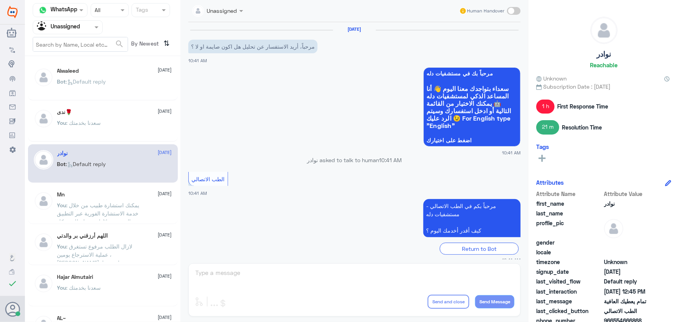
scroll to position [343, 0]
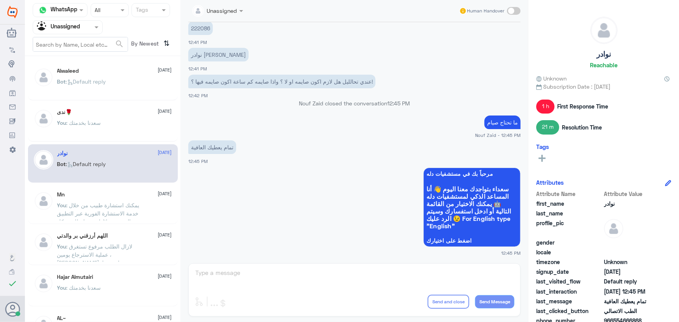
click at [117, 118] on div "ندى🌹 2 October You : سعدنا بخدمتك" at bounding box center [114, 123] width 115 height 29
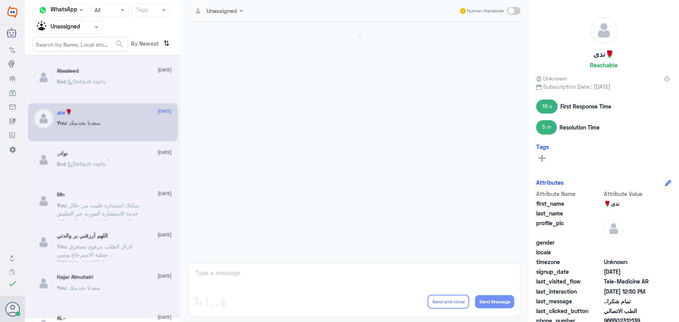
scroll to position [485, 0]
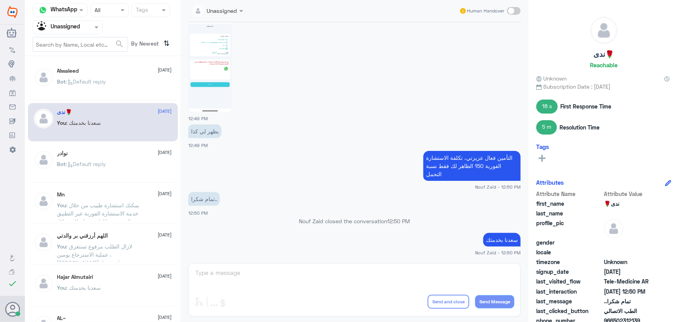
click at [114, 83] on div "Bot : Default reply" at bounding box center [114, 87] width 115 height 17
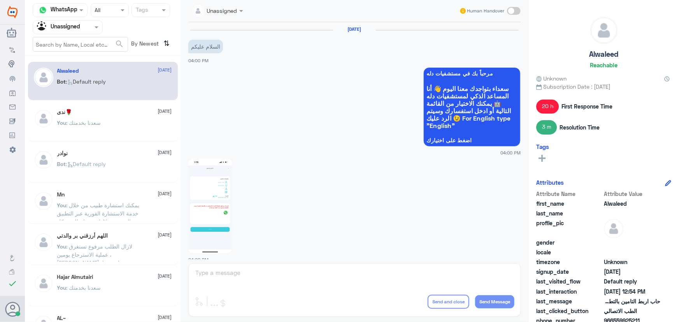
scroll to position [669, 0]
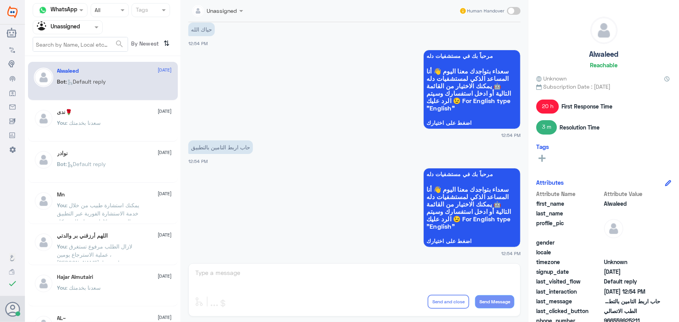
click at [117, 202] on span ": يمكنك استشارة طبيب من خلال خدمة الاستشارة الفورية عبر التطبيق والتي من خلالها…" at bounding box center [100, 230] width 86 height 56
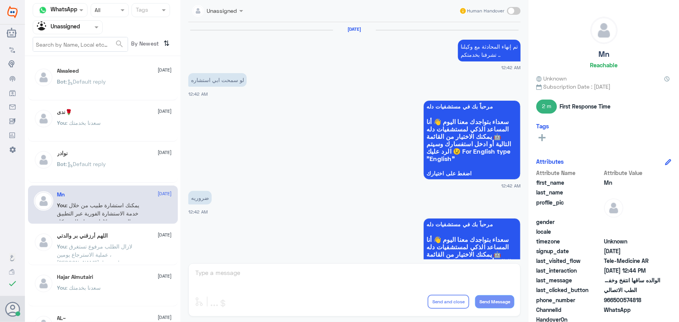
scroll to position [555, 0]
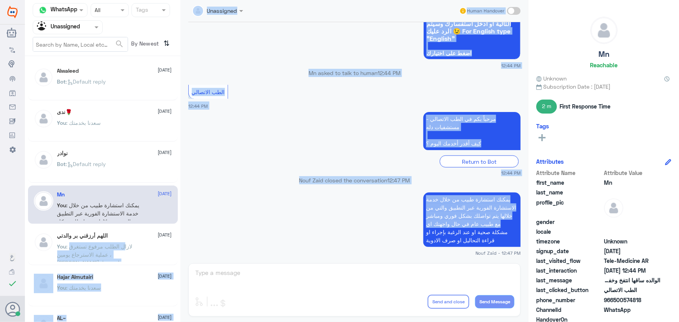
drag, startPoint x: 121, startPoint y: 248, endPoint x: 291, endPoint y: 225, distance: 171.1
click at [289, 226] on div "Channel WhatsApp Status × All Tags Agent Filter Unassigned search By Newest ⇅ A…" at bounding box center [352, 162] width 654 height 324
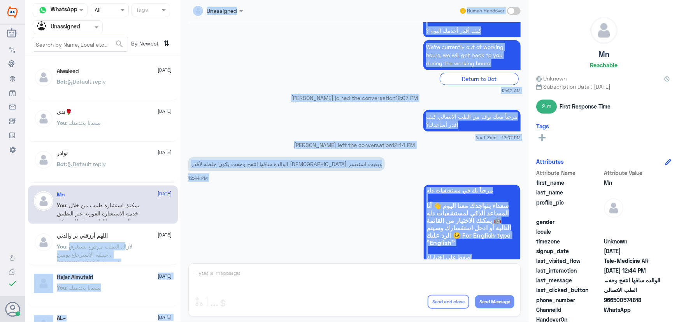
scroll to position [343, 0]
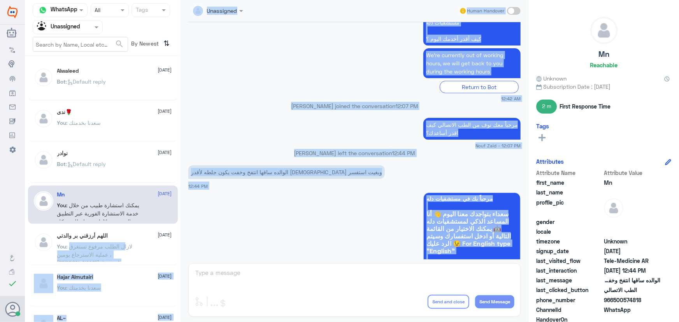
click at [257, 193] on app-msgs-whats-app-list "مرحباً بك في مستشفيات دله سعداء بتواجدك معنا اليوم 👋 أنا المساعد الذكي لمستشفيا…" at bounding box center [354, 232] width 332 height 80
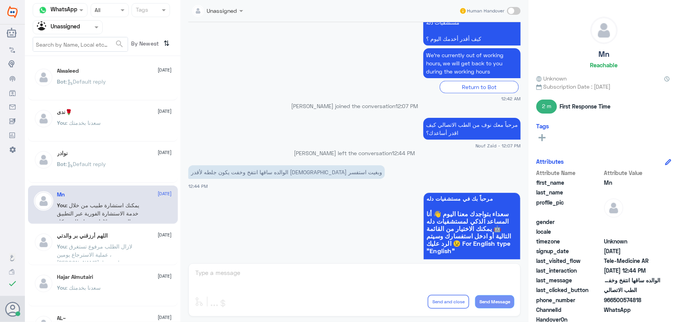
click at [90, 151] on div "نوادر 2 October" at bounding box center [114, 153] width 115 height 7
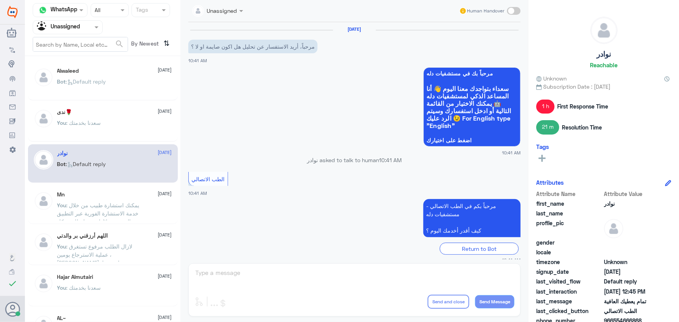
scroll to position [343, 0]
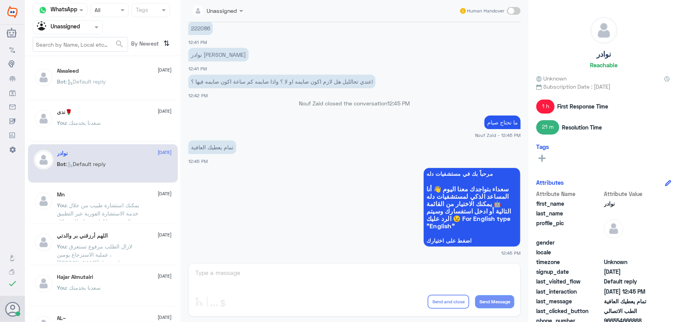
click at [89, 280] on h5 "Hajar Almutairi" at bounding box center [75, 277] width 36 height 7
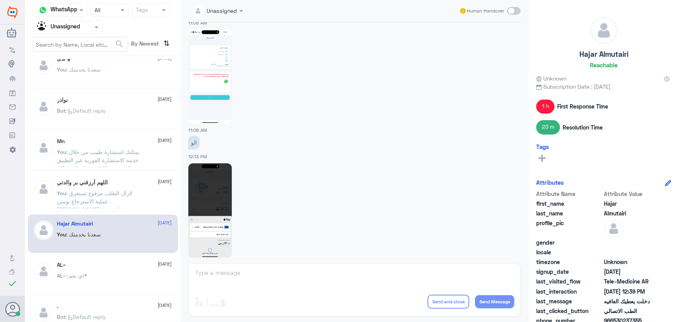
scroll to position [70, 0]
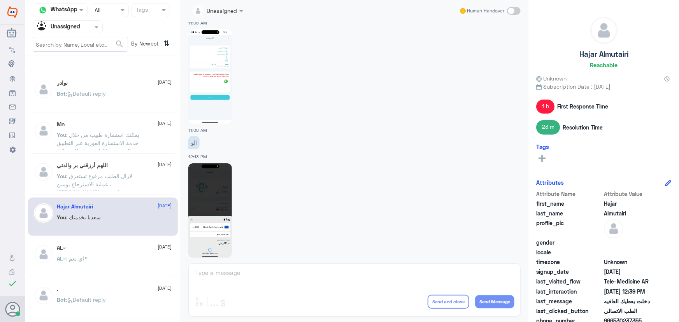
click at [105, 259] on div "AL~ : اي نعم*" at bounding box center [114, 264] width 115 height 17
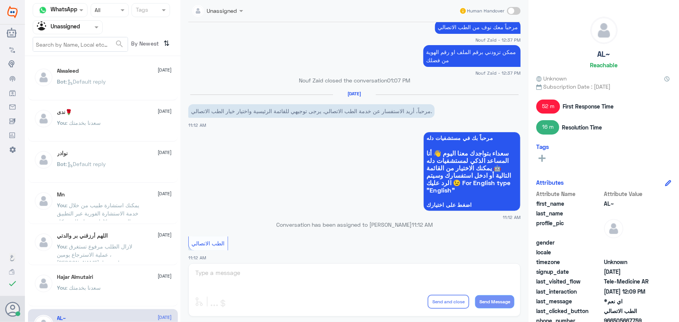
click at [105, 72] on div "Alwaleed 2 October" at bounding box center [114, 71] width 115 height 7
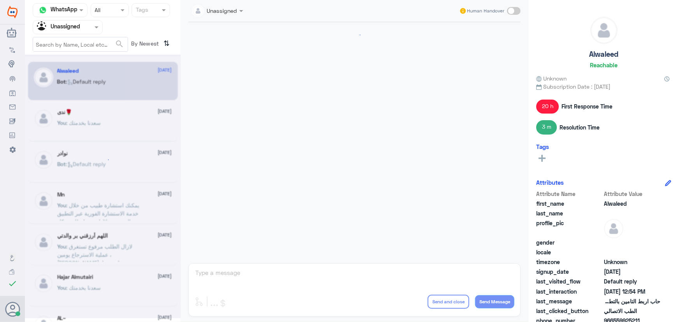
scroll to position [669, 0]
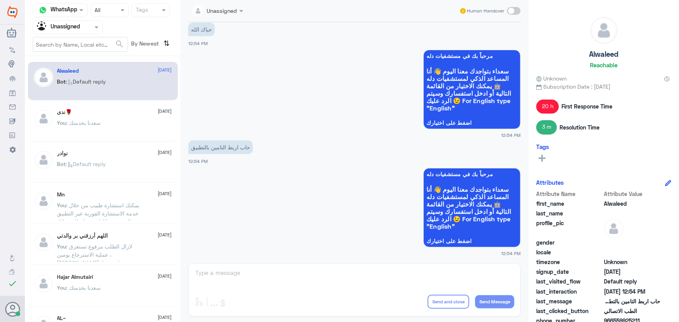
click at [516, 10] on span at bounding box center [514, 11] width 14 height 8
click at [0, 0] on input "checkbox" at bounding box center [0, 0] width 0 height 0
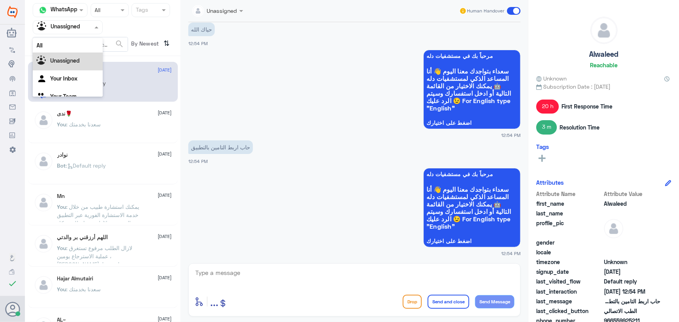
click at [58, 29] on input "text" at bounding box center [58, 27] width 43 height 9
click at [220, 10] on input "text" at bounding box center [208, 10] width 33 height 9
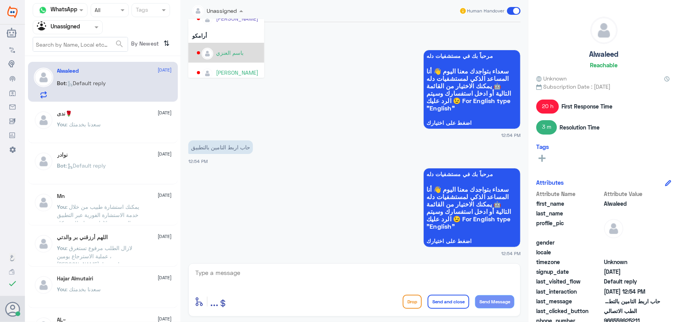
scroll to position [381, 0]
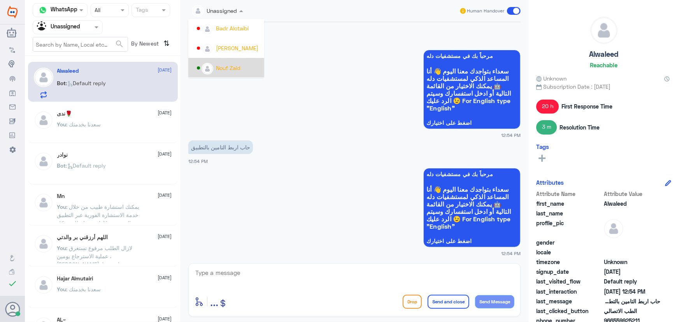
click at [210, 67] on img at bounding box center [207, 69] width 10 height 10
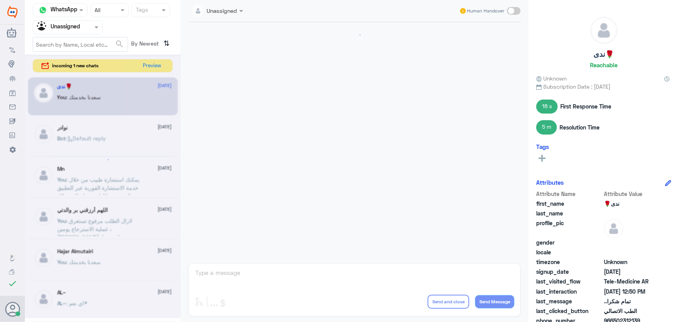
scroll to position [0, 0]
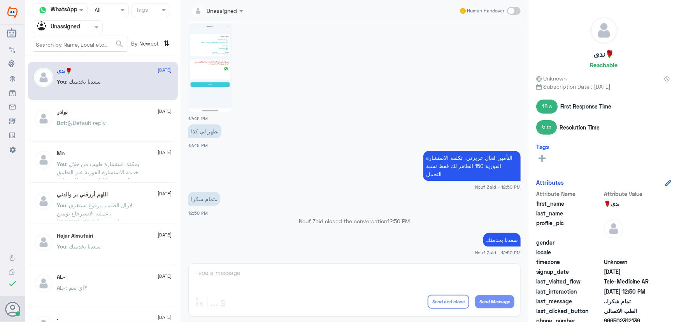
click at [72, 21] on div "Unassigned" at bounding box center [58, 27] width 43 height 12
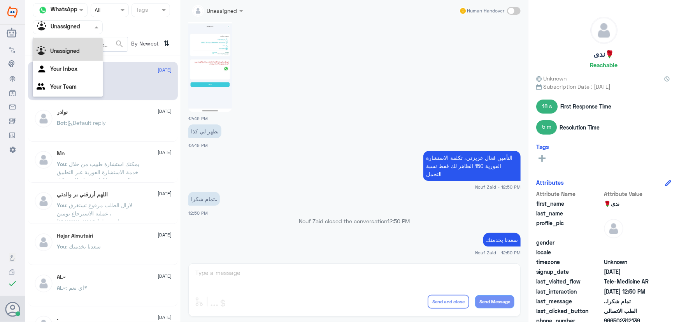
click at [76, 40] on div "All" at bounding box center [68, 35] width 70 height 14
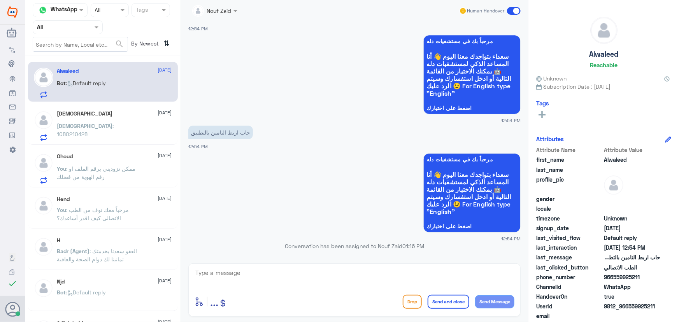
click at [75, 91] on p "Bot : Default reply" at bounding box center [81, 88] width 49 height 19
click at [106, 133] on p "سبحان : 1080210428" at bounding box center [100, 131] width 87 height 19
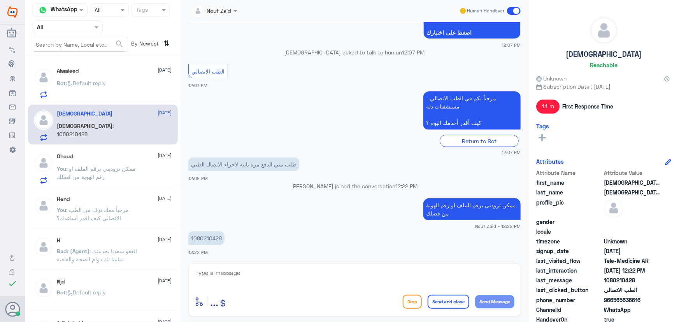
click at [116, 174] on p "You : ممكن تزوديني برقم الملف او رقم الهوية من فضلك" at bounding box center [100, 173] width 87 height 19
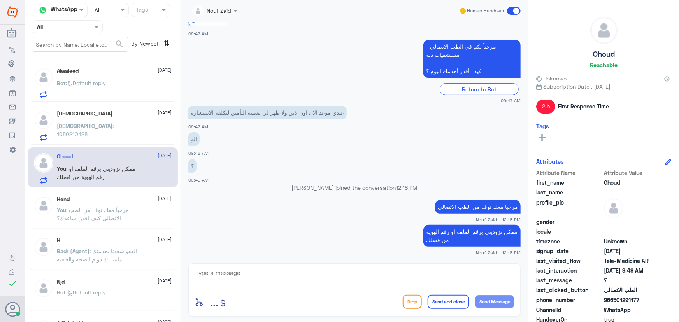
click at [133, 64] on div "Alwaleed 2 October Bot : Default reply" at bounding box center [103, 82] width 150 height 40
click at [124, 77] on div "Alwaleed 2 October Bot : Default reply" at bounding box center [114, 83] width 115 height 31
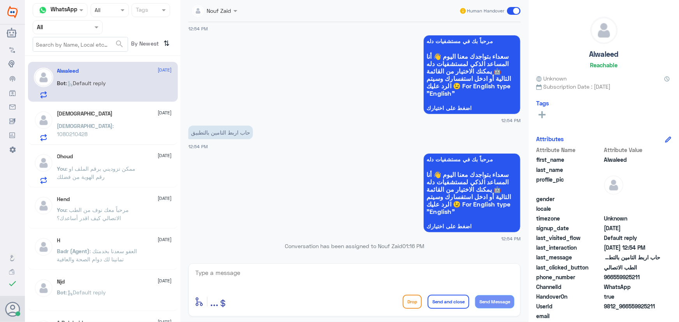
click at [113, 167] on span ": ممكن تزوديني برقم الملف او رقم الهوية من فضلك" at bounding box center [96, 172] width 79 height 15
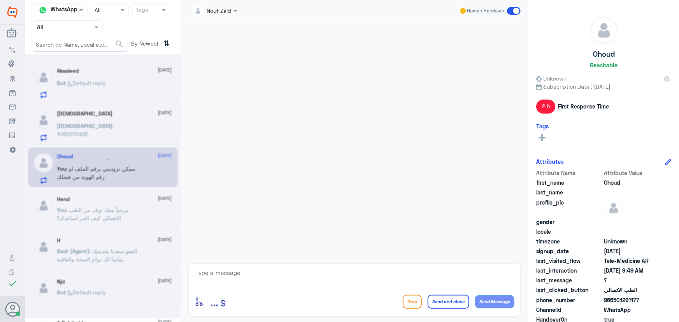
scroll to position [159, 0]
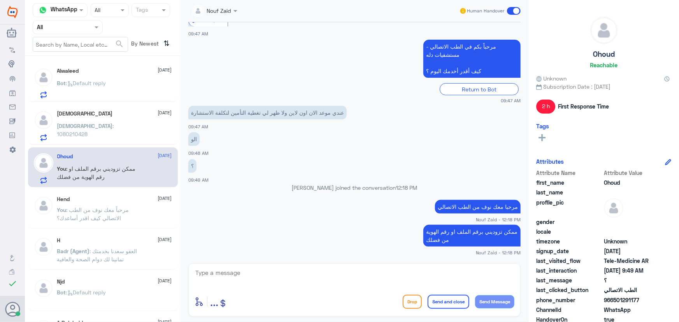
click at [100, 132] on p "سبحان : 1080210428" at bounding box center [100, 131] width 87 height 19
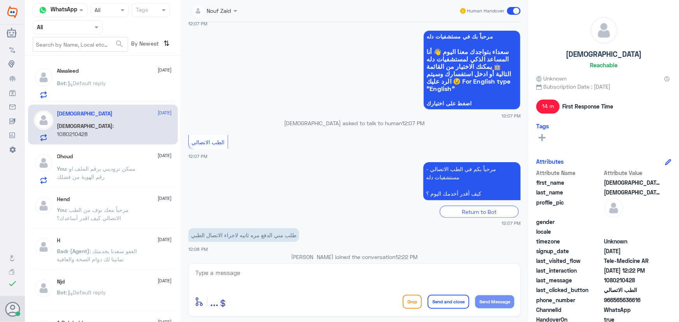
scroll to position [373, 0]
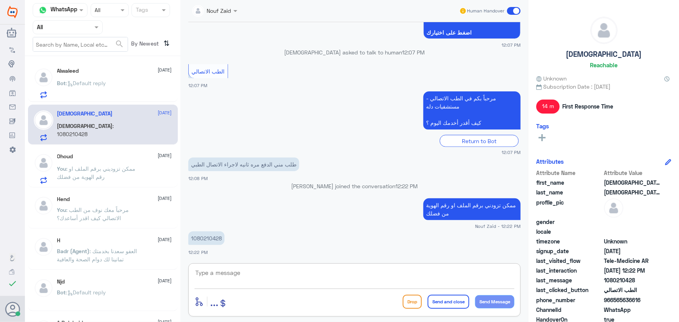
click at [232, 276] on textarea at bounding box center [354, 277] width 320 height 19
type textarea "تم التواصل من خلال الاتصال الهاتفي، سعدنا بخدمتك"
click at [460, 304] on button "Send and close" at bounding box center [448, 302] width 42 height 14
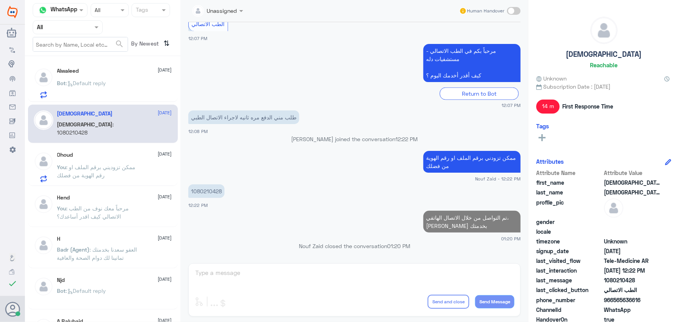
click at [116, 182] on div "Ohoud 2 October You : ممكن تزوديني برقم الملف او رقم الهوية من فضلك" at bounding box center [103, 166] width 150 height 40
click at [104, 79] on p "Bot : Default reply" at bounding box center [81, 88] width 49 height 19
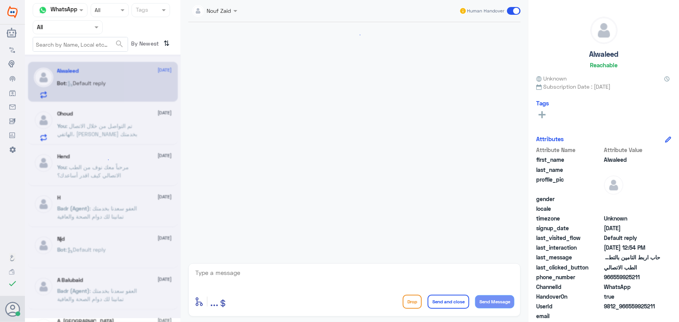
scroll to position [684, 0]
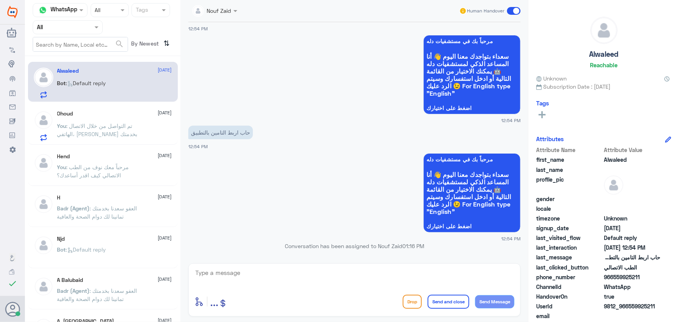
click at [70, 128] on p "You : تم التواصل من خلال الاتصال الهاتفي، سعدنا بخدمتك" at bounding box center [100, 131] width 87 height 19
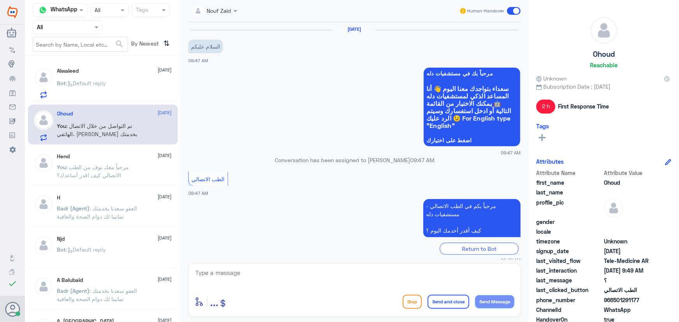
click at [115, 82] on div "Bot : Default reply" at bounding box center [114, 89] width 115 height 17
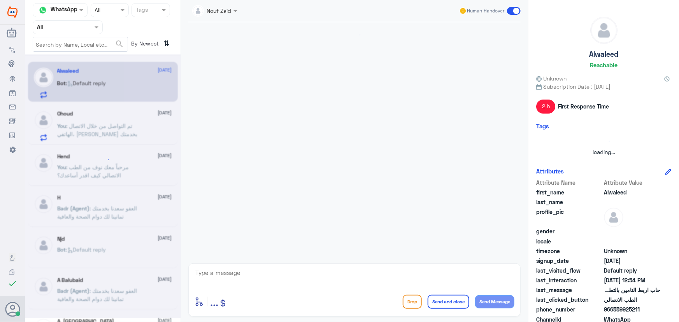
click at [114, 119] on div at bounding box center [103, 186] width 156 height 264
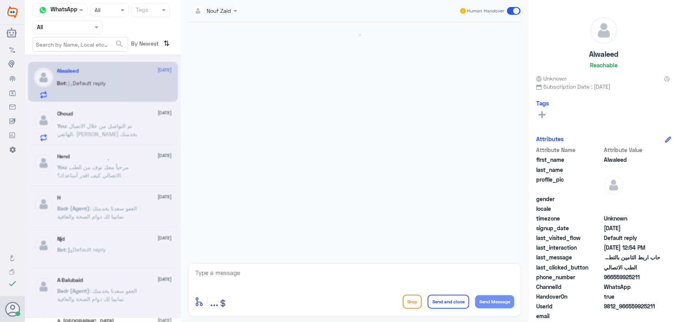
scroll to position [684, 0]
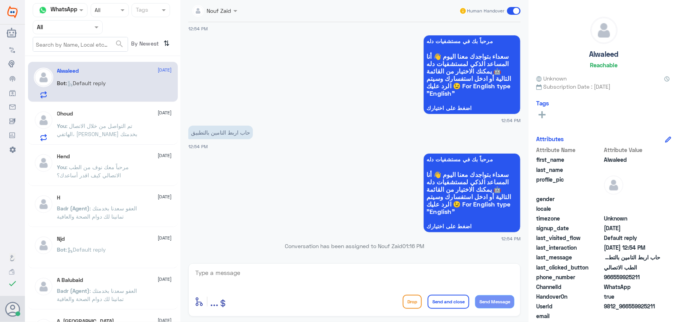
click at [116, 88] on div "Bot : Default reply" at bounding box center [114, 89] width 115 height 17
click at [117, 122] on span ": تم التواصل من خلال الاتصال الهاتفي، [PERSON_NAME] بخدمتك" at bounding box center [97, 129] width 80 height 15
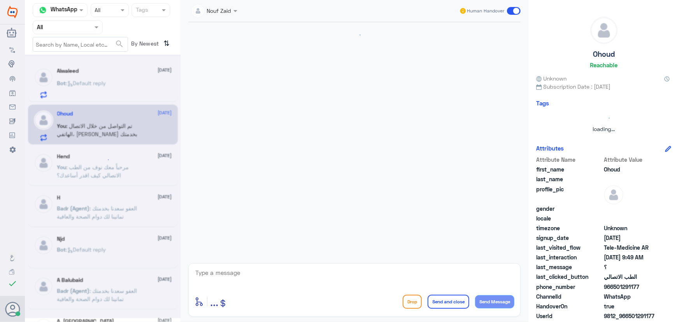
drag, startPoint x: 112, startPoint y: 84, endPoint x: 112, endPoint y: 94, distance: 10.1
click at [112, 84] on div at bounding box center [103, 186] width 156 height 264
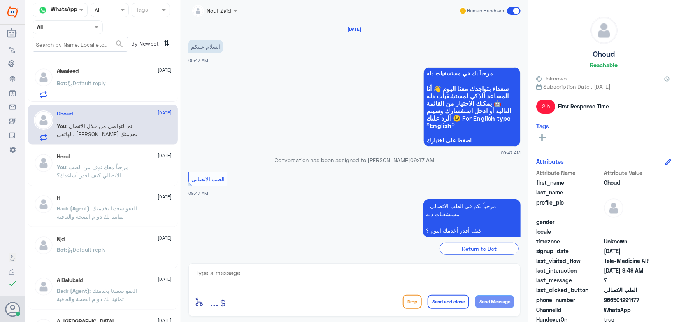
scroll to position [159, 0]
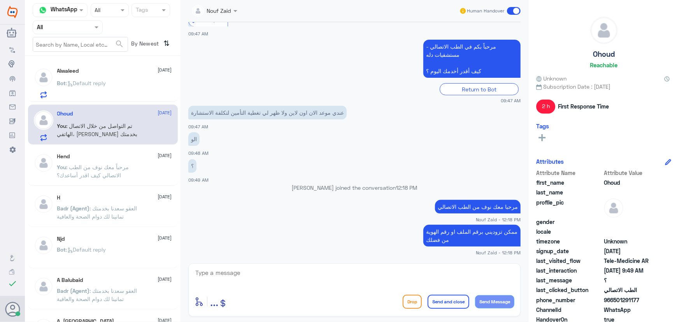
click at [112, 89] on div "Bot : Default reply" at bounding box center [114, 89] width 115 height 17
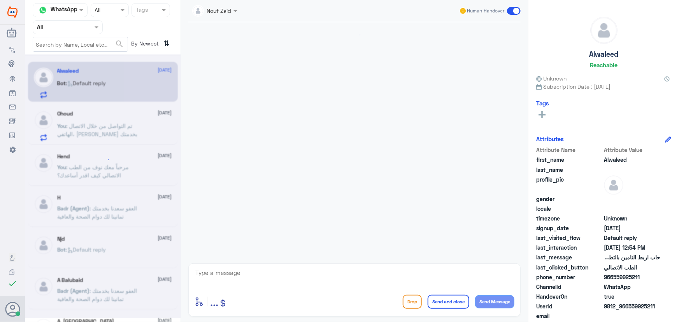
scroll to position [684, 0]
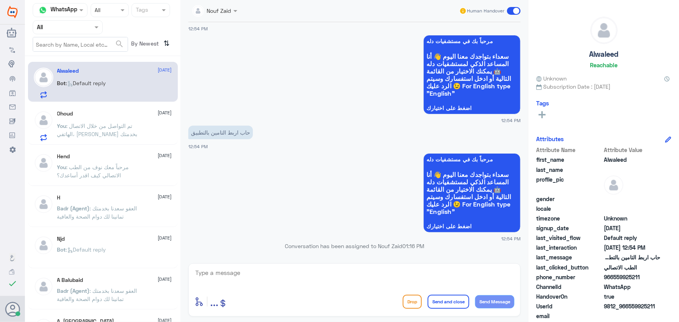
click at [112, 87] on div "Bot : Default reply" at bounding box center [114, 89] width 115 height 17
click at [108, 141] on div "Ohoud 2 October You : تم التواصل من خلال الاتصال الهاتفي، سعدنا بخدمتك" at bounding box center [103, 125] width 150 height 40
click at [112, 90] on div "Bot : Default reply" at bounding box center [114, 89] width 115 height 17
click at [108, 119] on div "Ohoud 2 October You : تم التواصل من خلال الاتصال الهاتفي، سعدنا بخدمتك" at bounding box center [114, 125] width 115 height 31
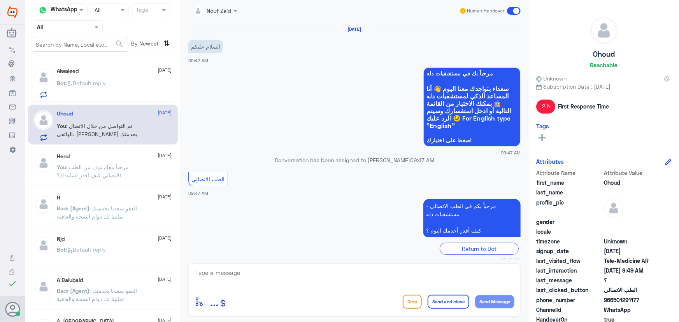
scroll to position [159, 0]
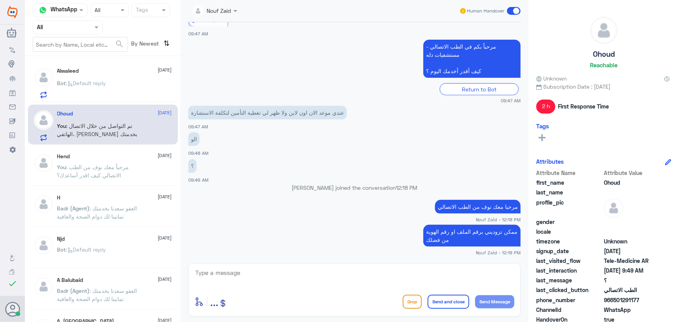
click at [105, 87] on p "Bot : Default reply" at bounding box center [81, 88] width 49 height 19
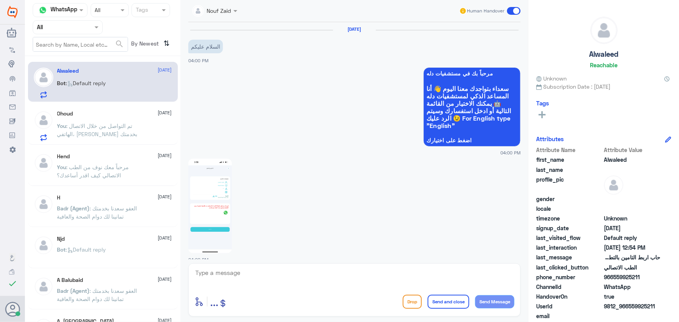
scroll to position [684, 0]
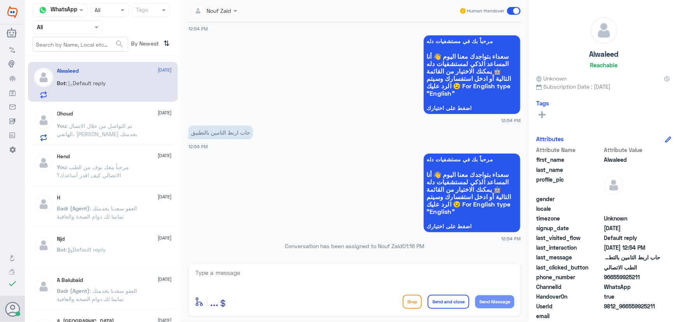
click at [101, 128] on span ": تم التواصل من خلال الاتصال الهاتفي، [PERSON_NAME] بخدمتك" at bounding box center [97, 129] width 80 height 15
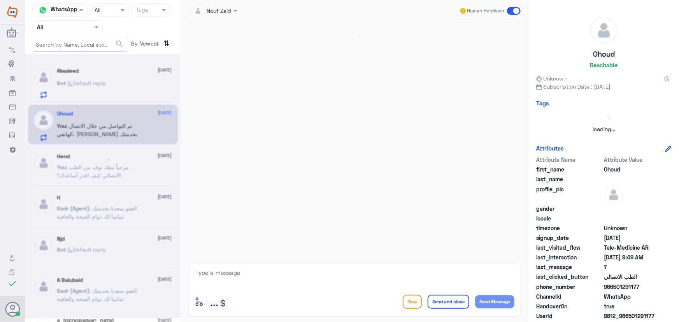
scroll to position [159, 0]
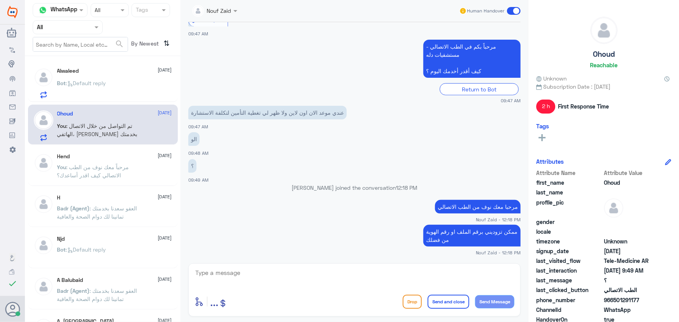
drag, startPoint x: 612, startPoint y: 299, endPoint x: 651, endPoint y: 298, distance: 38.9
click at [651, 298] on span "966501291177" at bounding box center [632, 300] width 56 height 8
click at [106, 85] on span ": Default reply" at bounding box center [86, 83] width 40 height 7
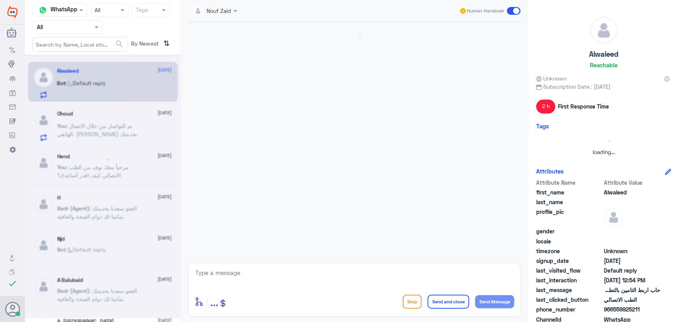
click at [101, 119] on div at bounding box center [103, 186] width 156 height 264
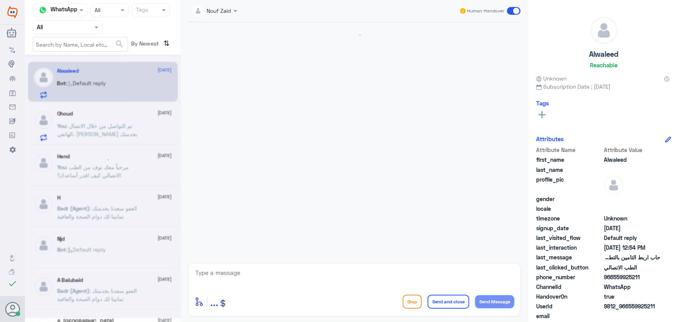
scroll to position [684, 0]
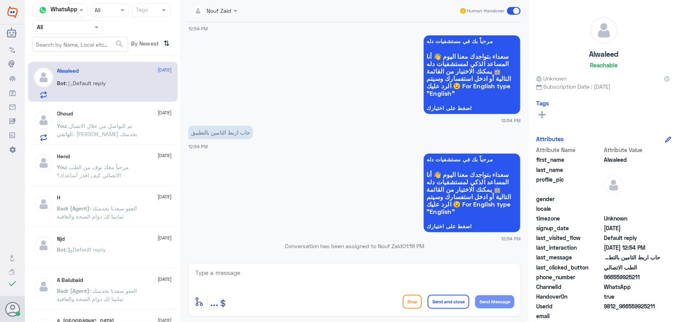
click at [94, 131] on span ": تم التواصل من خلال الاتصال الهاتفي، [PERSON_NAME] بخدمتك" at bounding box center [97, 129] width 80 height 15
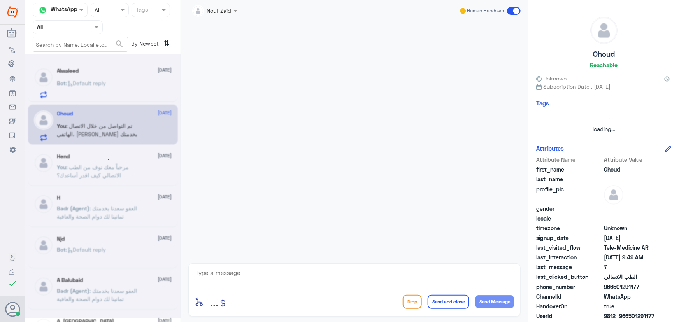
click at [94, 86] on div at bounding box center [103, 186] width 156 height 264
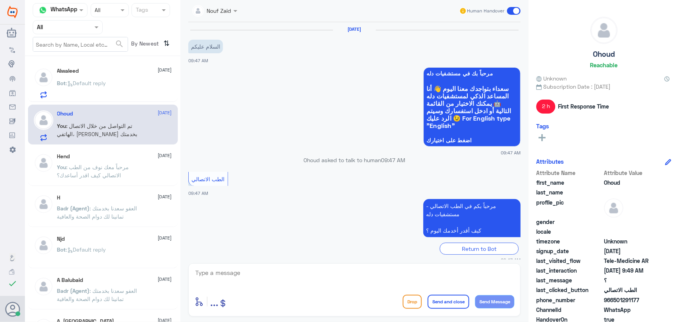
scroll to position [159, 0]
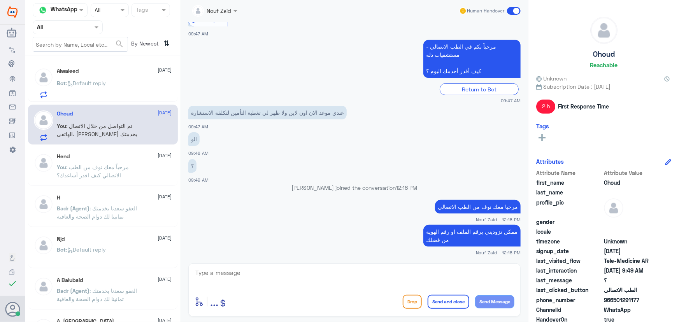
click at [94, 82] on span ": Default reply" at bounding box center [86, 83] width 40 height 7
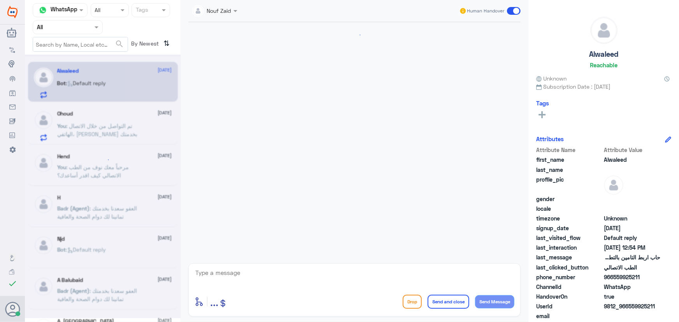
scroll to position [684, 0]
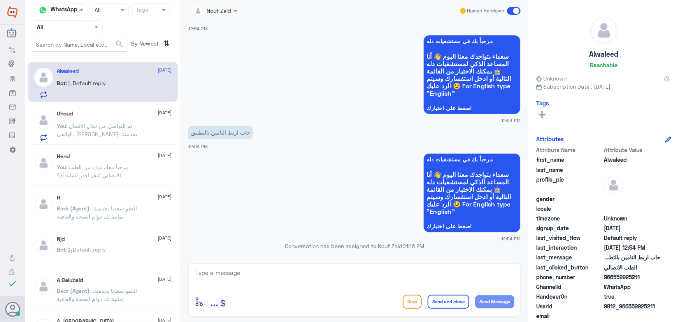
click at [123, 136] on p "You : تم التواصل من خلال الاتصال الهاتفي، سعدنا بخدمتك" at bounding box center [100, 131] width 87 height 19
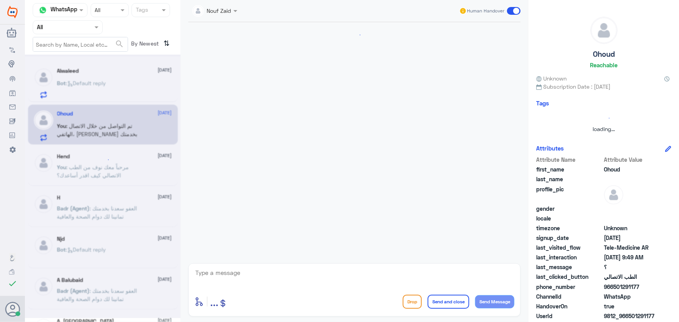
scroll to position [159, 0]
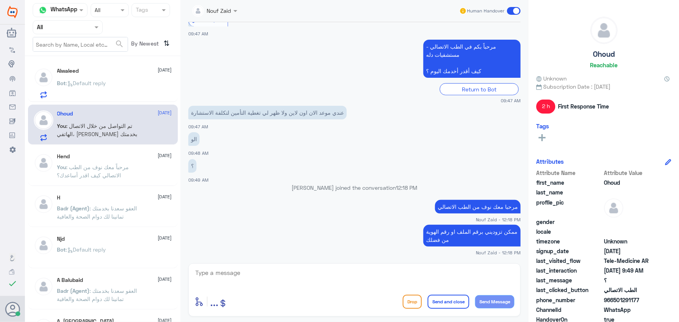
click at [126, 87] on div "Bot : Default reply" at bounding box center [114, 89] width 115 height 17
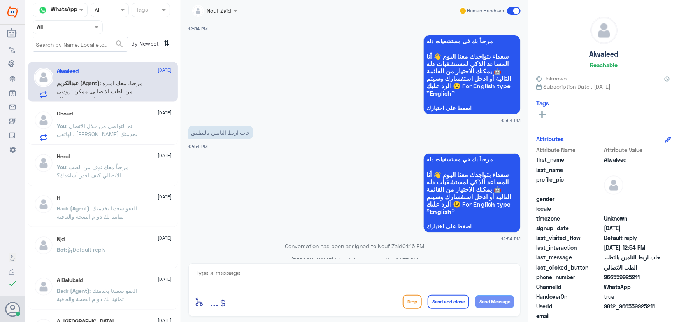
scroll to position [739, 0]
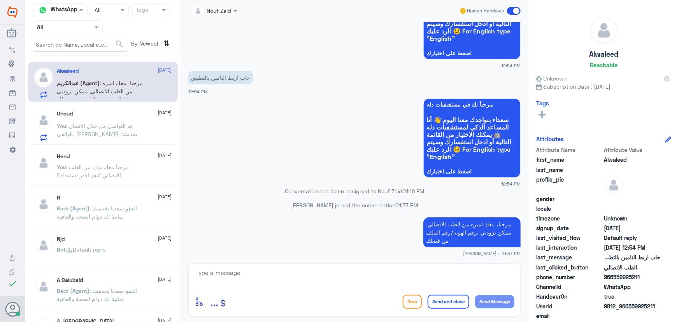
click at [69, 120] on div "Ohoud 2 October You : تم التواصل من خلال الاتصال الهاتفي، سعدنا بخدمتك" at bounding box center [114, 125] width 115 height 31
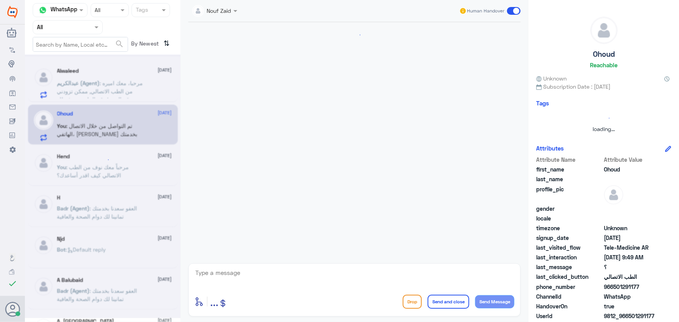
scroll to position [159, 0]
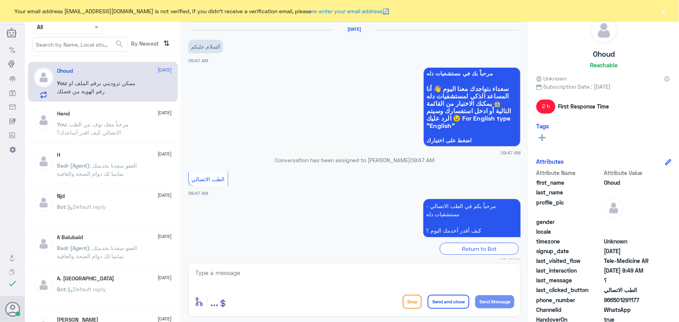
scroll to position [159, 0]
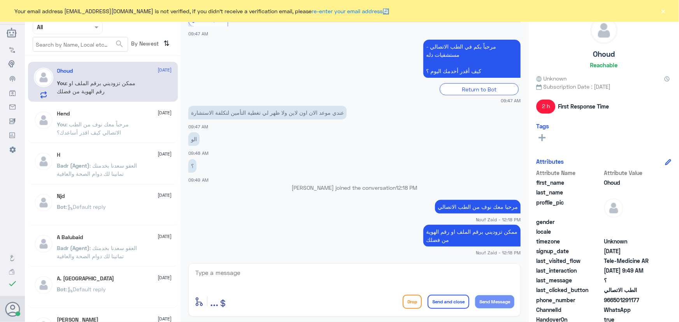
click at [665, 12] on button "×" at bounding box center [663, 11] width 8 height 8
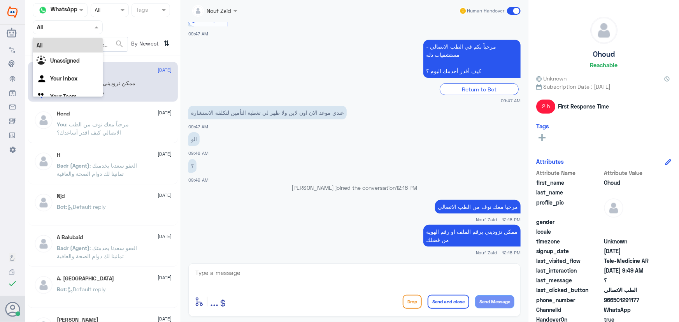
click at [72, 29] on input "text" at bounding box center [58, 27] width 43 height 9
click at [73, 66] on div "Unassigned" at bounding box center [68, 61] width 70 height 18
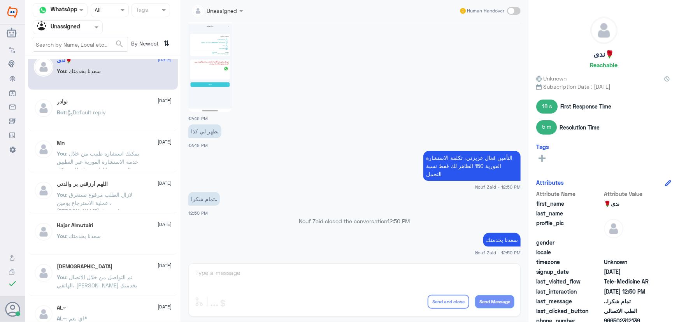
scroll to position [0, 0]
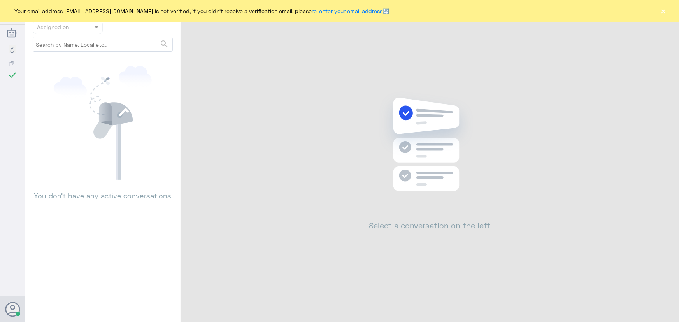
click at [663, 9] on button "×" at bounding box center [663, 11] width 8 height 8
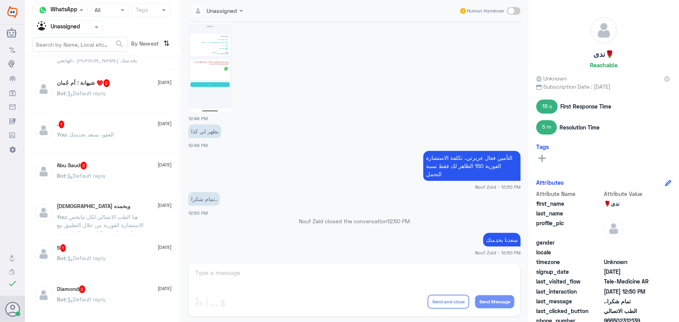
scroll to position [353, 0]
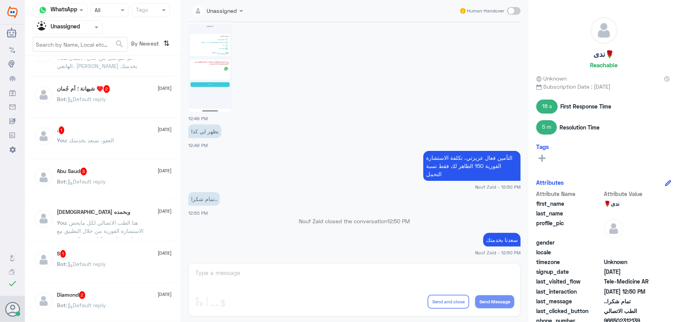
click at [84, 24] on div at bounding box center [67, 27] width 69 height 9
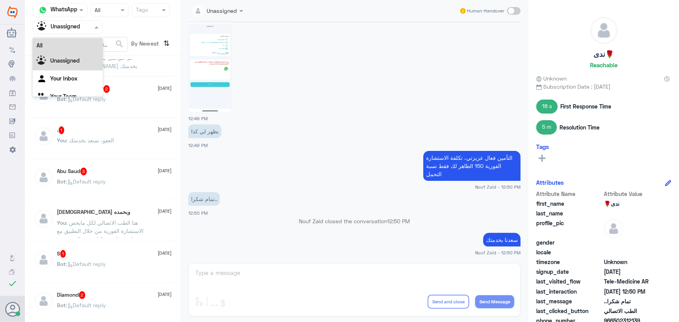
click at [86, 38] on div "All" at bounding box center [68, 45] width 70 height 14
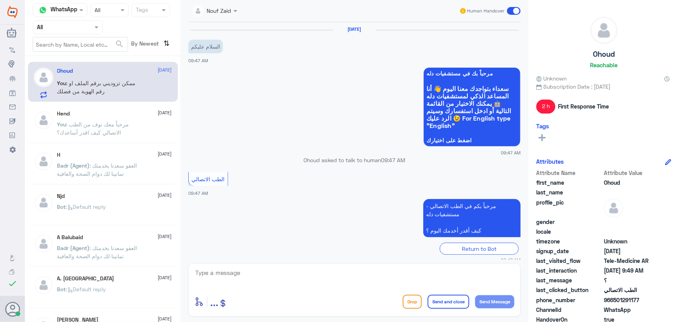
scroll to position [159, 0]
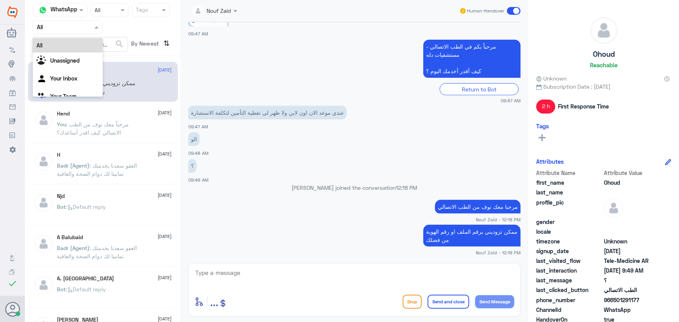
click at [85, 26] on div at bounding box center [67, 27] width 69 height 9
click at [82, 78] on div "Your Inbox" at bounding box center [68, 79] width 70 height 18
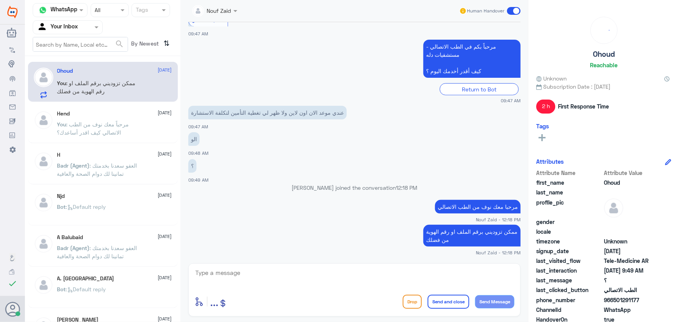
click at [58, 28] on input "text" at bounding box center [58, 27] width 43 height 9
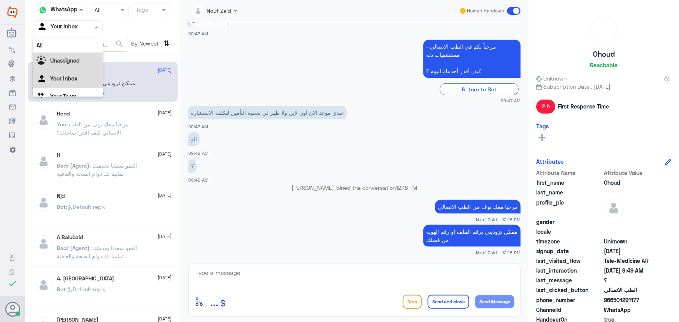
scroll to position [10, 0]
click at [71, 85] on div "Your Team" at bounding box center [68, 88] width 70 height 18
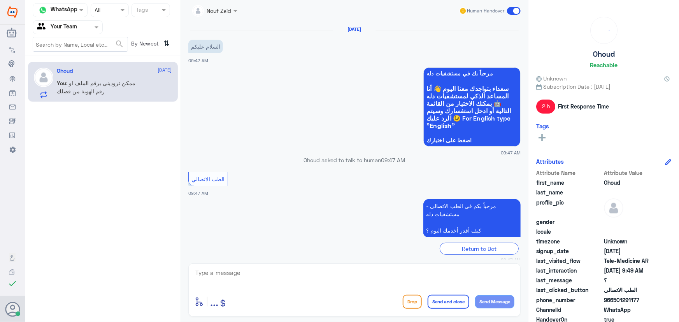
scroll to position [159, 0]
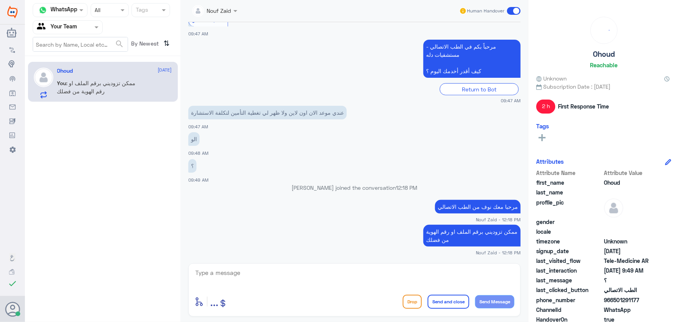
click at [78, 28] on input "text" at bounding box center [58, 27] width 43 height 9
click at [79, 42] on div "All" at bounding box center [68, 35] width 70 height 14
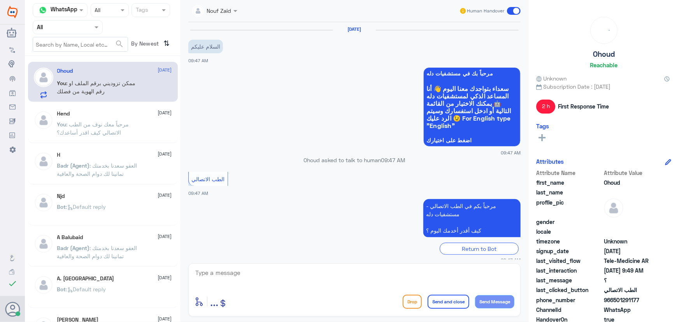
scroll to position [159, 0]
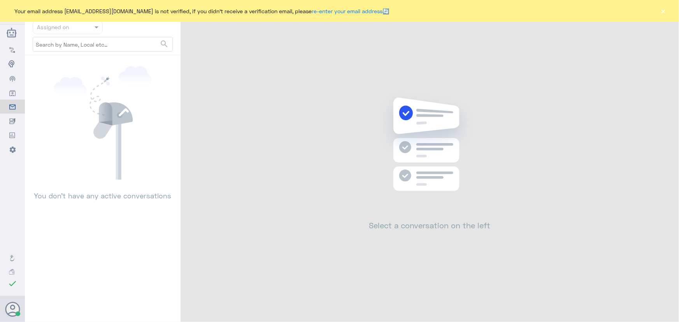
click at [665, 11] on button "×" at bounding box center [663, 11] width 8 height 8
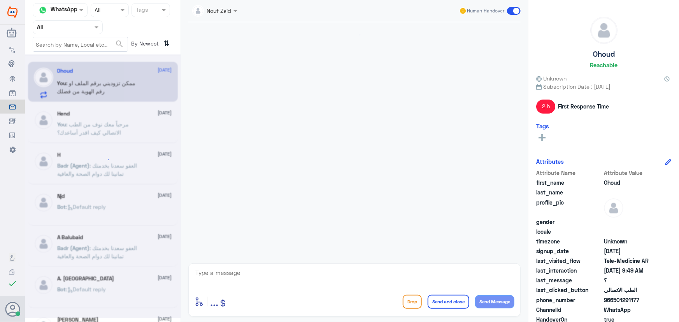
scroll to position [159, 0]
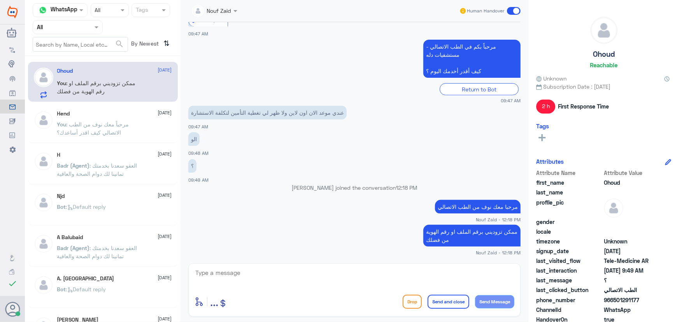
click at [112, 85] on span ": ممكن تزوديني برقم الملف او رقم الهوية من فضلك" at bounding box center [96, 87] width 79 height 15
drag, startPoint x: 614, startPoint y: 299, endPoint x: 678, endPoint y: 301, distance: 64.6
click at [678, 301] on div "Ohoud Reachable Unknown Subscription Date : 10/02/2025 2 h First Response Time …" at bounding box center [603, 162] width 150 height 324
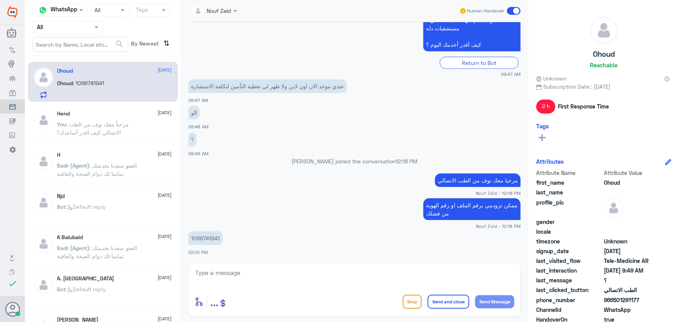
click at [212, 240] on p "1066741941" at bounding box center [205, 238] width 34 height 14
drag, startPoint x: 246, startPoint y: 281, endPoint x: 245, endPoint y: 276, distance: 4.9
click at [246, 280] on textarea at bounding box center [354, 277] width 320 height 19
click at [206, 238] on p "1066741941" at bounding box center [205, 238] width 34 height 14
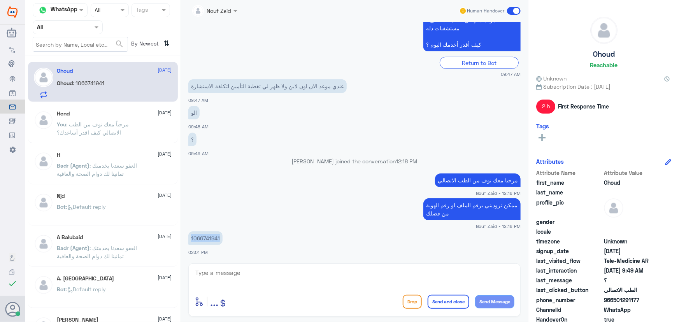
click at [206, 238] on p "1066741941" at bounding box center [205, 238] width 34 height 14
copy p "1066741941"
click at [340, 277] on textarea at bounding box center [354, 277] width 320 height 19
click at [470, 273] on textarea "تم تحديث التأمينن سعدنا بخدمتك" at bounding box center [354, 277] width 320 height 19
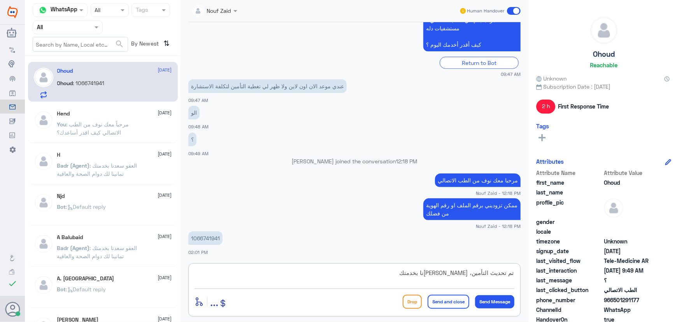
type textarea "تم تحديث التأمين، سعدنا بخدمتك"
drag, startPoint x: 456, startPoint y: 300, endPoint x: 446, endPoint y: 230, distance: 70.4
click at [459, 242] on div "Nouf Zaid Human Handover 2 Oct 2025 السلام عليكم 09:47 AM مرحباً بك في مستشفيات…" at bounding box center [354, 162] width 348 height 324
click at [462, 301] on button "Send and close" at bounding box center [448, 302] width 42 height 14
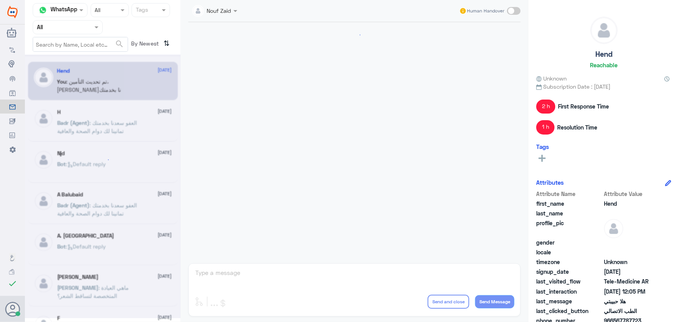
scroll to position [353, 0]
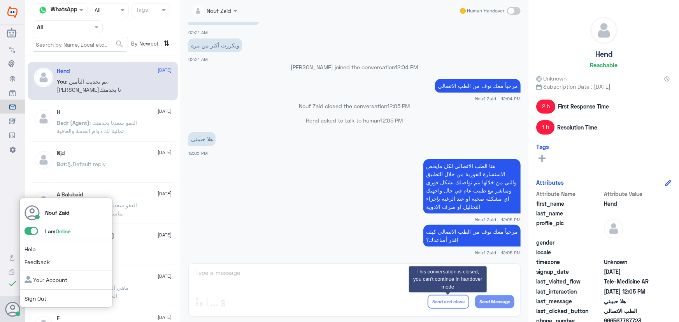
click at [27, 231] on span at bounding box center [31, 231] width 14 height 8
click at [0, 0] on input "checkbox" at bounding box center [0, 0] width 0 height 0
